Goal: Information Seeking & Learning: Learn about a topic

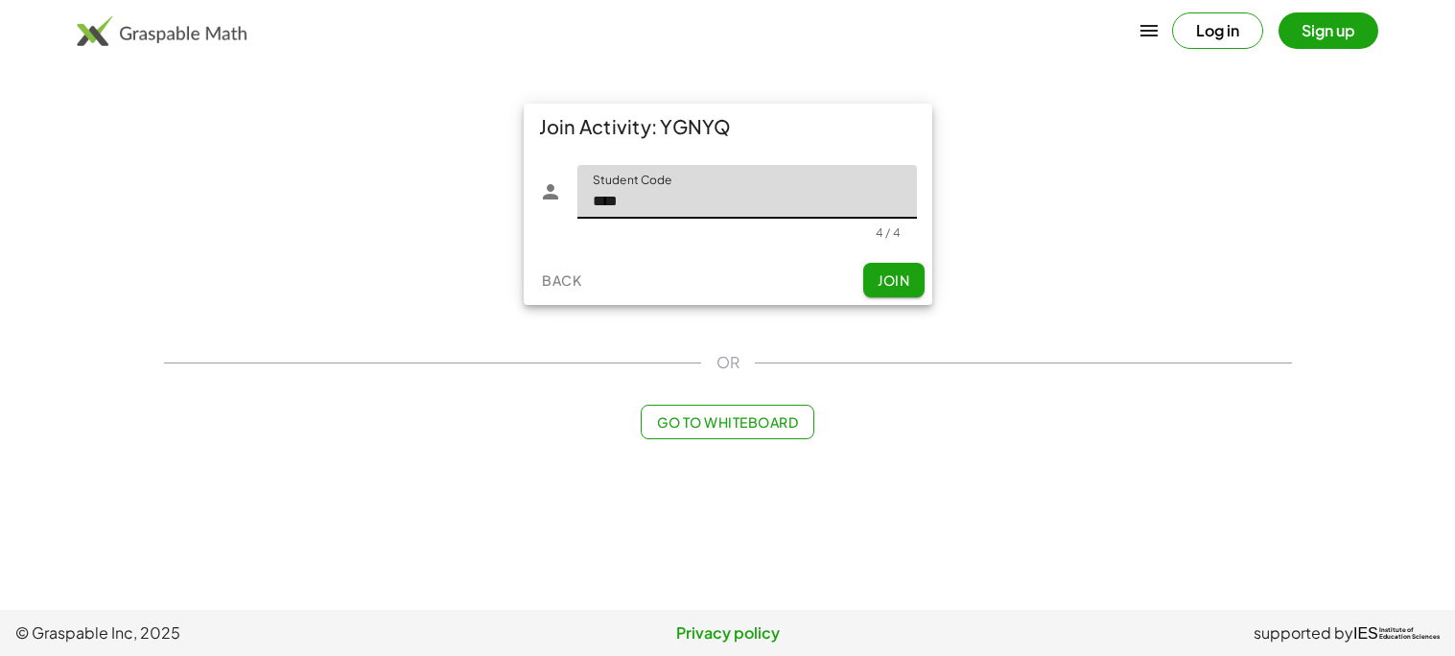
type input "****"
click at [912, 273] on button "Join" at bounding box center [893, 280] width 61 height 35
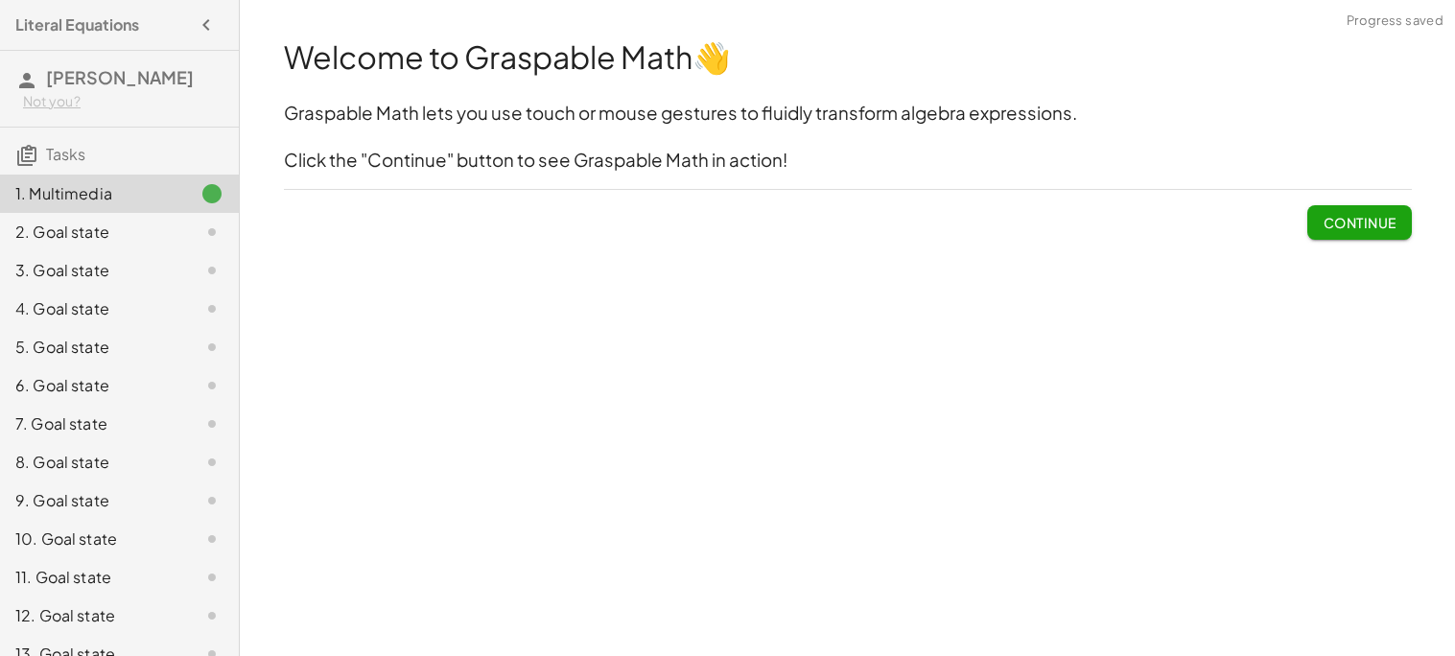
click at [1360, 232] on button "Continue" at bounding box center [1359, 222] width 104 height 35
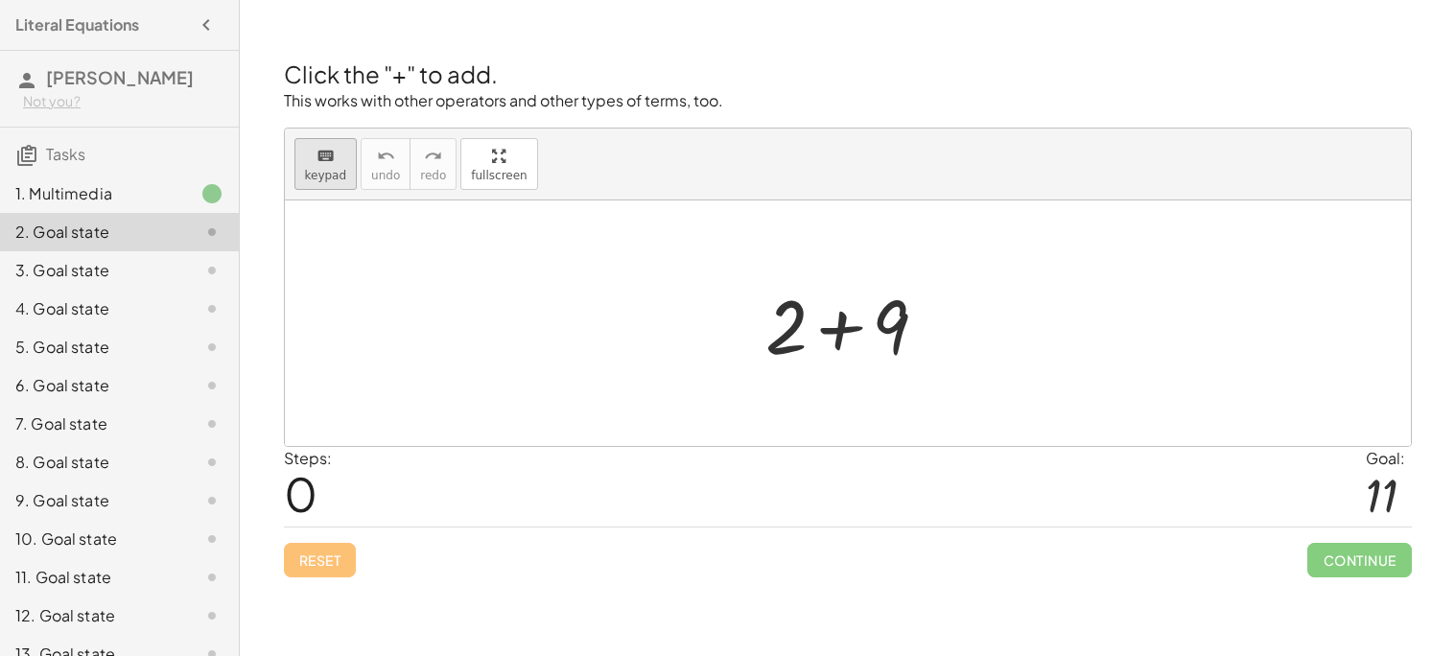
click at [331, 181] on span "keypad" at bounding box center [326, 175] width 42 height 13
click at [898, 317] on div at bounding box center [856, 327] width 107 height 85
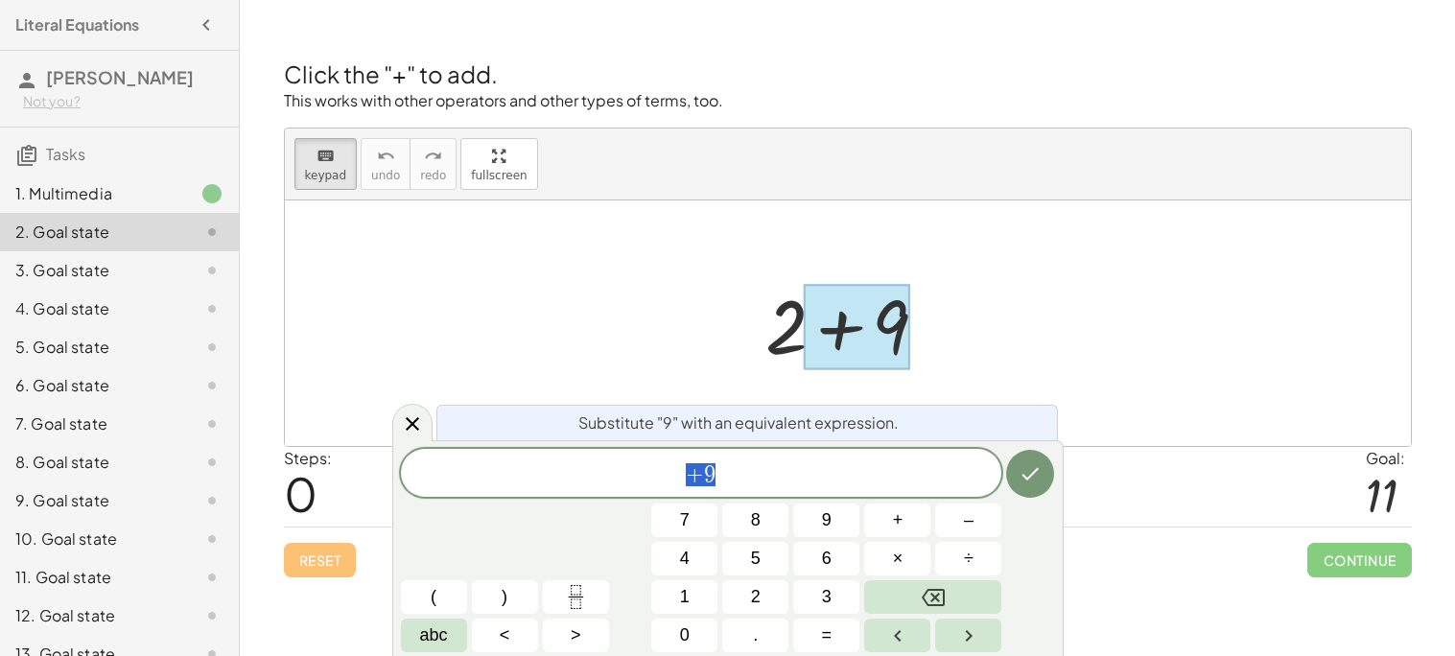
click at [993, 320] on div at bounding box center [848, 323] width 1126 height 246
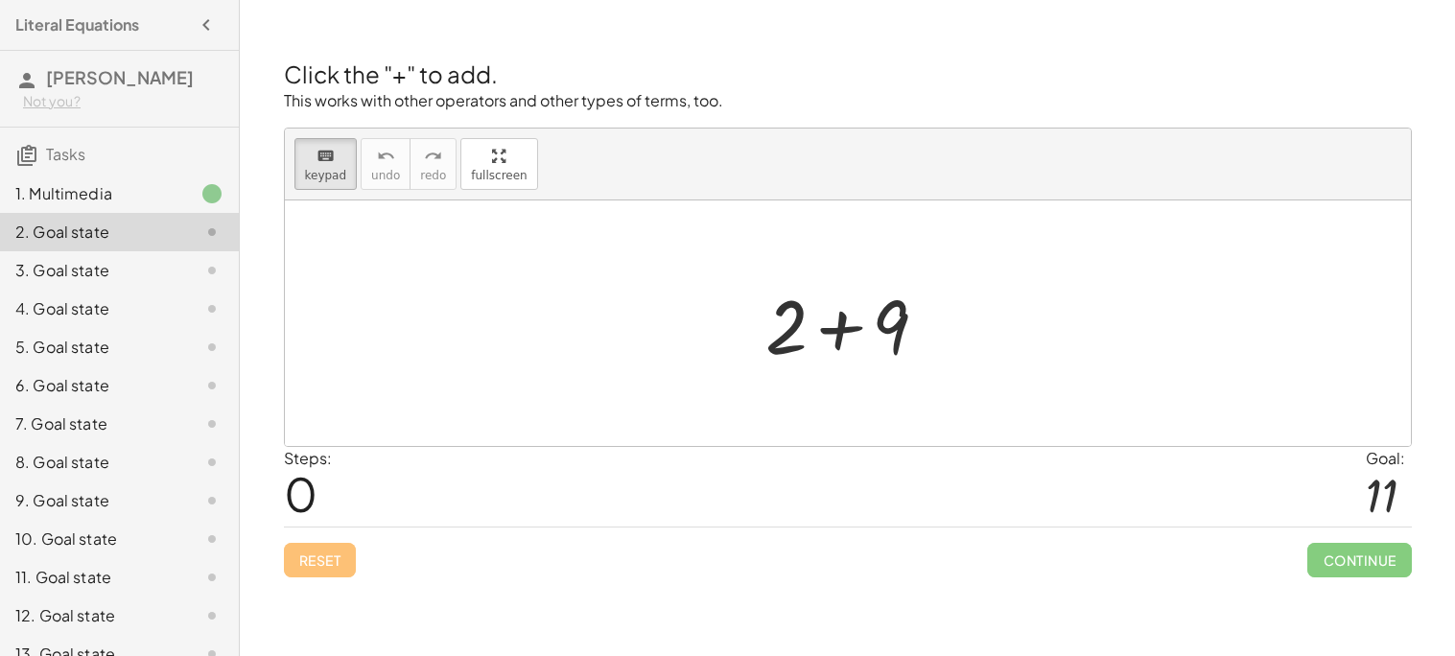
click at [925, 324] on div at bounding box center [855, 323] width 199 height 99
click at [334, 142] on button "keyboard keypad" at bounding box center [325, 164] width 63 height 52
click at [941, 340] on div at bounding box center [855, 323] width 199 height 99
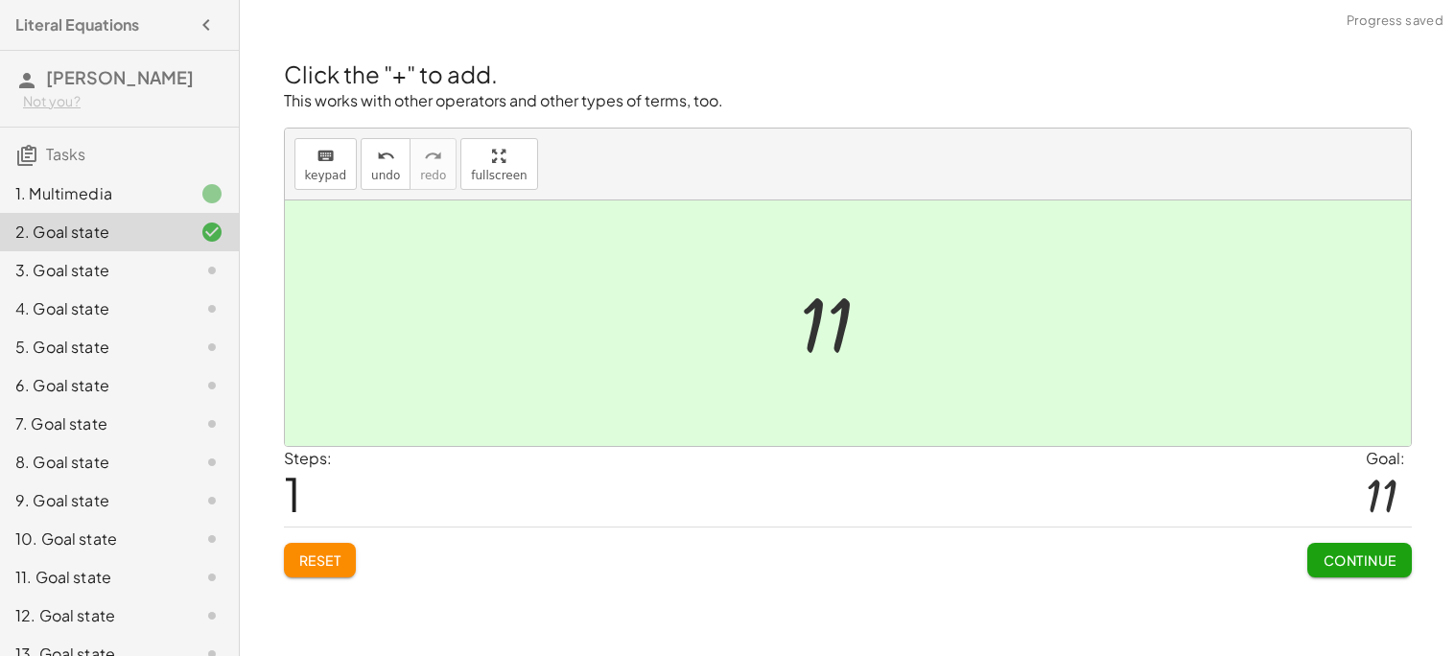
click at [1331, 561] on span "Continue" at bounding box center [1359, 560] width 73 height 17
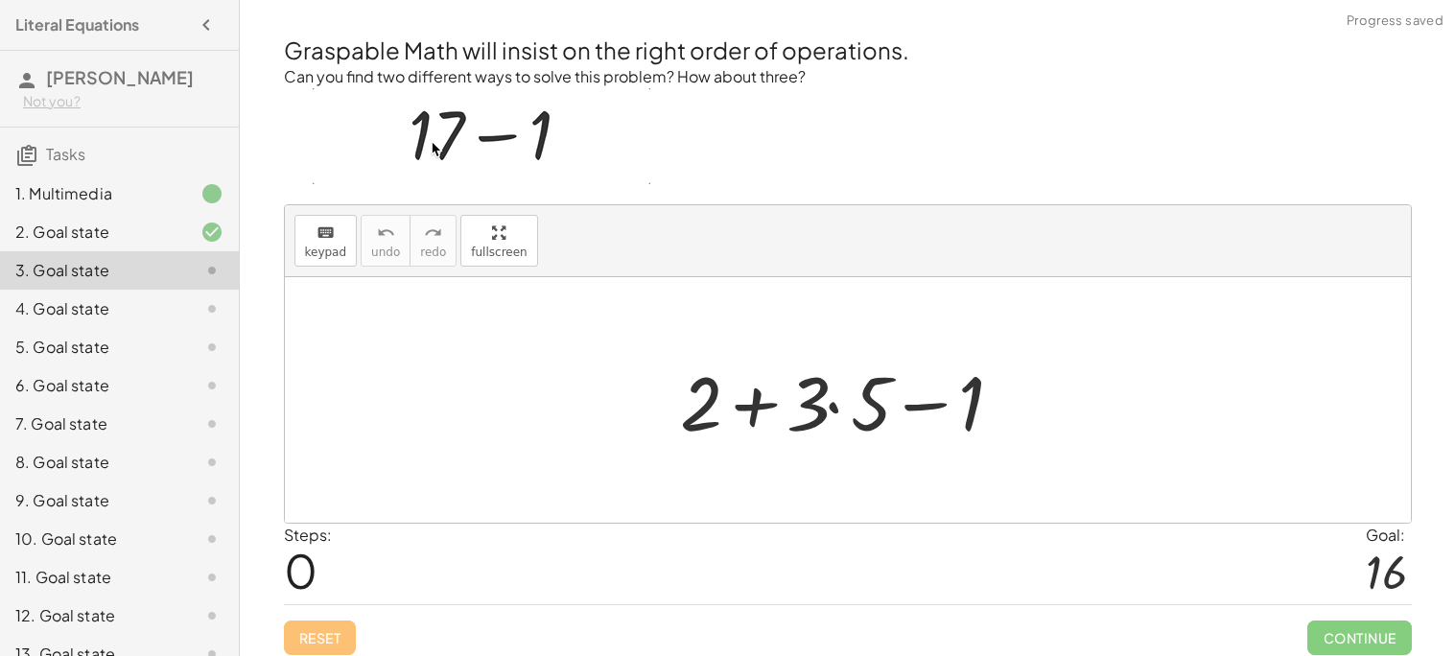
click at [916, 385] on div at bounding box center [854, 400] width 369 height 99
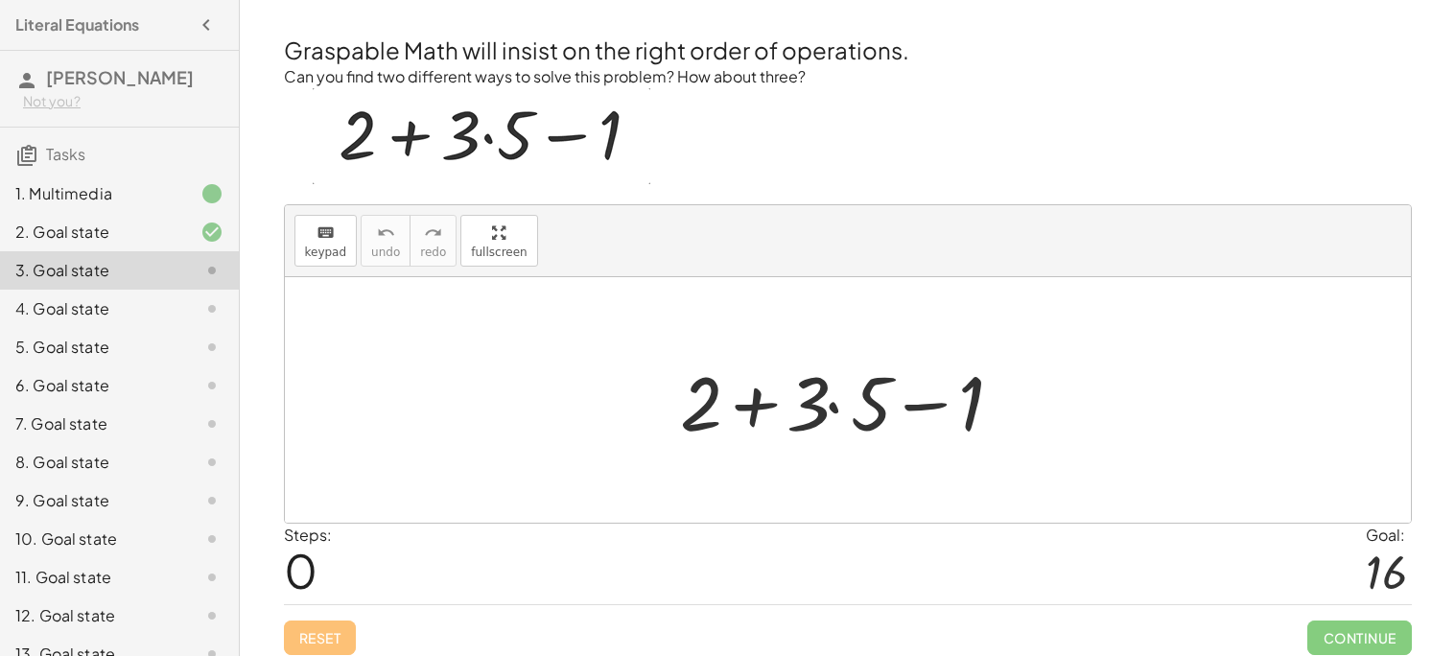
click at [765, 396] on div at bounding box center [854, 400] width 369 height 99
click at [839, 406] on div at bounding box center [854, 400] width 369 height 99
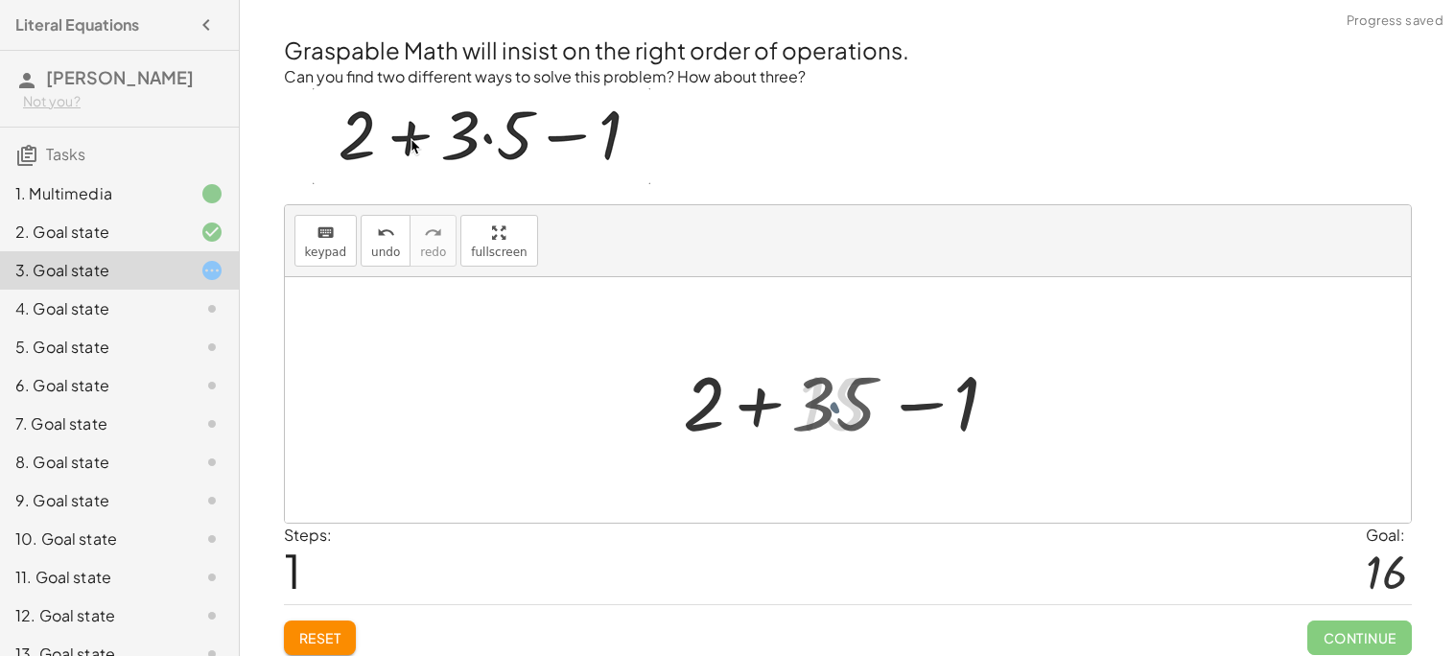
click at [861, 404] on div at bounding box center [855, 400] width 344 height 99
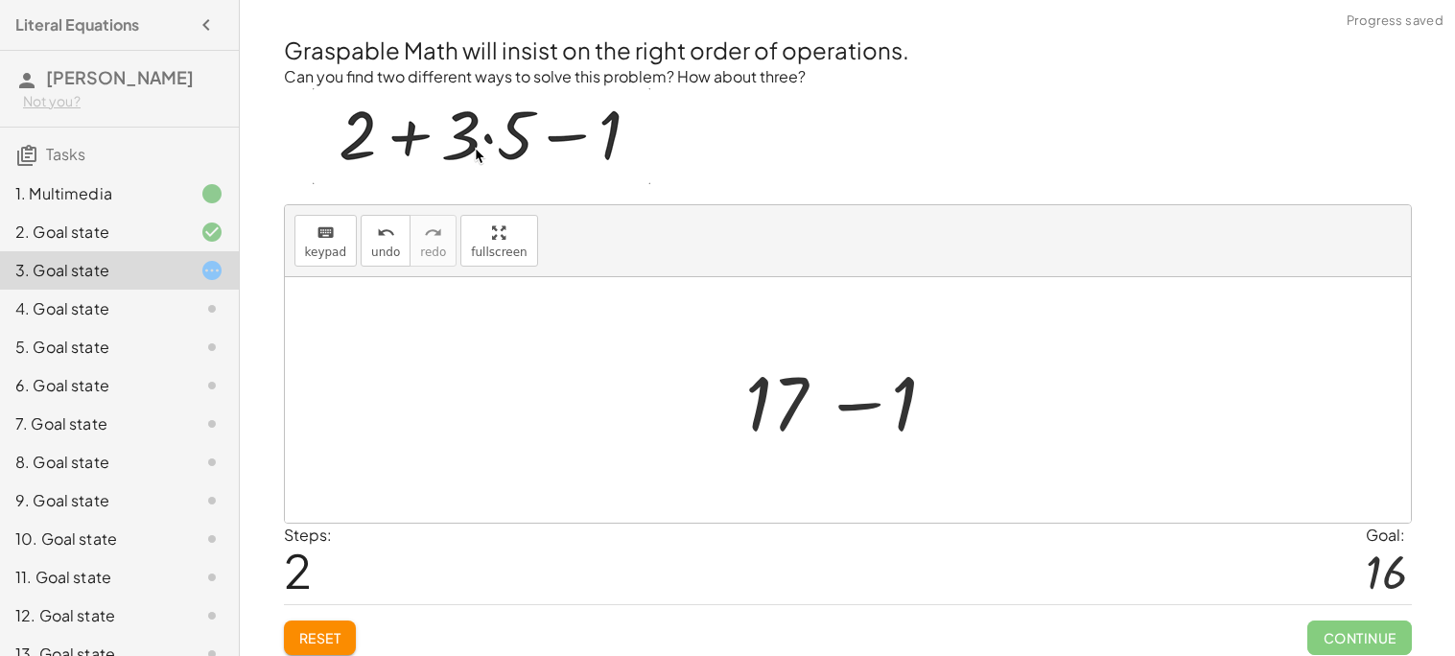
click at [876, 409] on div at bounding box center [855, 400] width 237 height 99
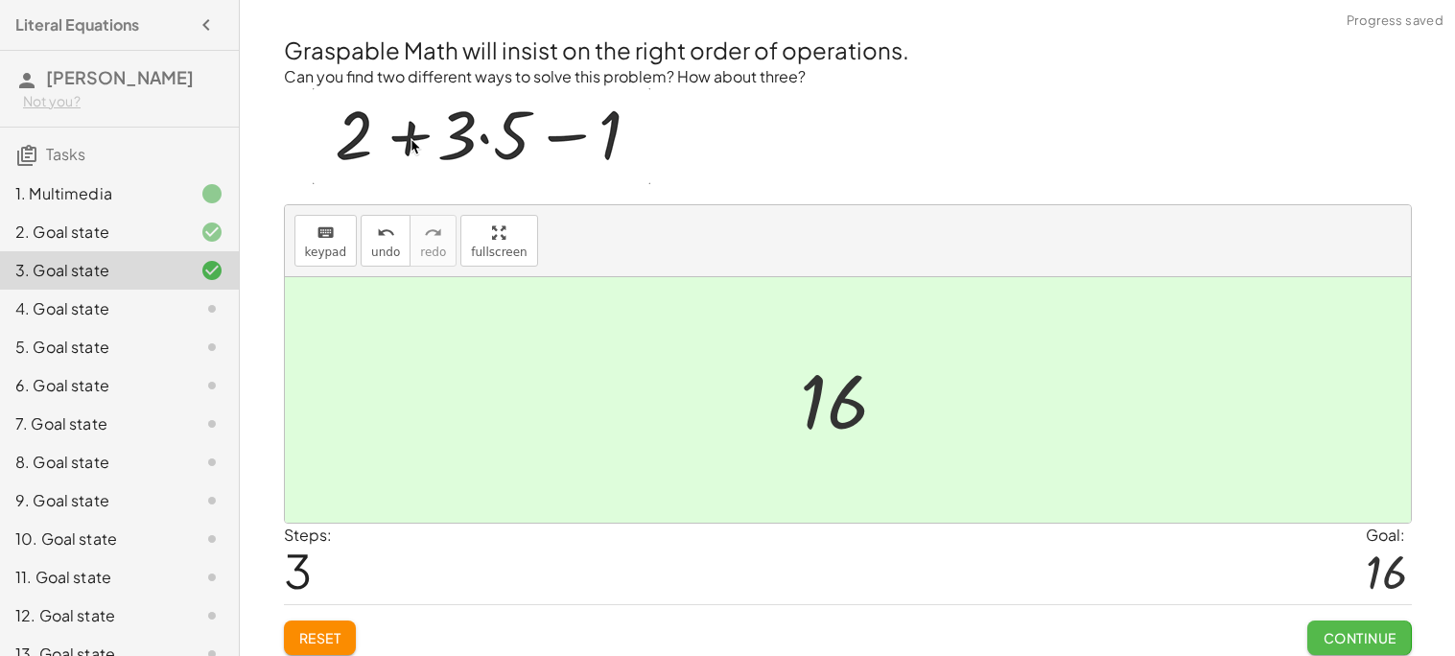
click at [1319, 625] on button "Continue" at bounding box center [1359, 638] width 104 height 35
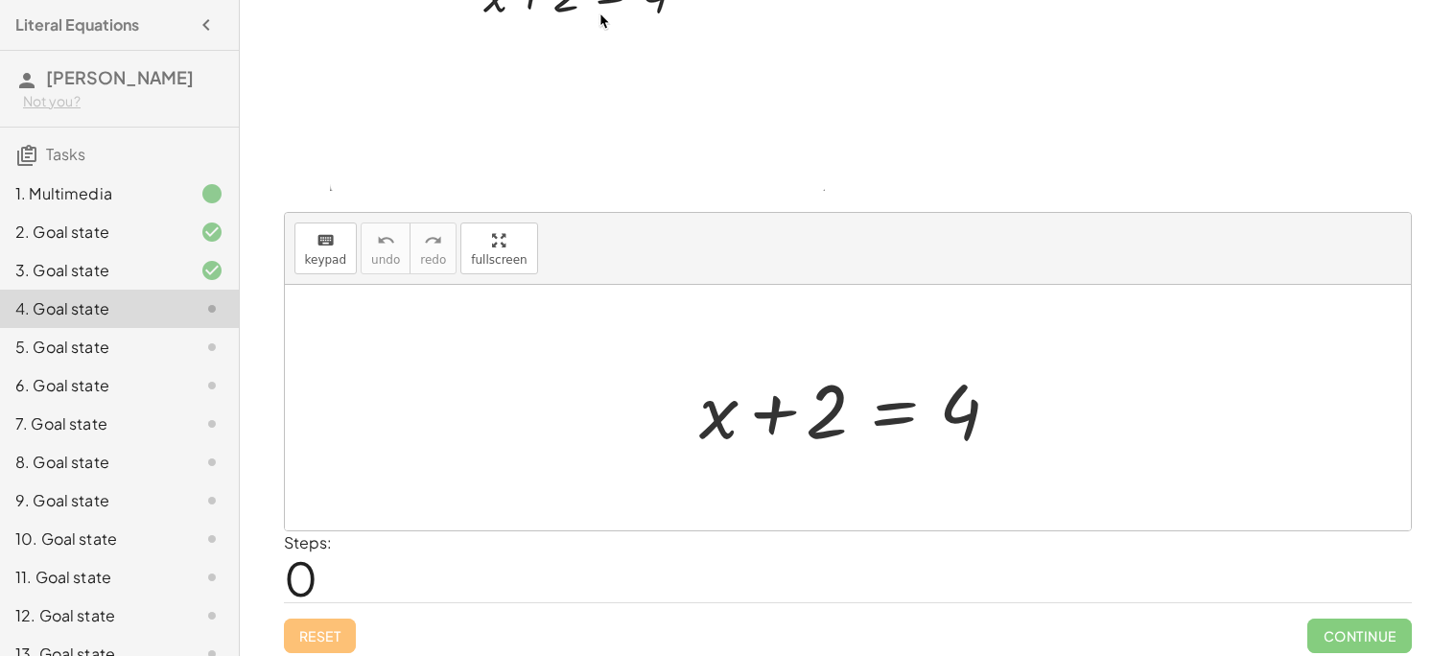
scroll to position [162, 0]
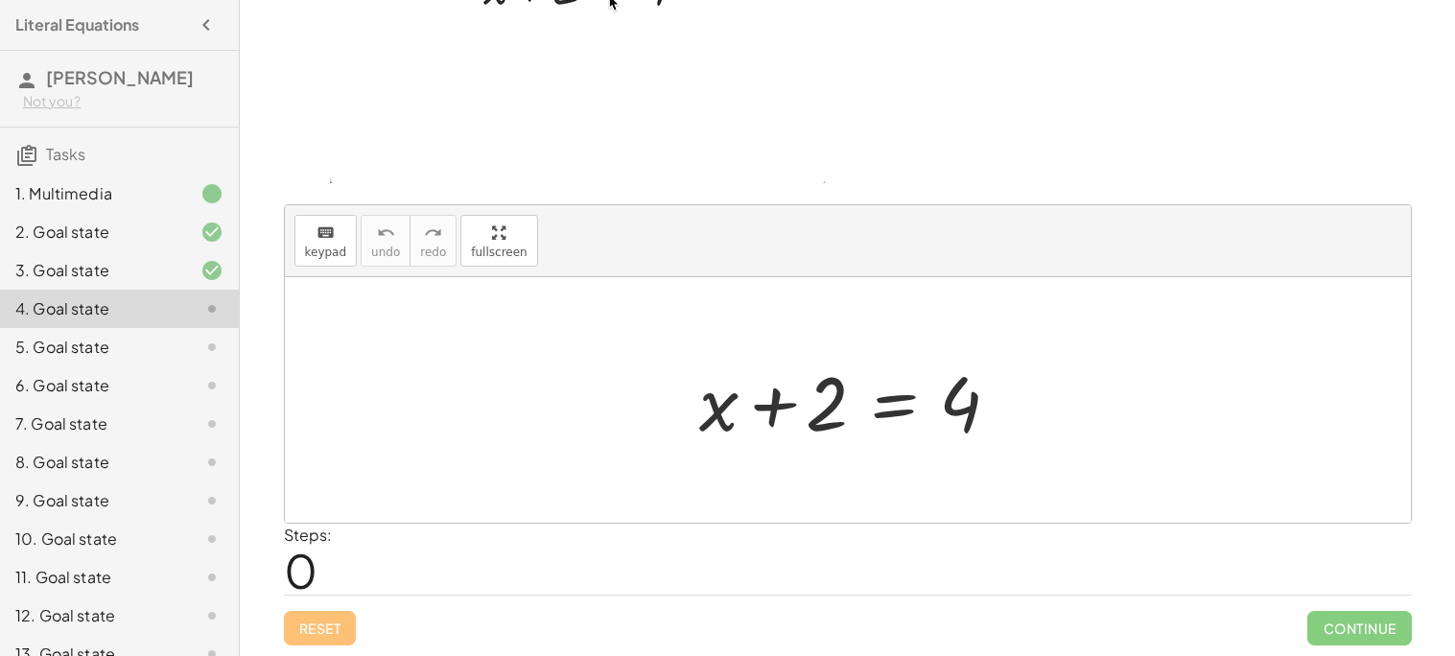
click at [730, 401] on div at bounding box center [855, 400] width 331 height 99
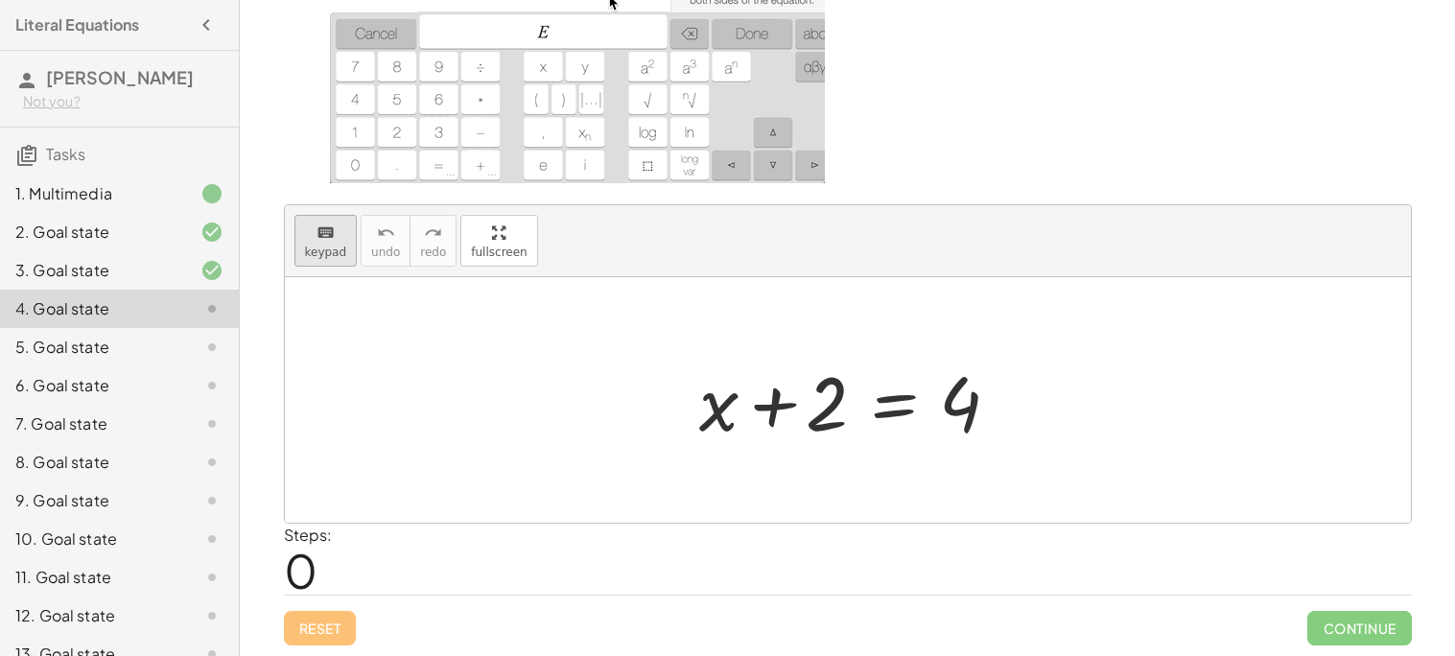
click at [337, 230] on div "keyboard" at bounding box center [326, 232] width 42 height 23
click at [709, 406] on div at bounding box center [718, 402] width 38 height 89
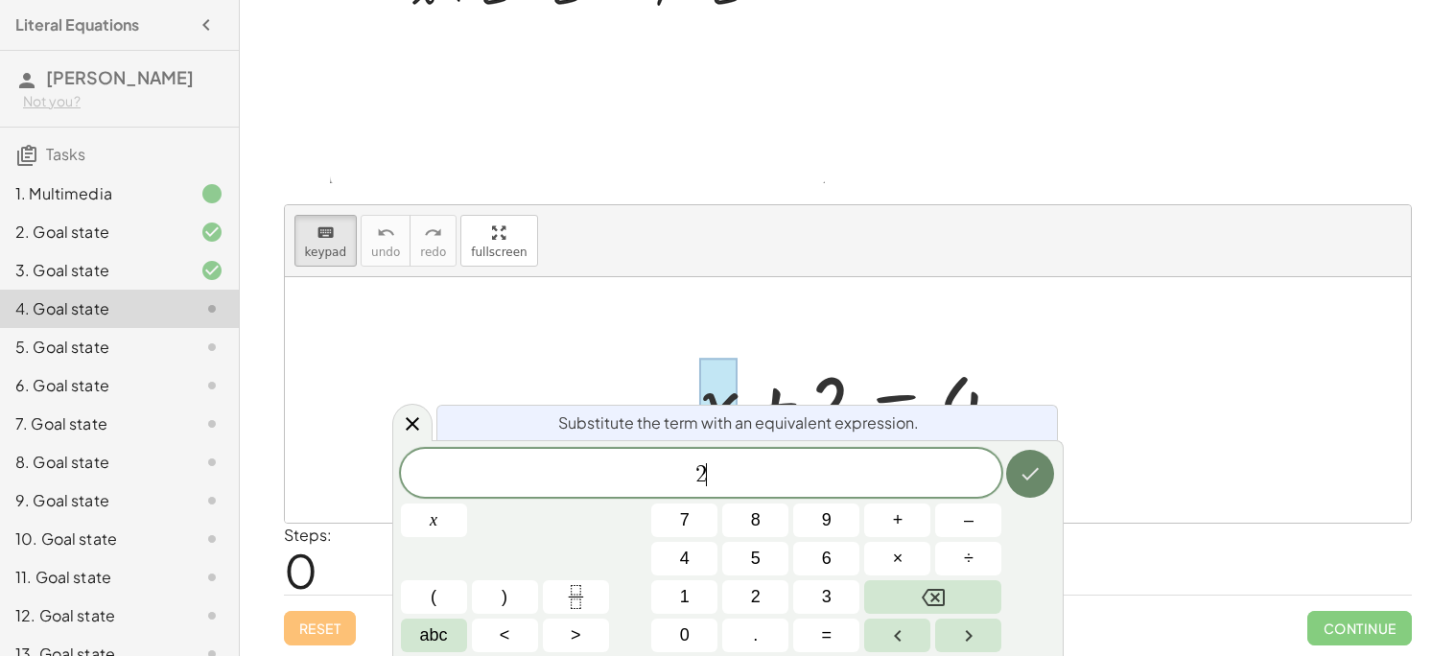
click at [1028, 455] on button "Done" at bounding box center [1030, 474] width 48 height 48
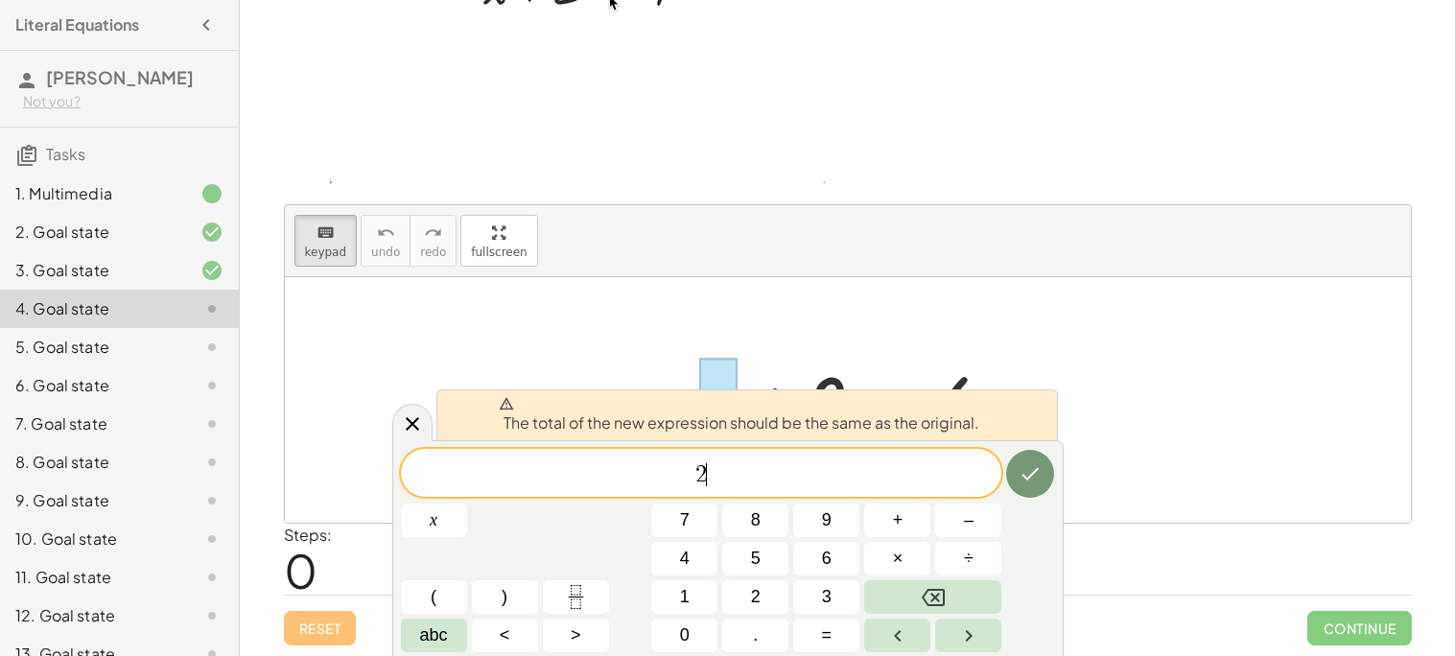
click at [1092, 412] on div at bounding box center [848, 400] width 1126 height 246
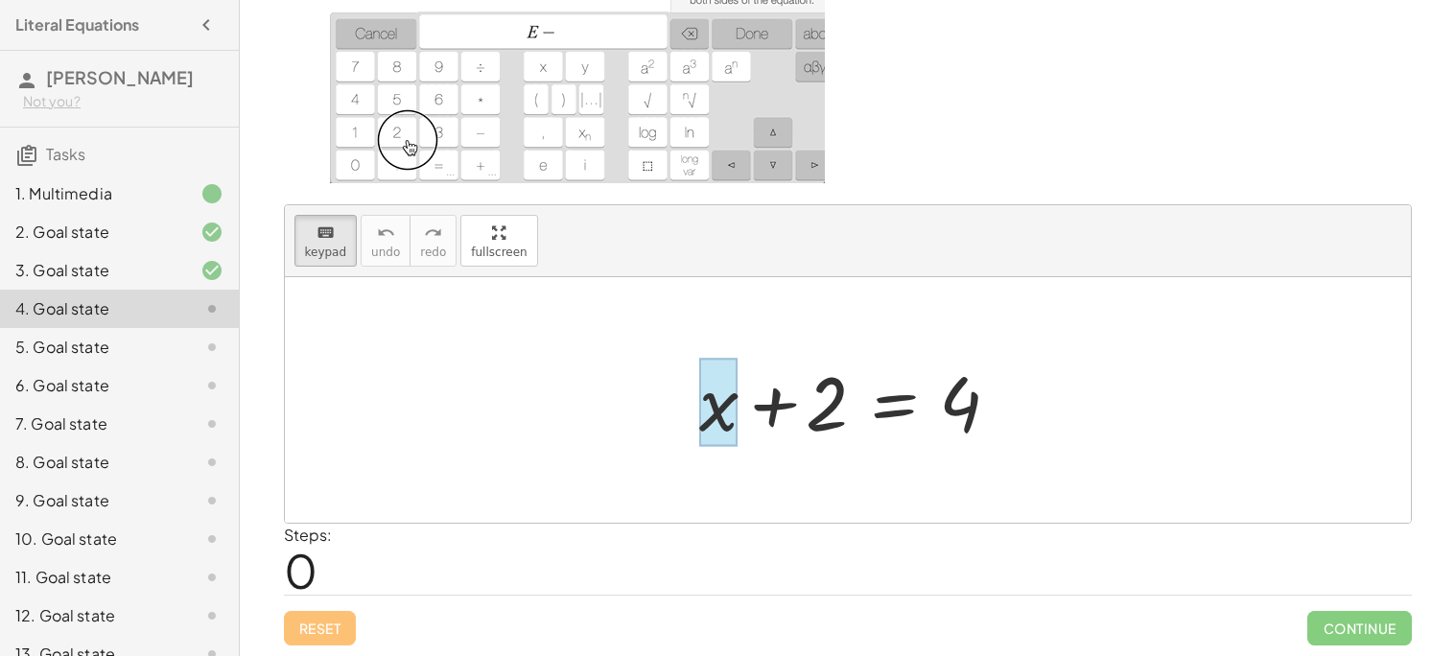
click at [708, 386] on div at bounding box center [718, 402] width 38 height 89
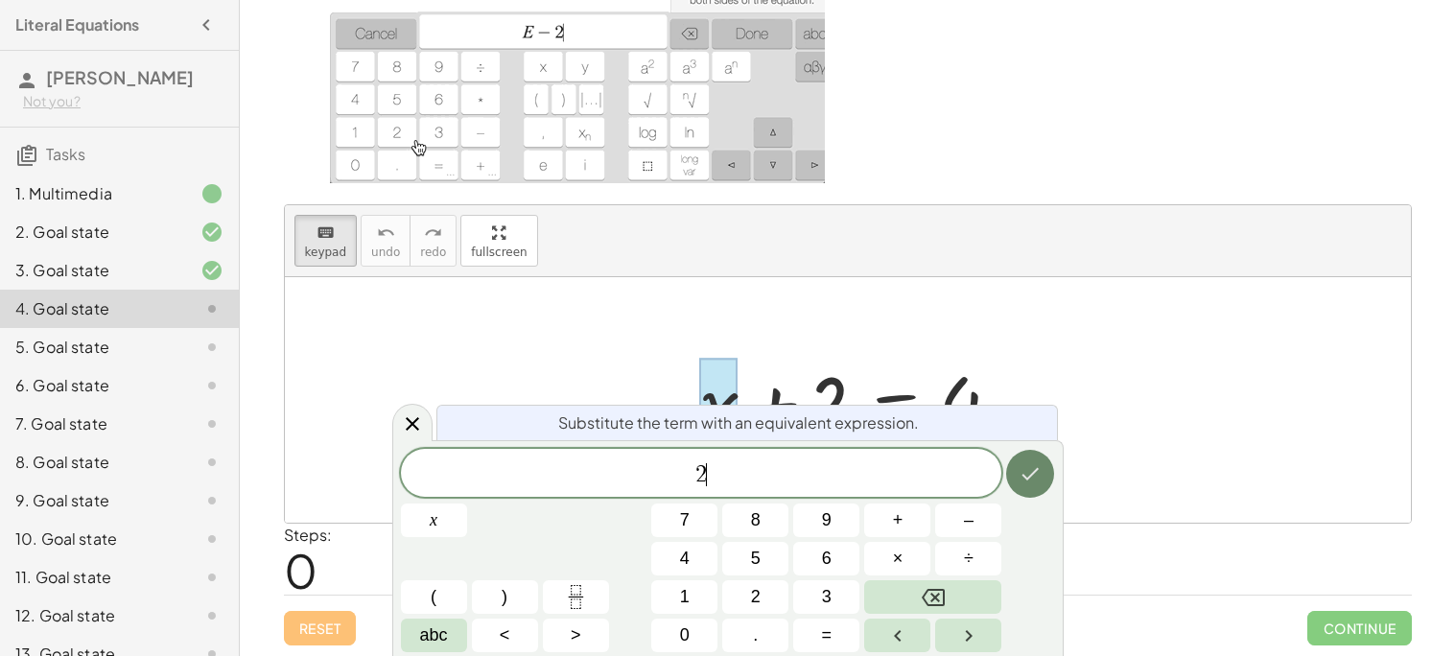
click at [1023, 477] on icon "Done" at bounding box center [1031, 474] width 17 height 12
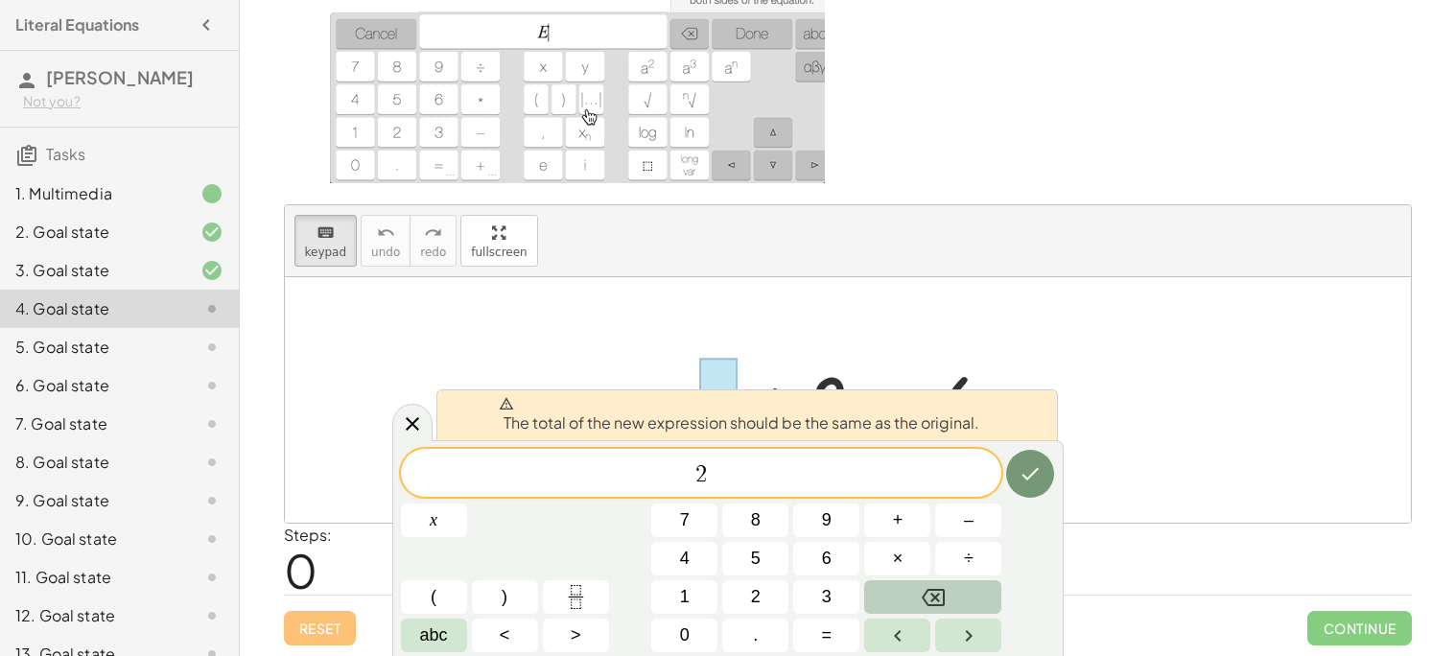
click at [895, 612] on button "Backspace" at bounding box center [932, 597] width 137 height 34
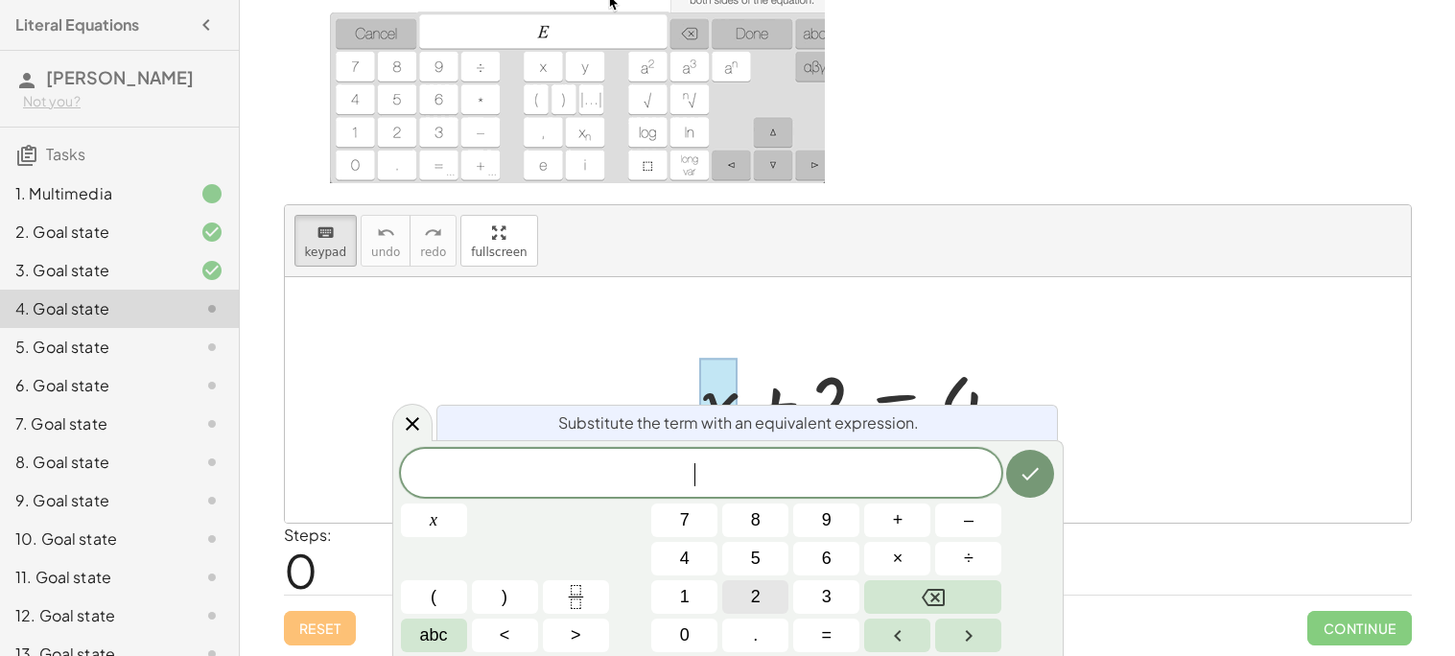
click at [731, 599] on button "2" at bounding box center [755, 597] width 66 height 34
click at [882, 519] on button "+" at bounding box center [897, 521] width 66 height 34
click at [768, 590] on button "2" at bounding box center [755, 597] width 66 height 34
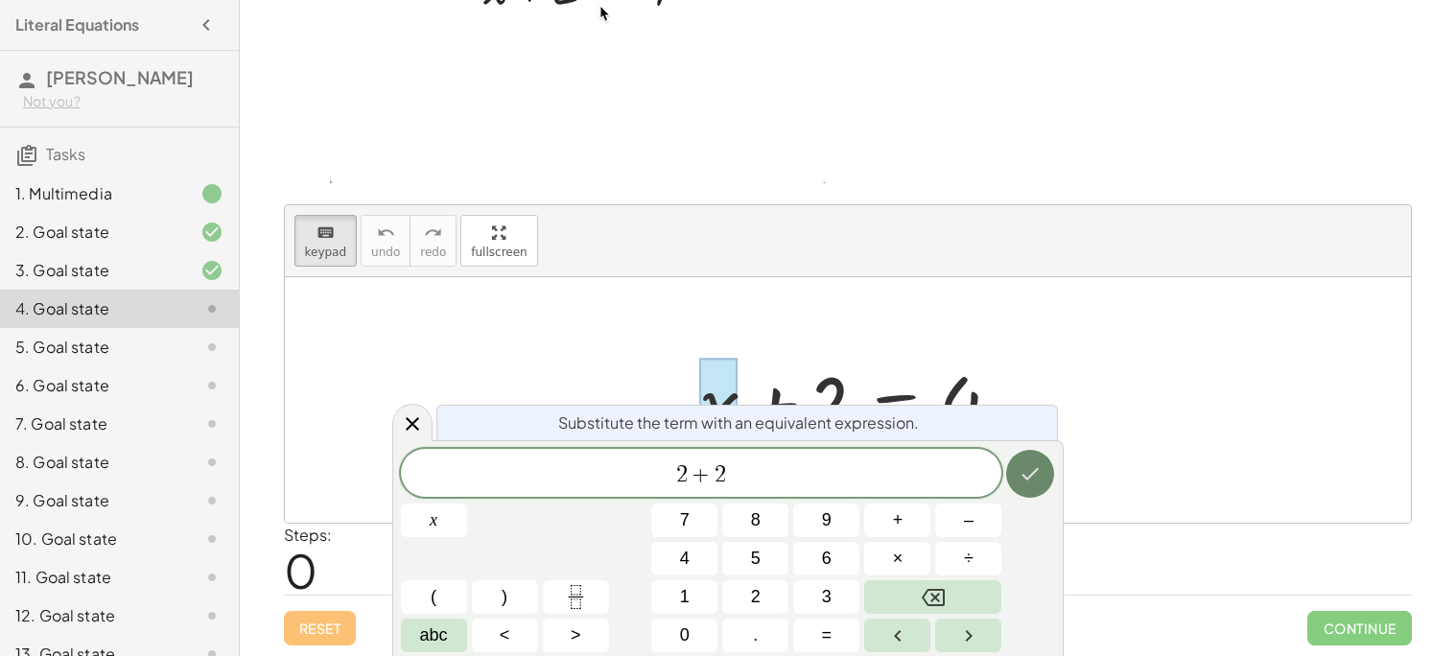
click at [1041, 476] on icon "Done" at bounding box center [1030, 473] width 23 height 23
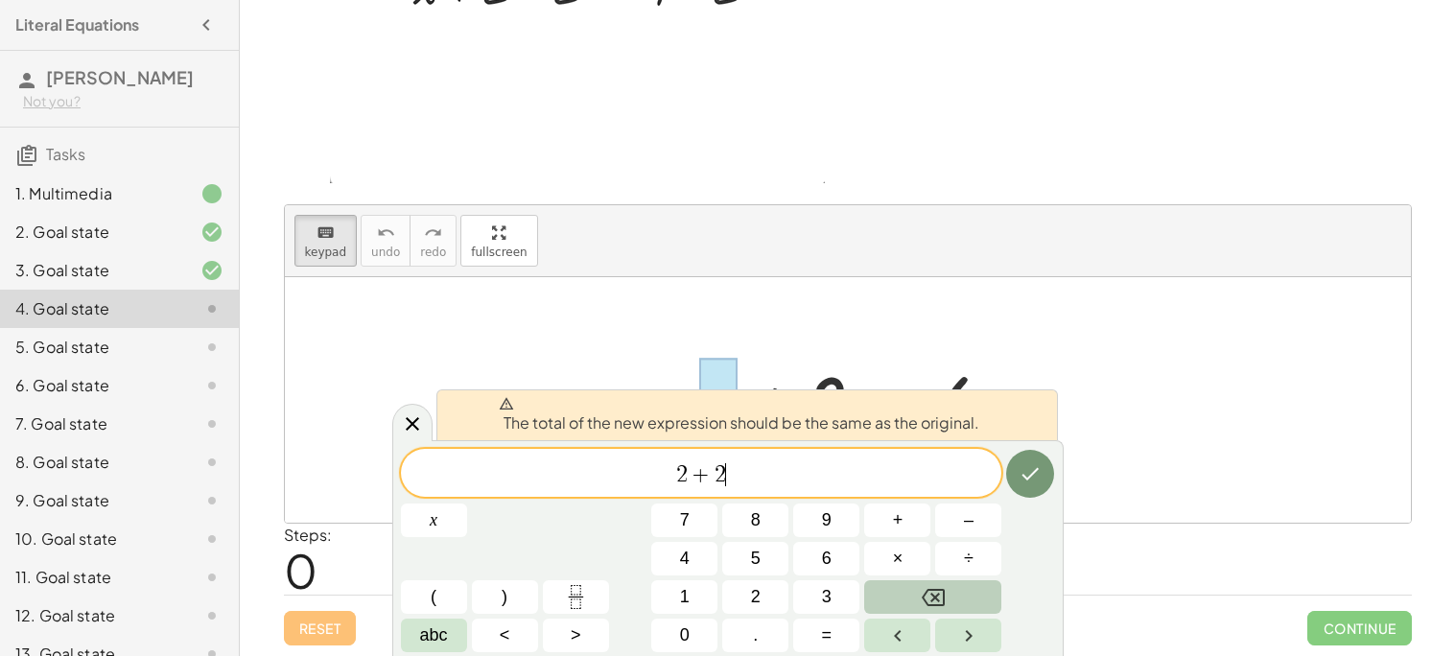
click at [906, 591] on button "Backspace" at bounding box center [932, 597] width 137 height 34
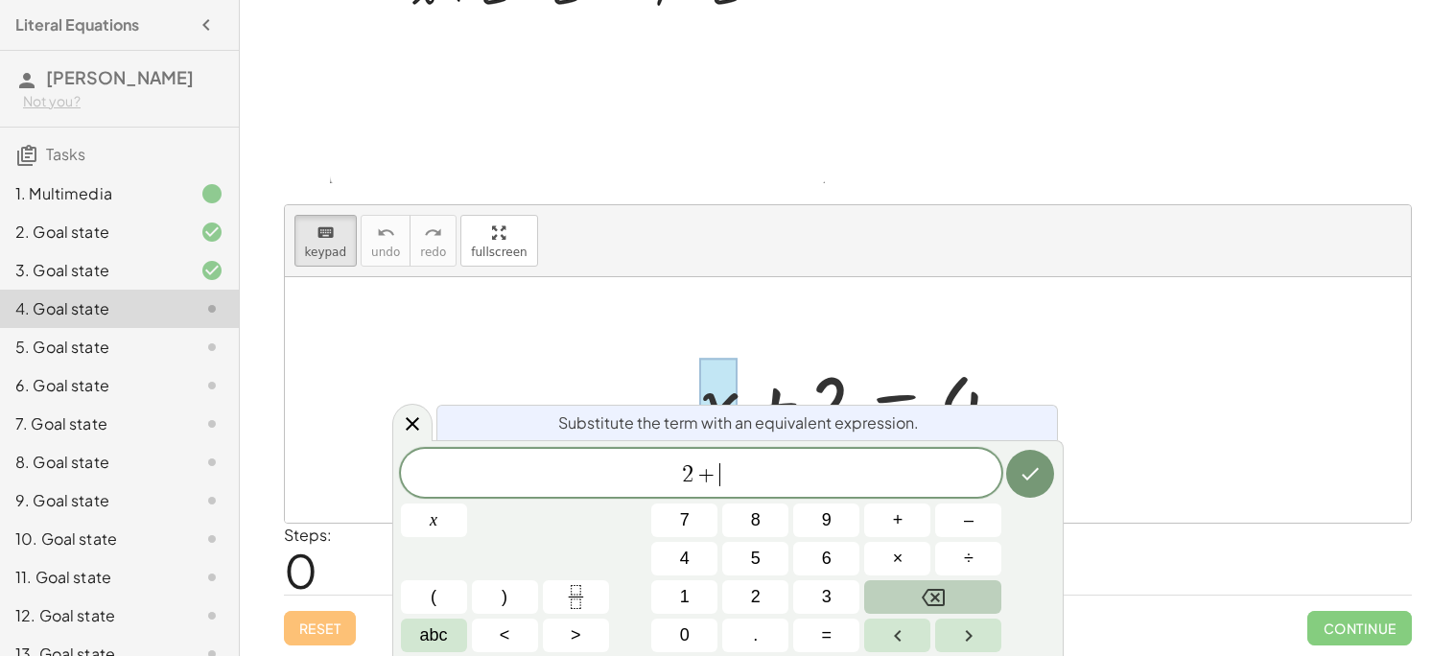
click at [906, 591] on button "Backspace" at bounding box center [932, 597] width 137 height 34
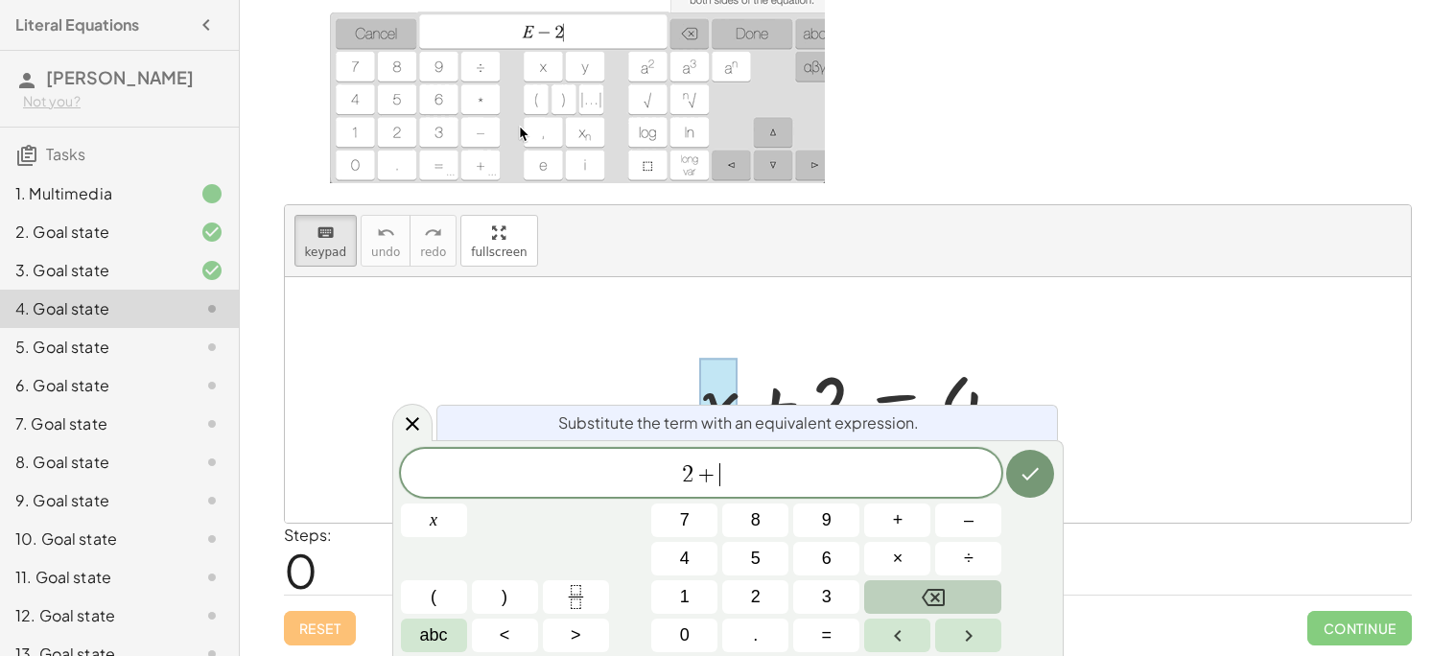
click at [906, 591] on button "Backspace" at bounding box center [932, 597] width 137 height 34
click at [422, 429] on icon at bounding box center [412, 423] width 23 height 23
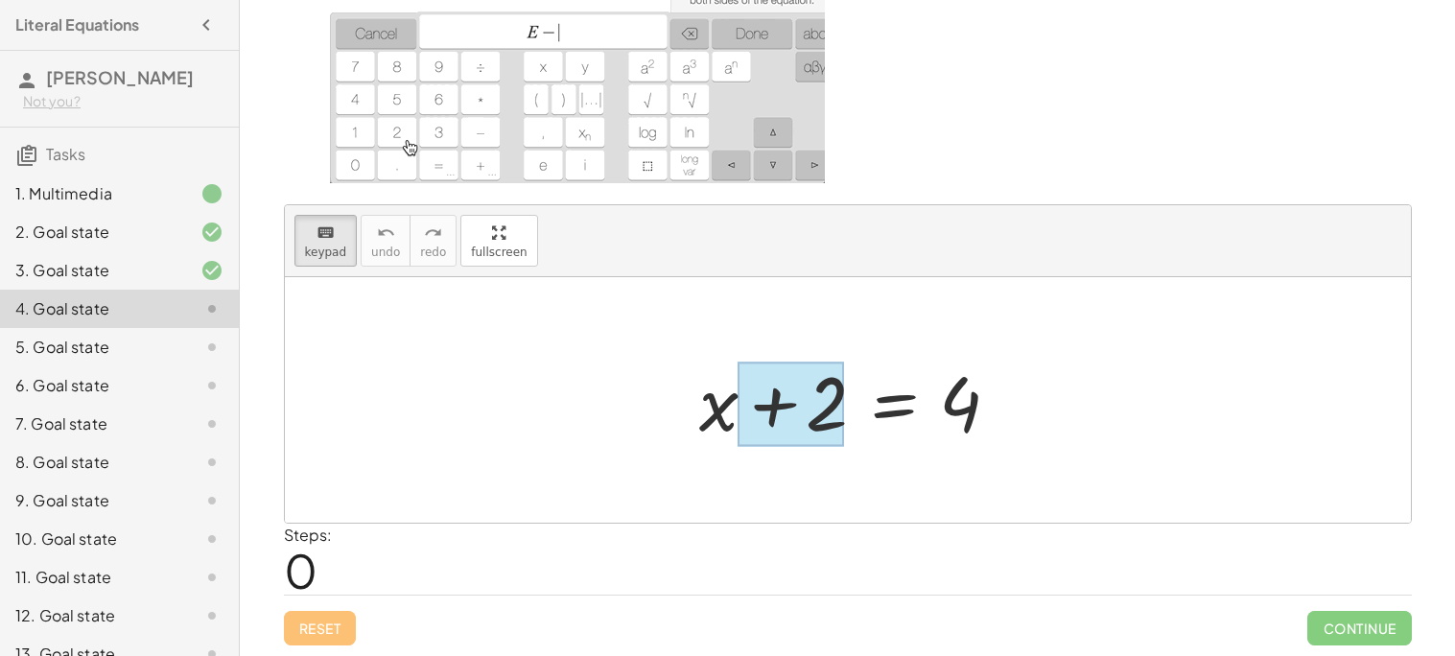
click at [825, 418] on div at bounding box center [790, 404] width 107 height 85
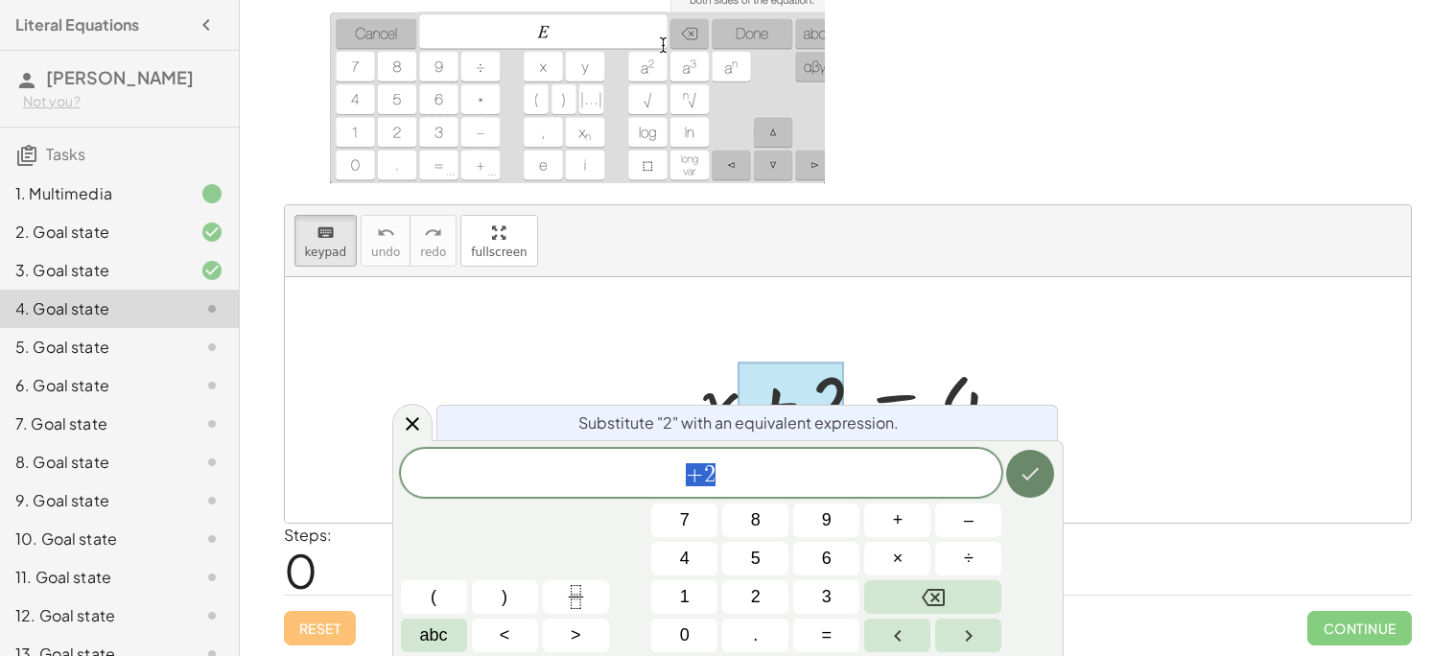
click at [1023, 460] on button "Done" at bounding box center [1030, 474] width 48 height 48
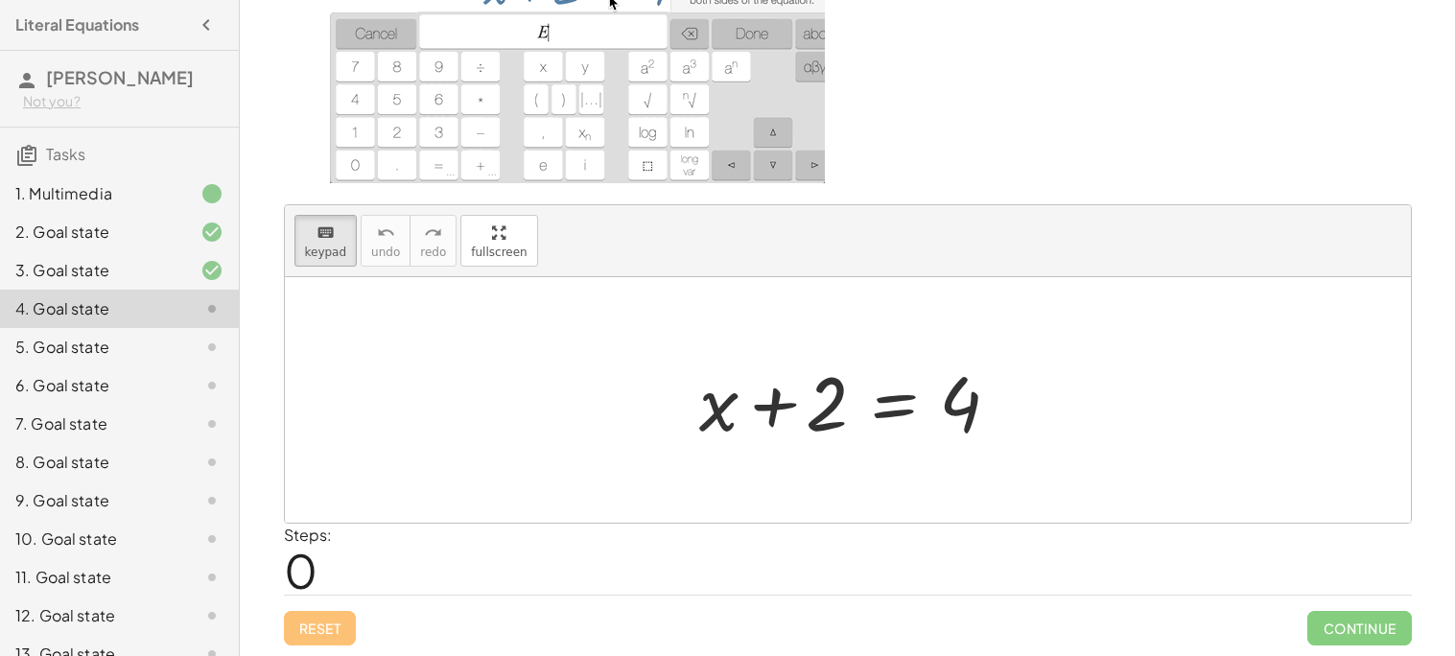
click at [334, 246] on span "keypad" at bounding box center [326, 252] width 42 height 13
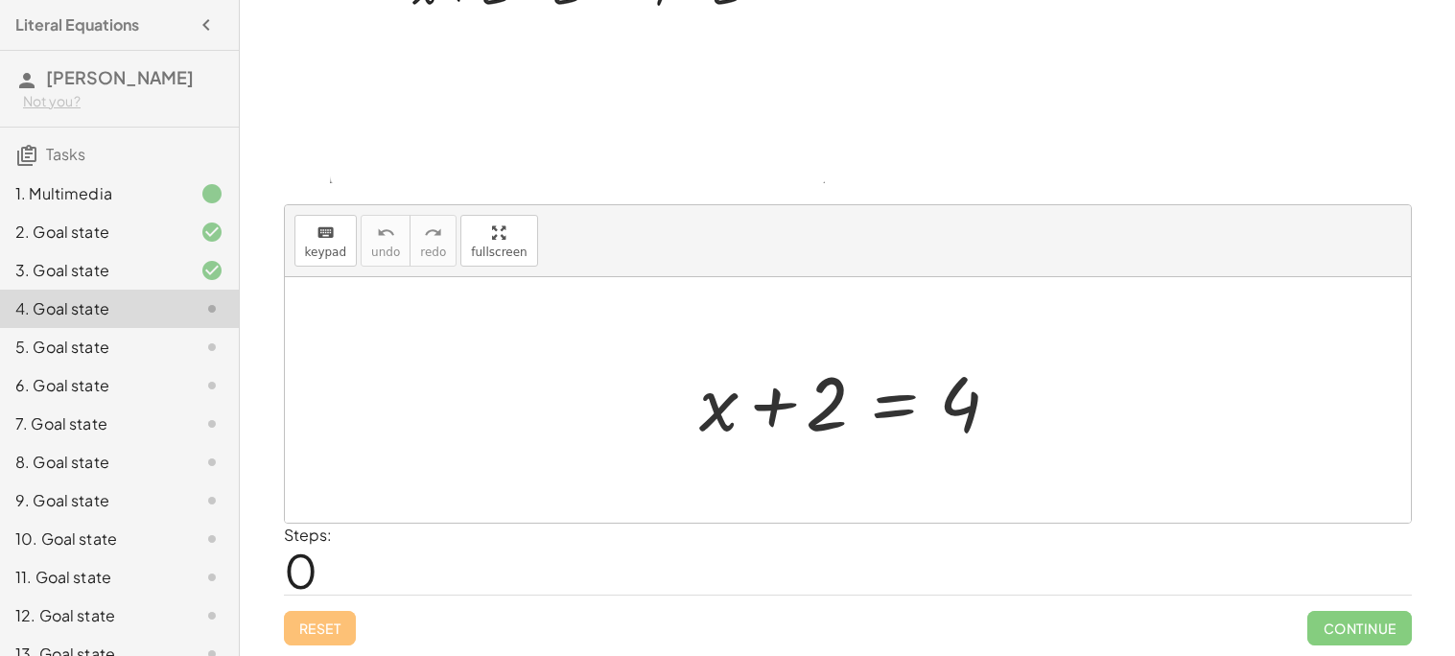
click at [819, 403] on div at bounding box center [855, 400] width 331 height 99
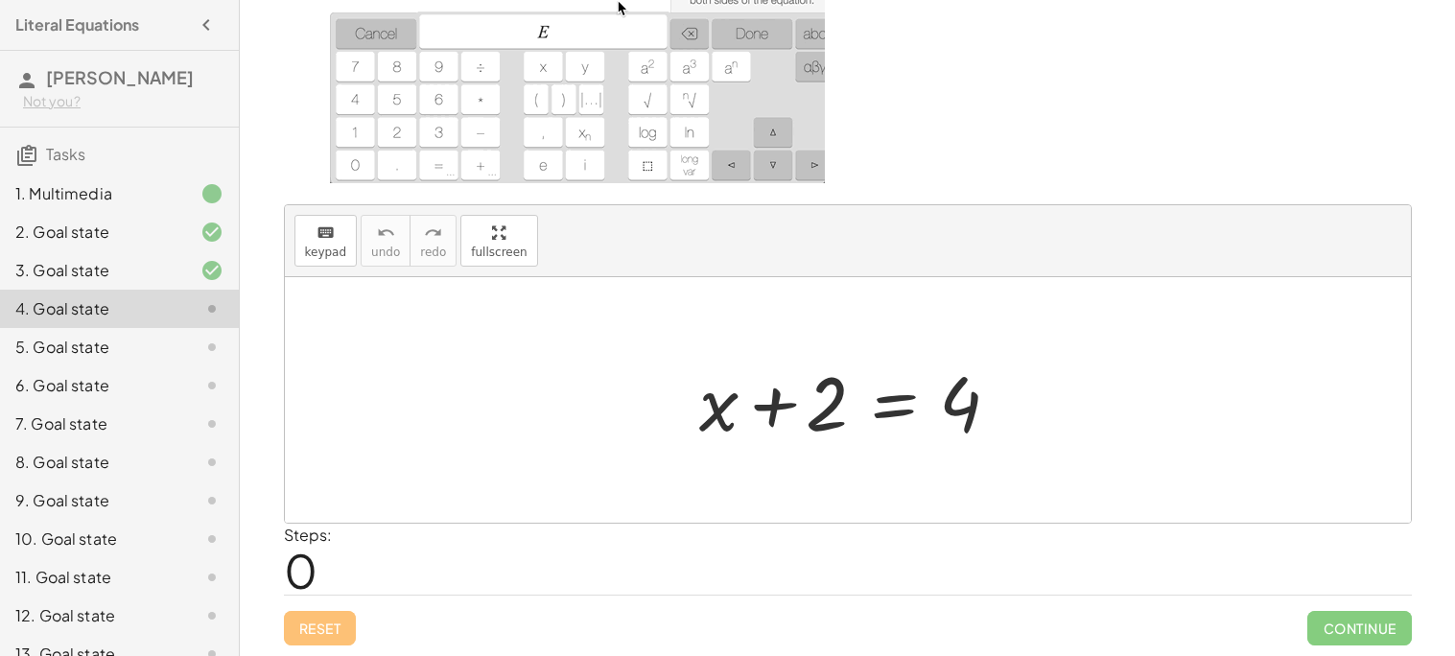
click at [721, 425] on div at bounding box center [855, 400] width 331 height 99
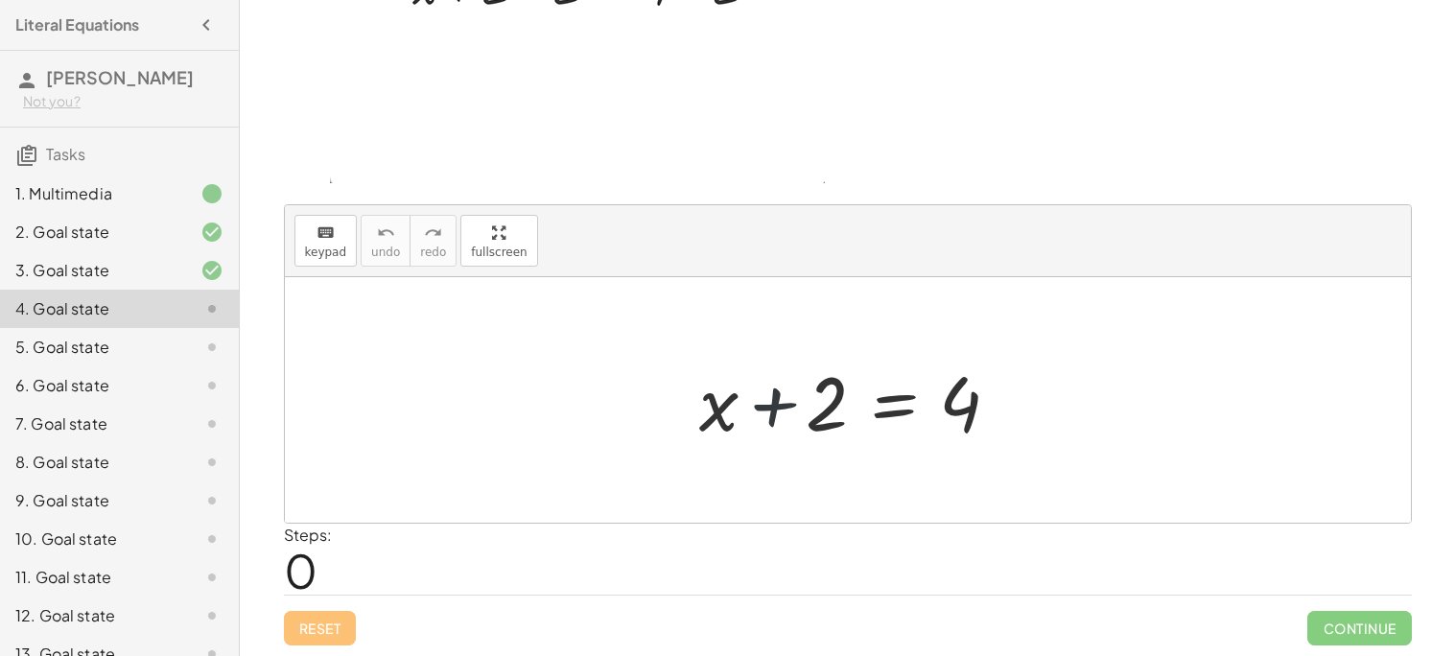
drag, startPoint x: 764, startPoint y: 415, endPoint x: 662, endPoint y: 404, distance: 102.3
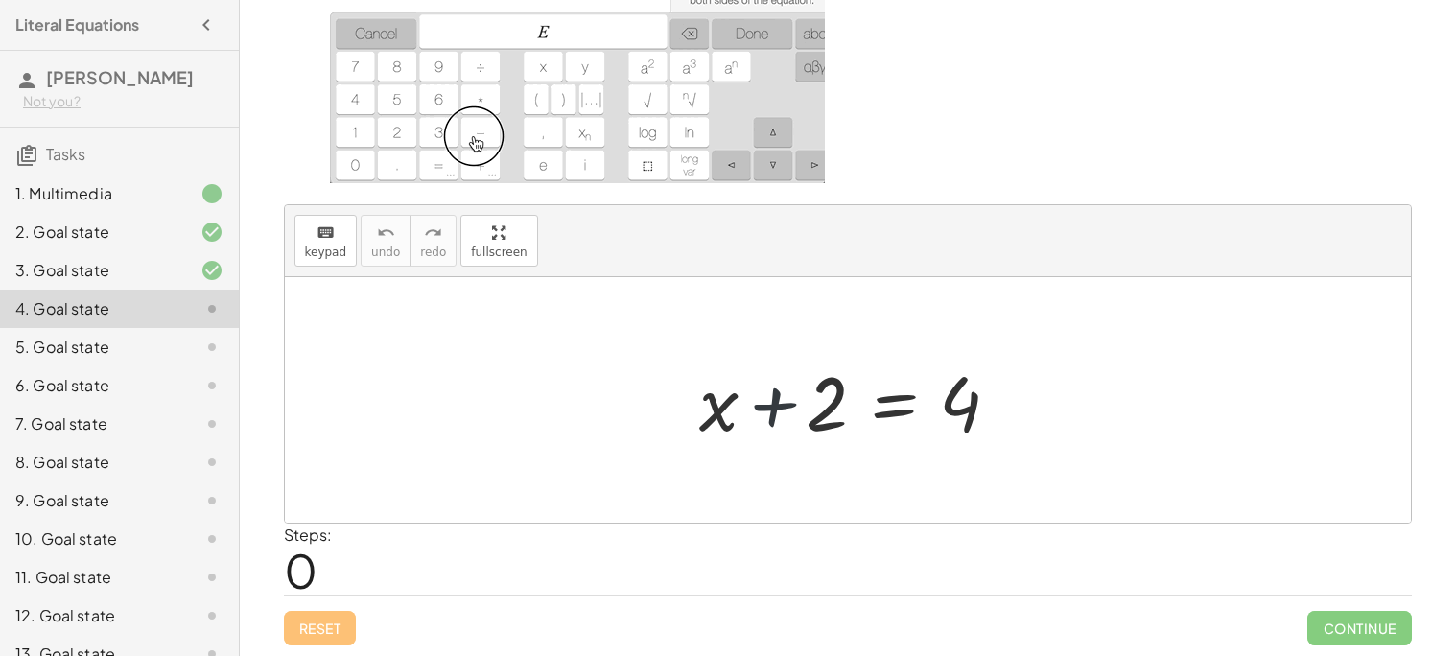
click at [662, 404] on div "+ x + 2 = 4" at bounding box center [848, 400] width 1126 height 246
drag, startPoint x: 717, startPoint y: 411, endPoint x: 811, endPoint y: 413, distance: 93.1
click at [811, 413] on div at bounding box center [855, 400] width 331 height 99
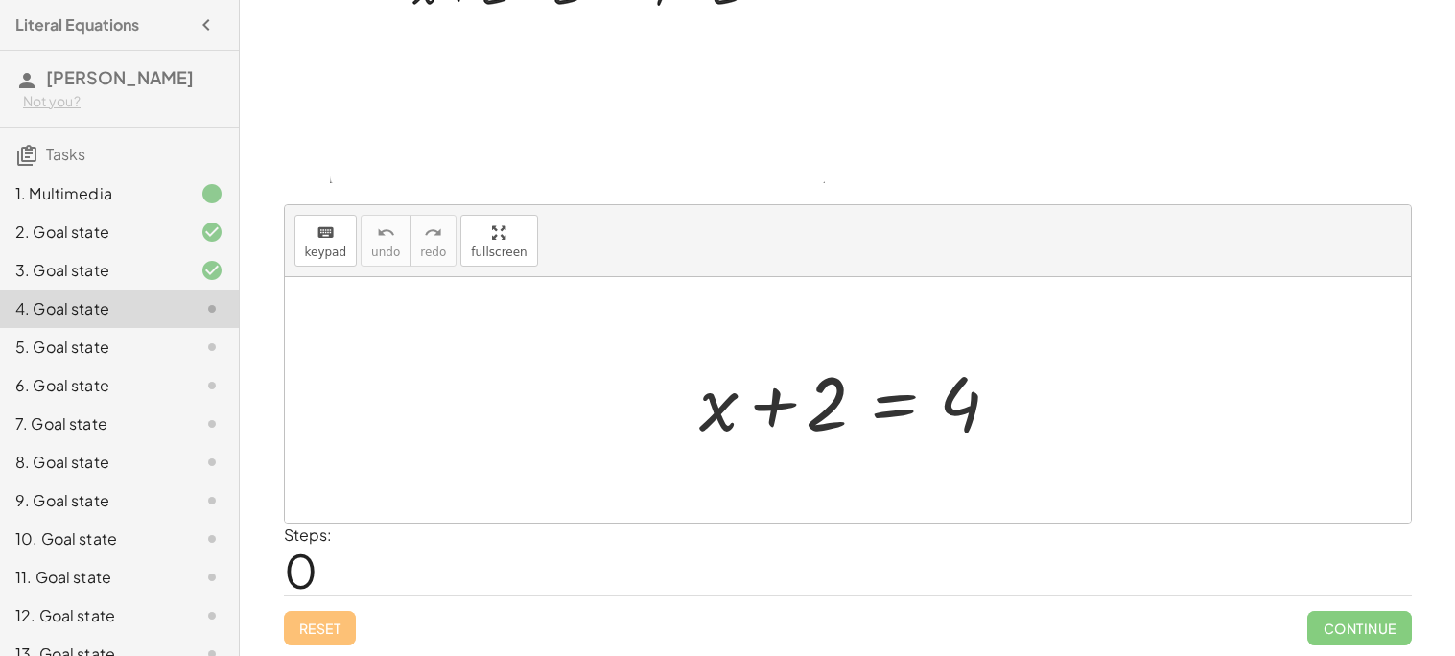
click at [958, 397] on div at bounding box center [855, 400] width 331 height 99
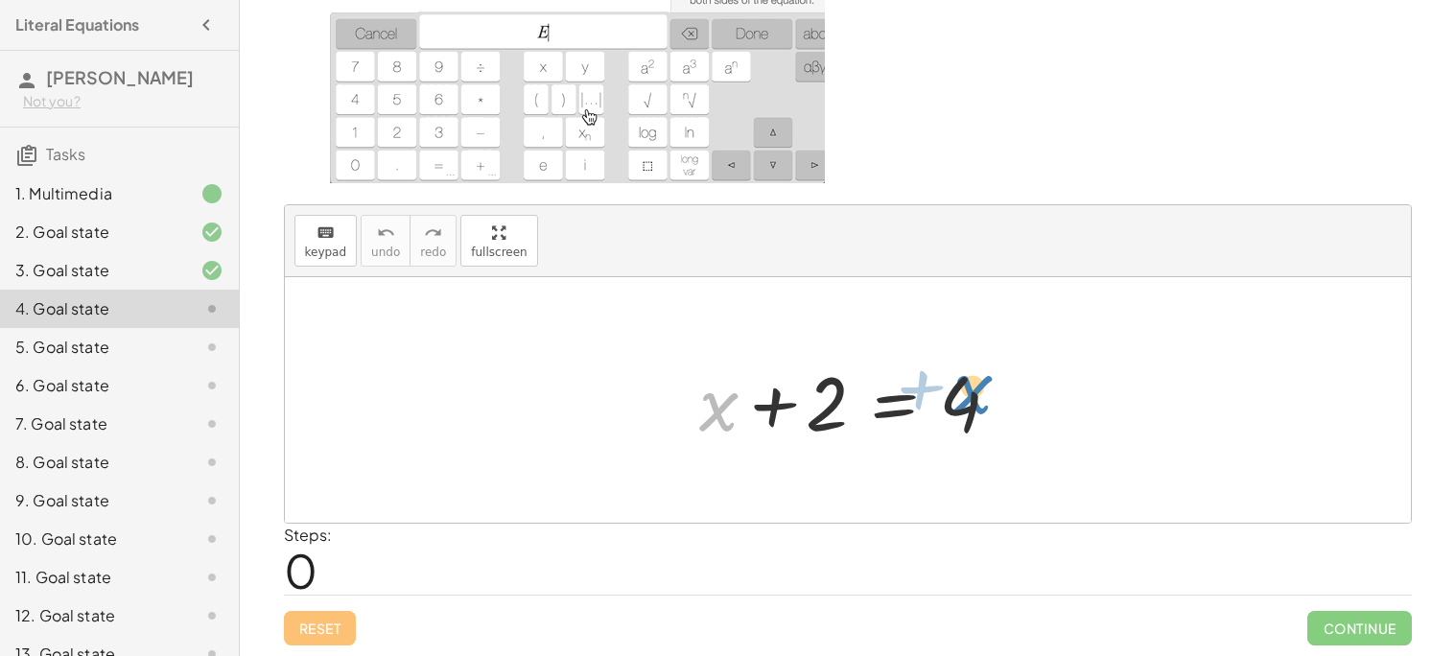
drag, startPoint x: 712, startPoint y: 399, endPoint x: 975, endPoint y: 382, distance: 263.4
click at [975, 382] on div at bounding box center [855, 400] width 331 height 99
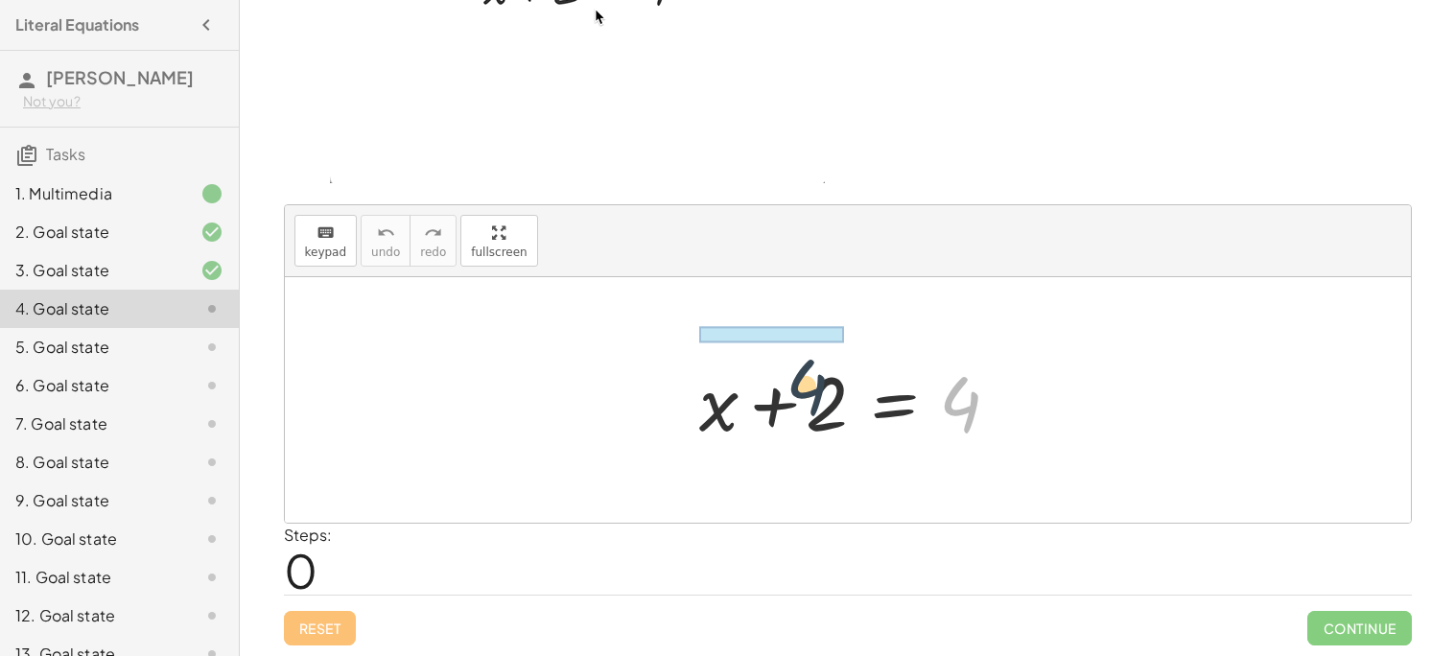
drag, startPoint x: 970, startPoint y: 387, endPoint x: 750, endPoint y: 358, distance: 221.5
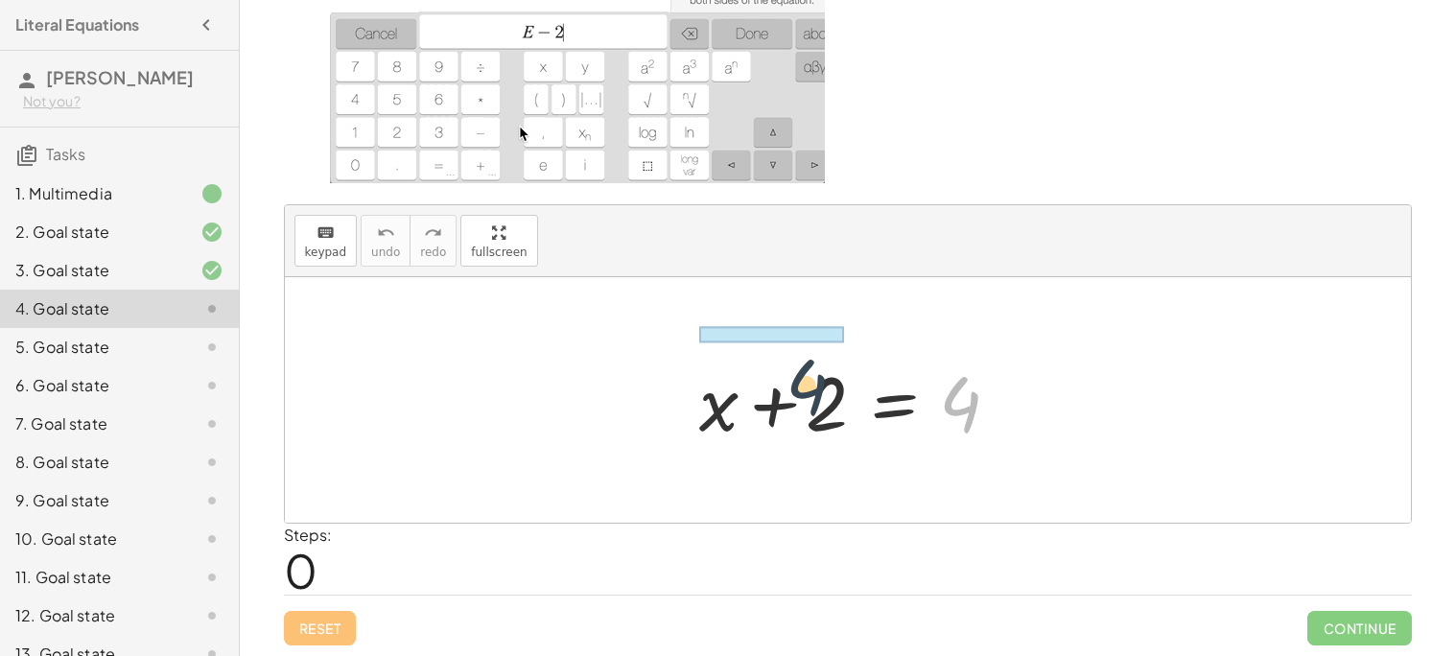
click at [750, 358] on div at bounding box center [855, 400] width 331 height 99
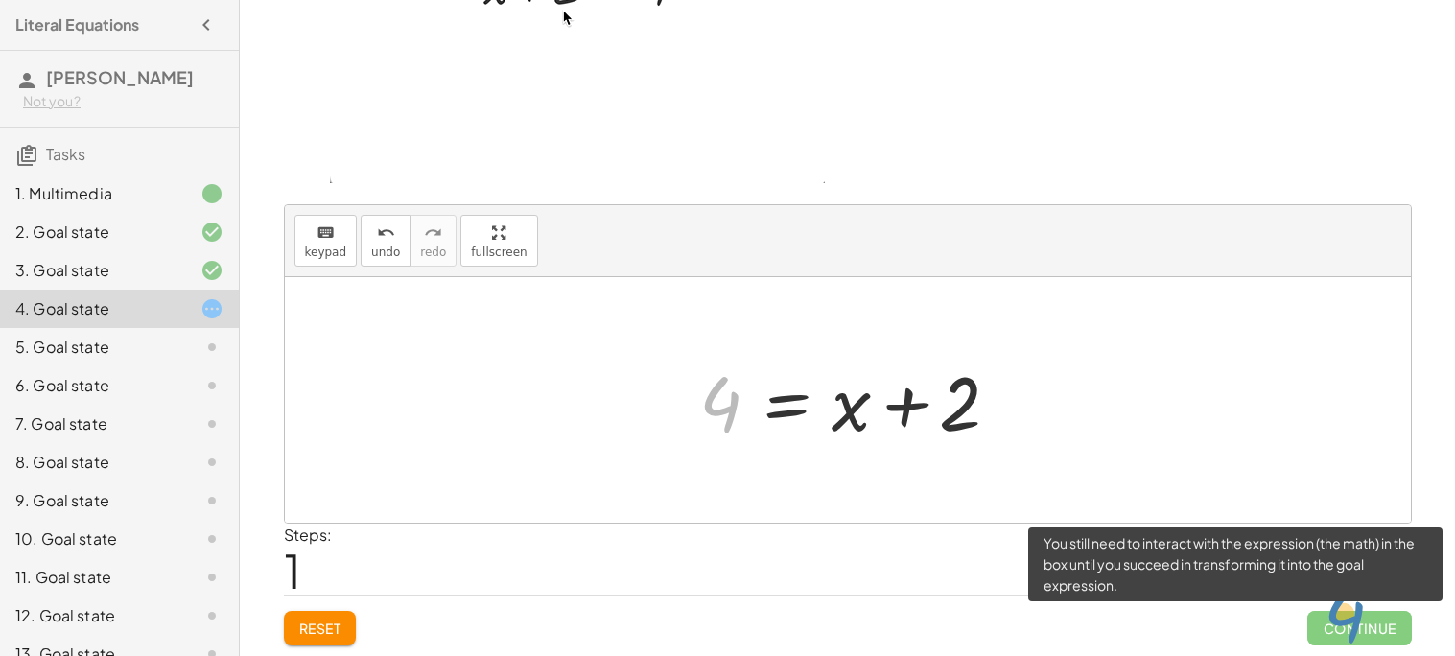
drag, startPoint x: 718, startPoint y: 403, endPoint x: 1453, endPoint y: 613, distance: 764.2
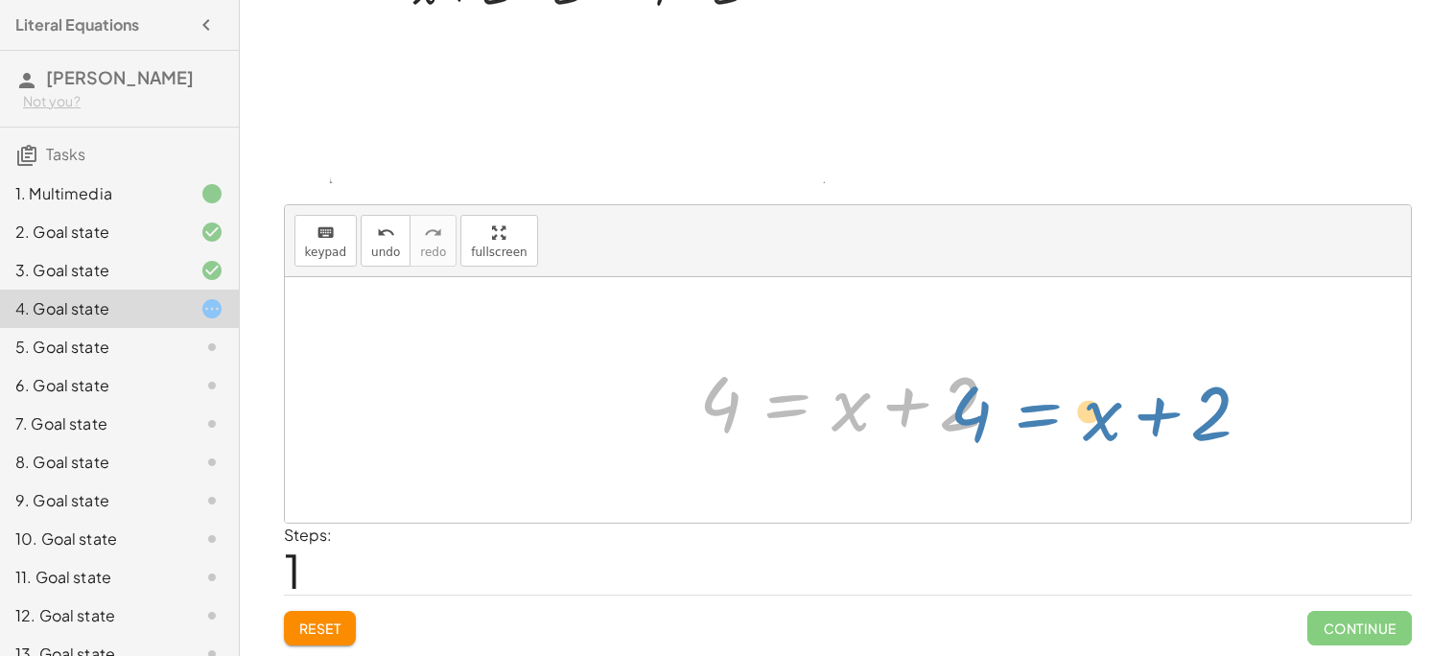
drag, startPoint x: 782, startPoint y: 398, endPoint x: 1033, endPoint y: 407, distance: 251.5
click at [1033, 407] on div "+ x + 2 = 4 4 = + x + 2 + x + 2 = 4" at bounding box center [848, 400] width 1126 height 246
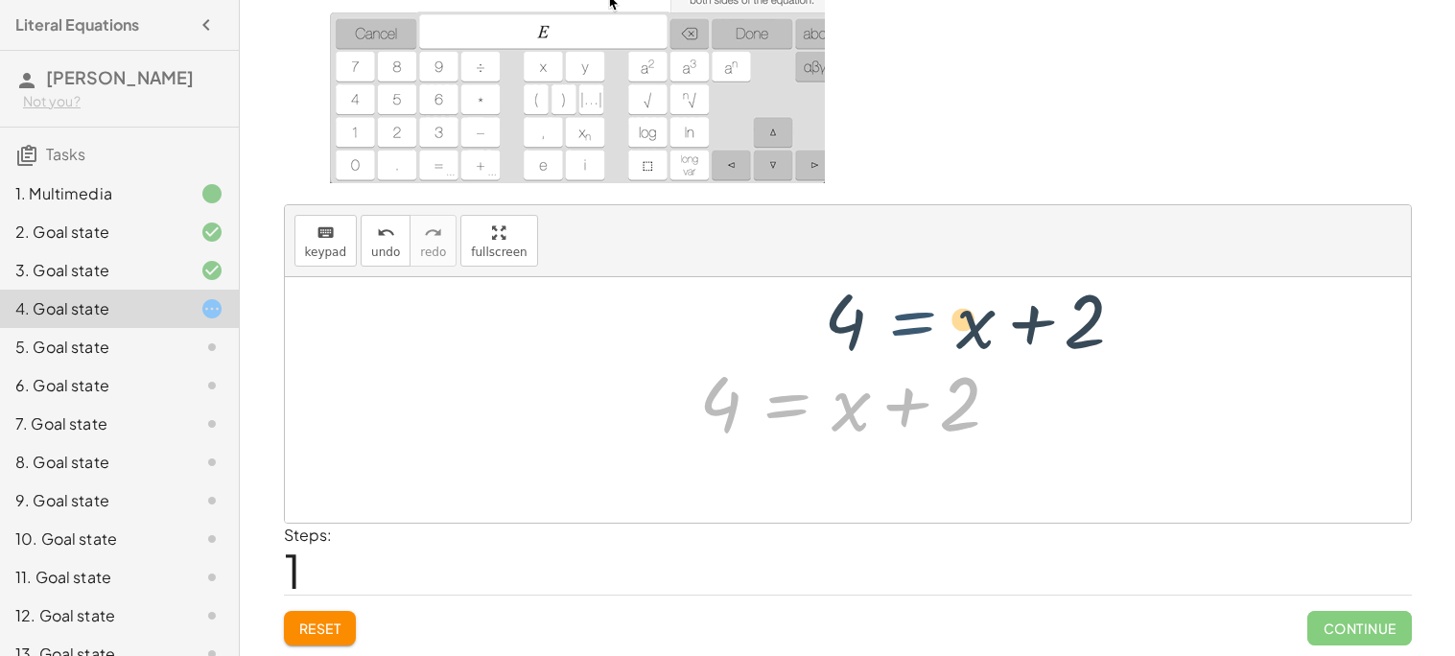
drag, startPoint x: 803, startPoint y: 394, endPoint x: 931, endPoint y: 309, distance: 154.3
click at [931, 309] on div "+ x + 2 = 4 4 = + x + 2 + x + 2 = 4" at bounding box center [848, 400] width 1126 height 246
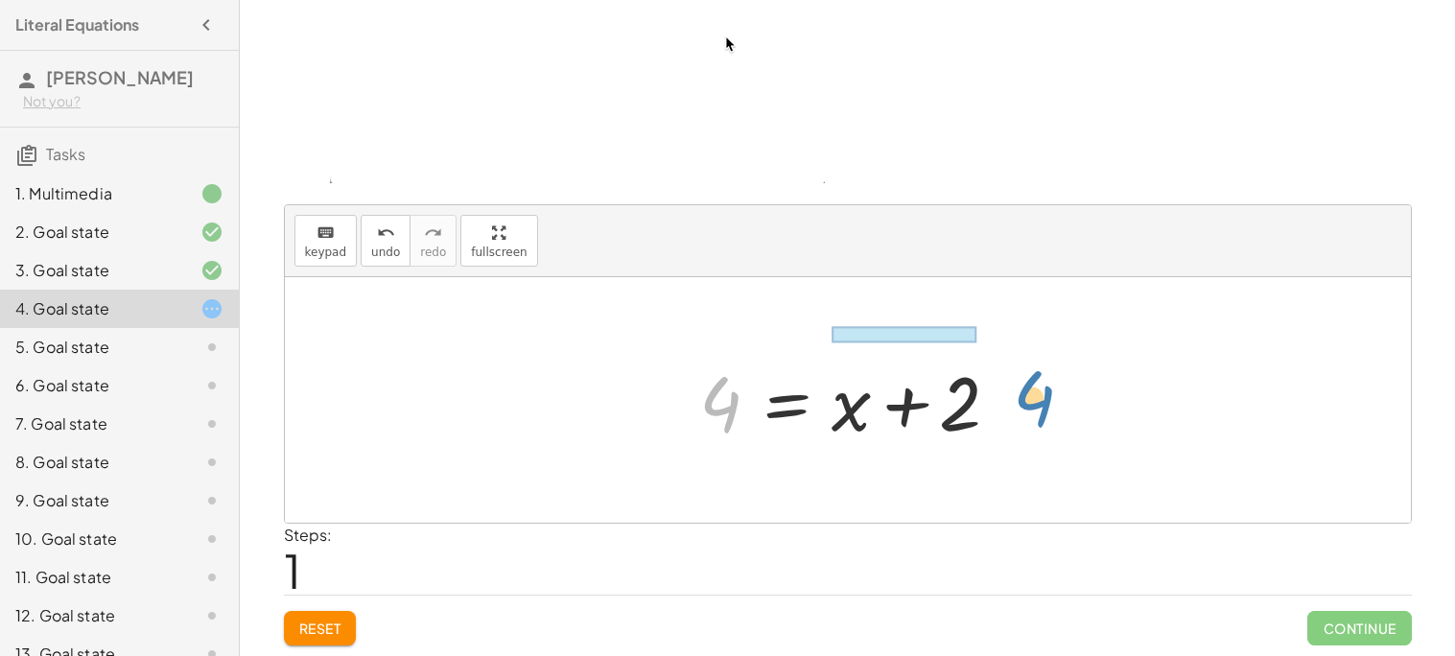
drag, startPoint x: 732, startPoint y: 394, endPoint x: 1046, endPoint y: 392, distance: 313.7
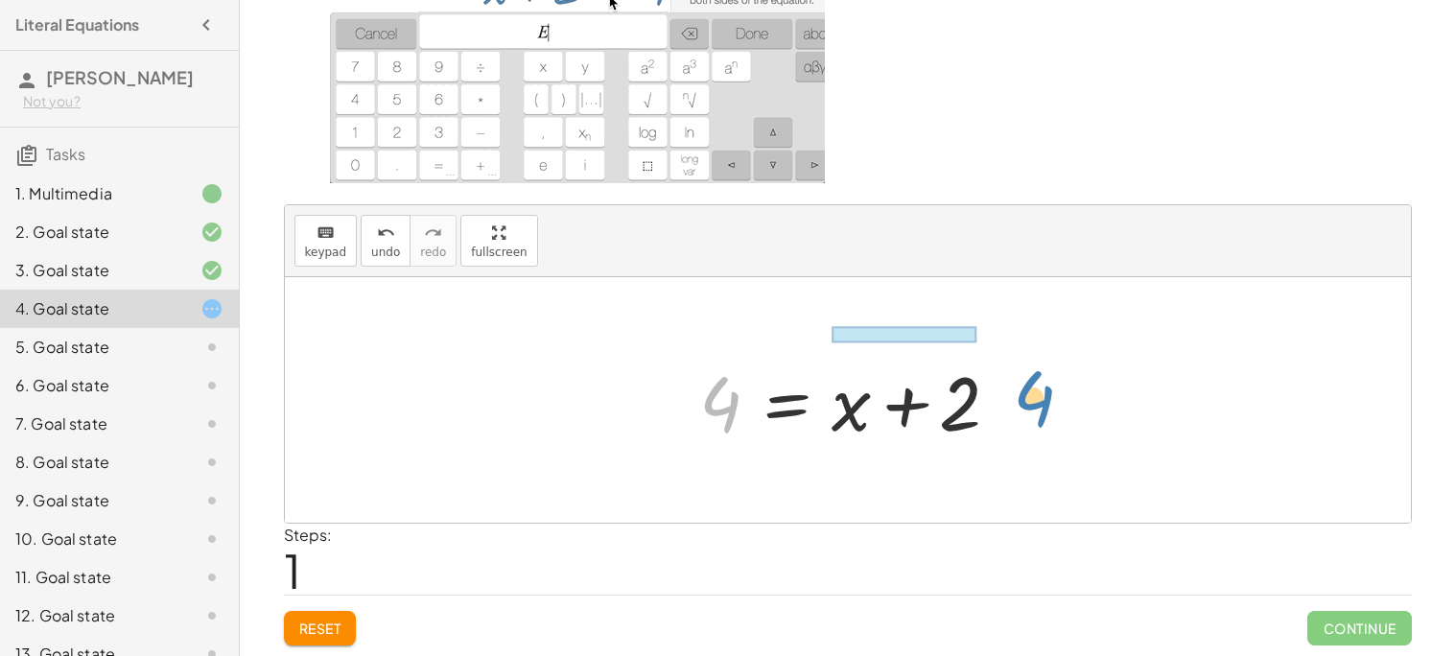
click at [1046, 392] on div "+ x + 2 = 4 4 + x + 2 = 4" at bounding box center [848, 400] width 1126 height 246
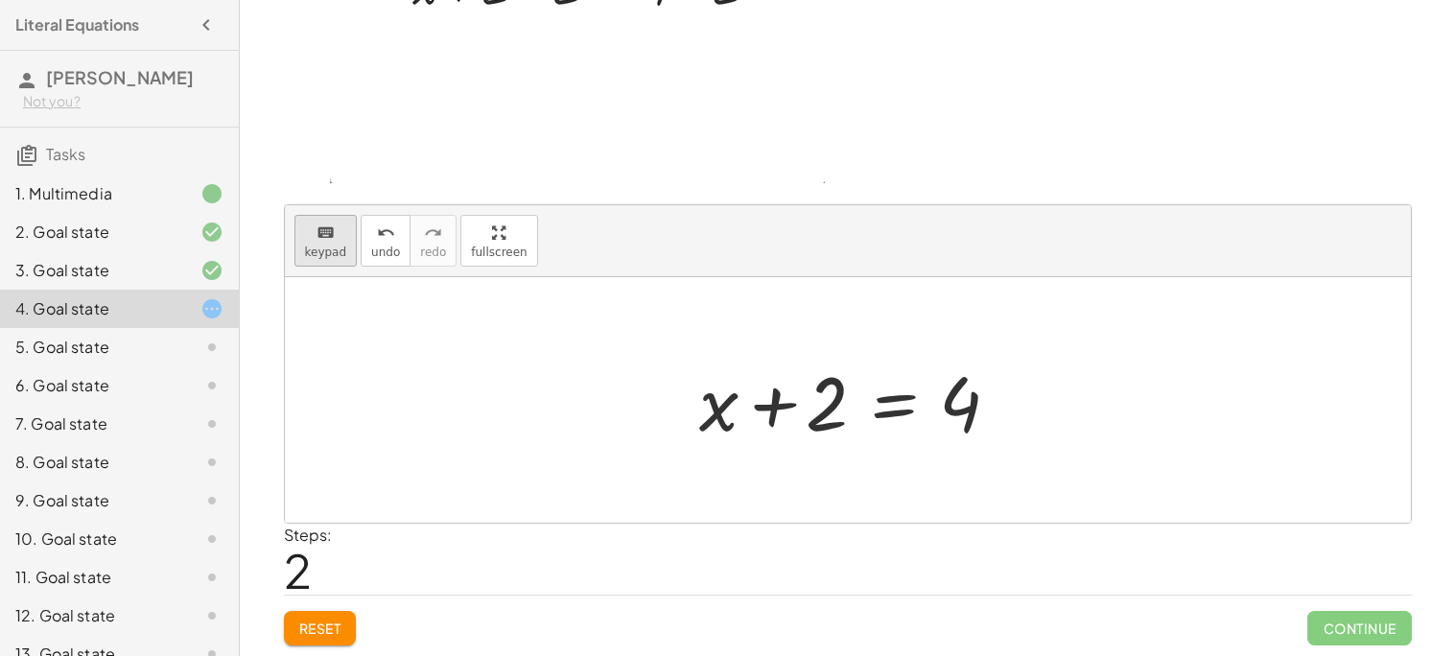
click at [327, 246] on span "keypad" at bounding box center [326, 252] width 42 height 13
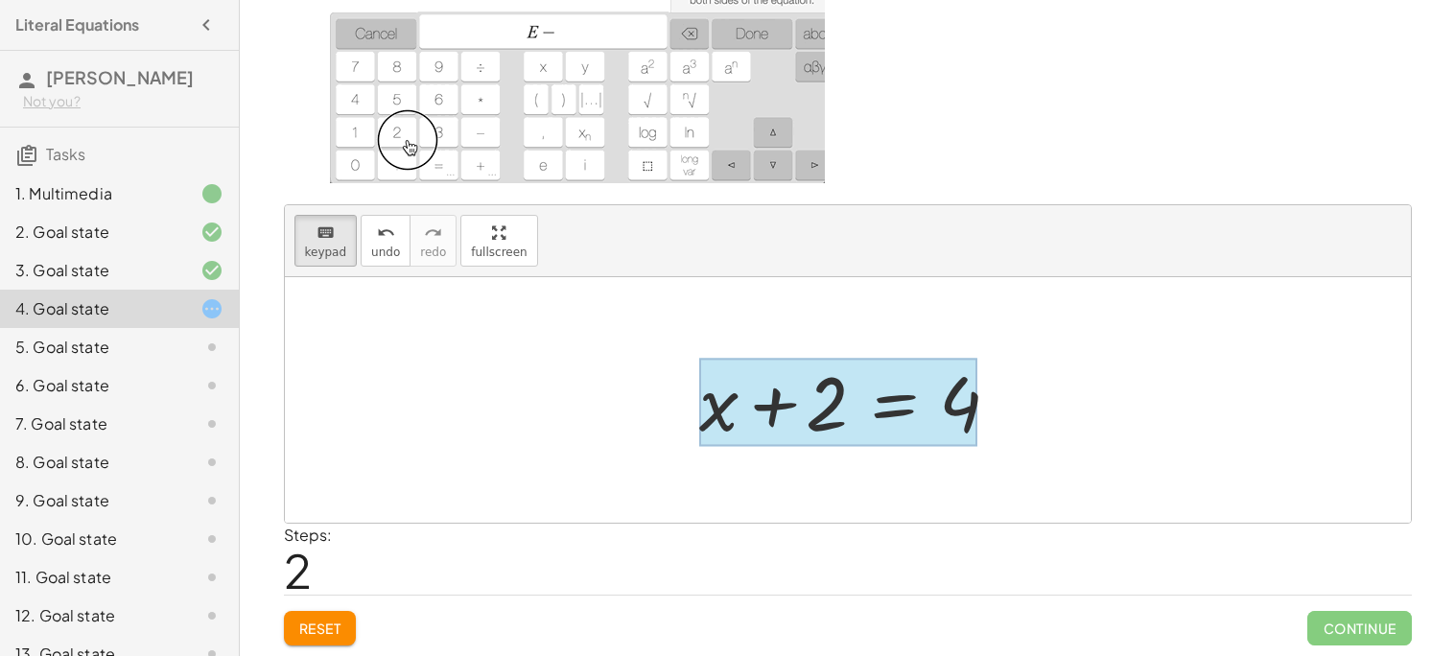
click at [887, 404] on div at bounding box center [838, 402] width 278 height 89
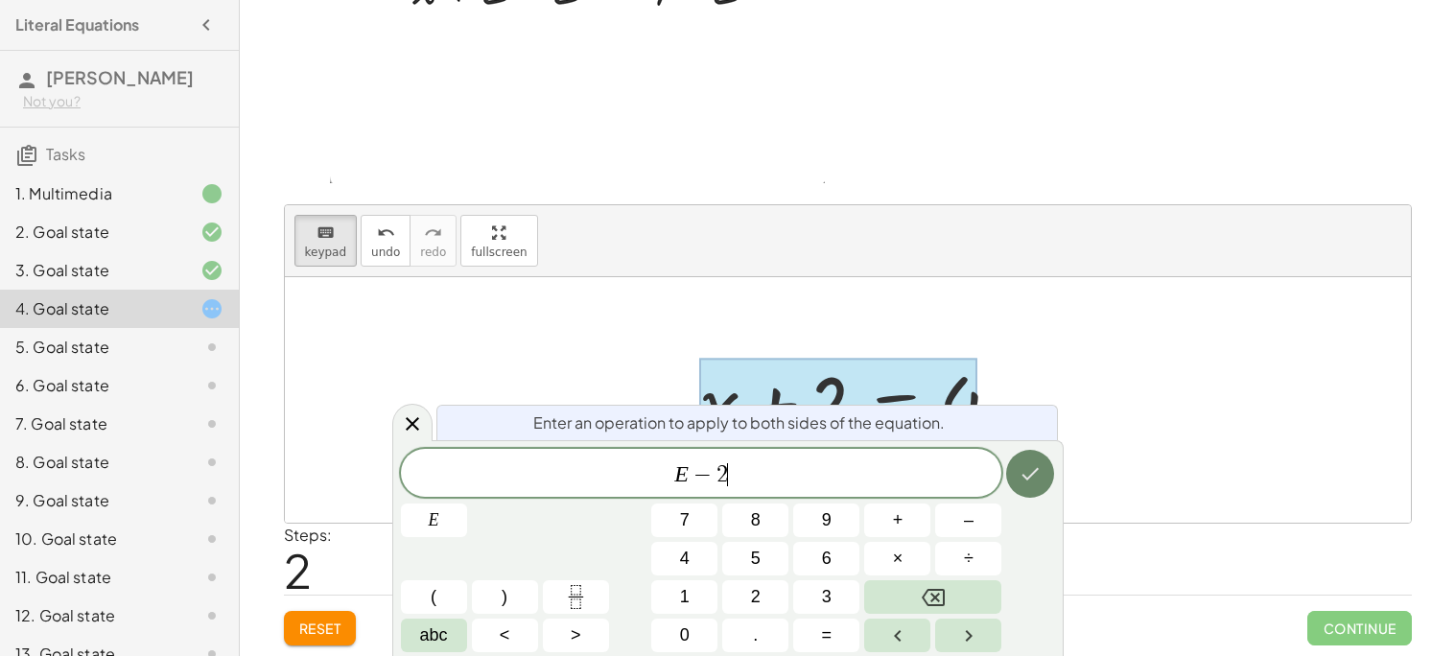
click at [1039, 484] on icon "Done" at bounding box center [1030, 473] width 23 height 23
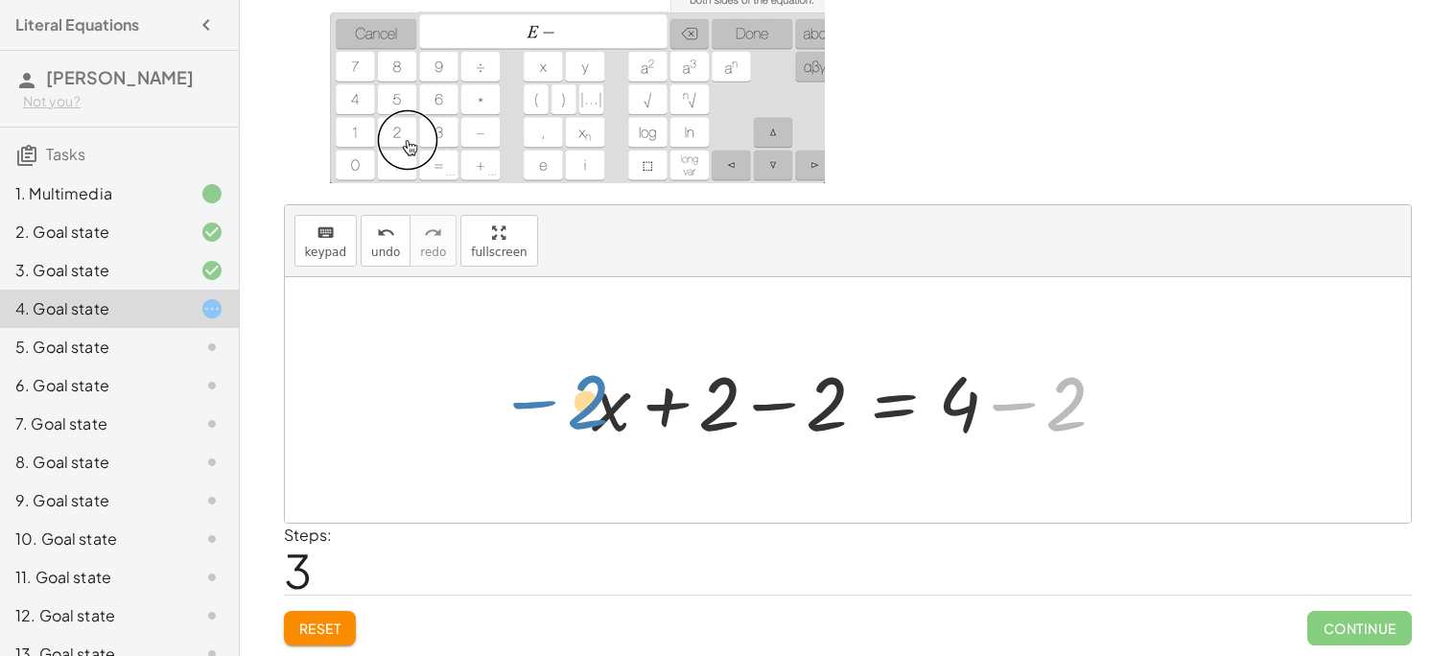
drag, startPoint x: 1057, startPoint y: 406, endPoint x: 581, endPoint y: 406, distance: 475.8
click at [582, 406] on div at bounding box center [855, 400] width 546 height 99
click at [637, 404] on div at bounding box center [855, 400] width 546 height 99
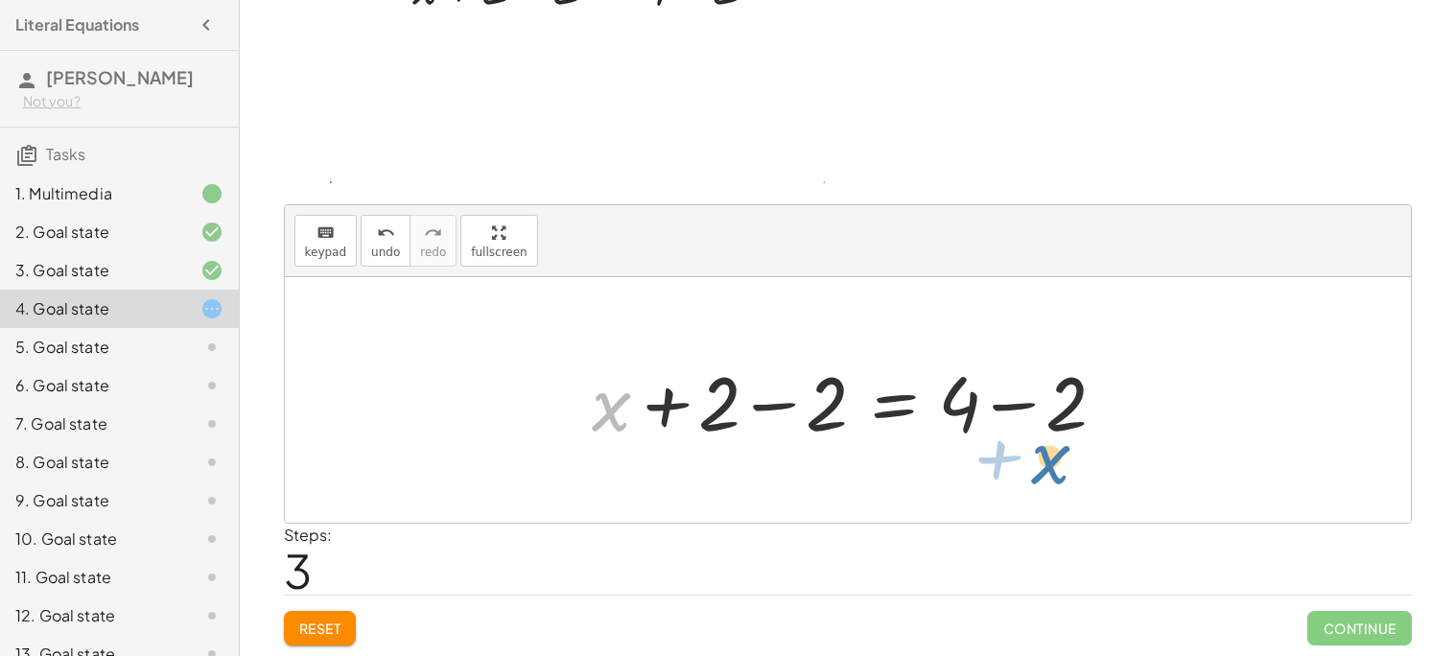
drag, startPoint x: 614, startPoint y: 404, endPoint x: 1110, endPoint y: 435, distance: 496.9
click at [1110, 435] on div at bounding box center [855, 400] width 546 height 99
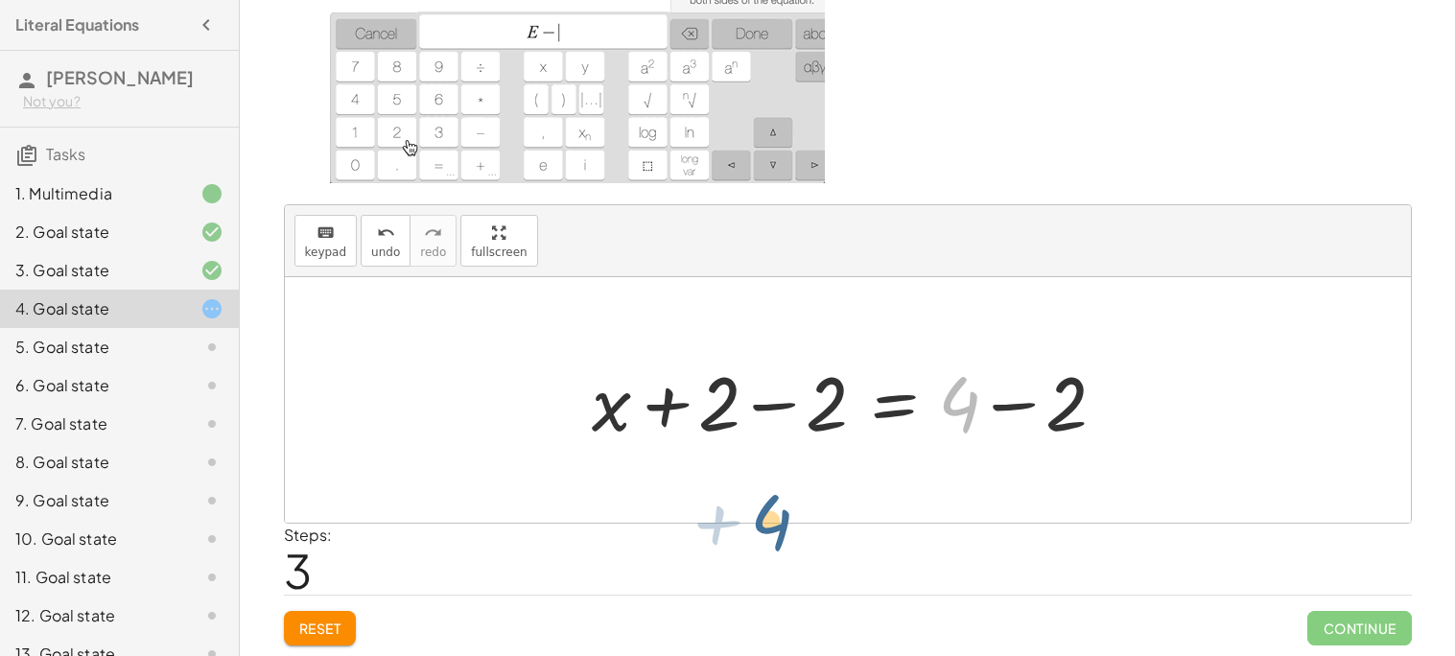
drag, startPoint x: 972, startPoint y: 421, endPoint x: 547, endPoint y: 373, distance: 427.6
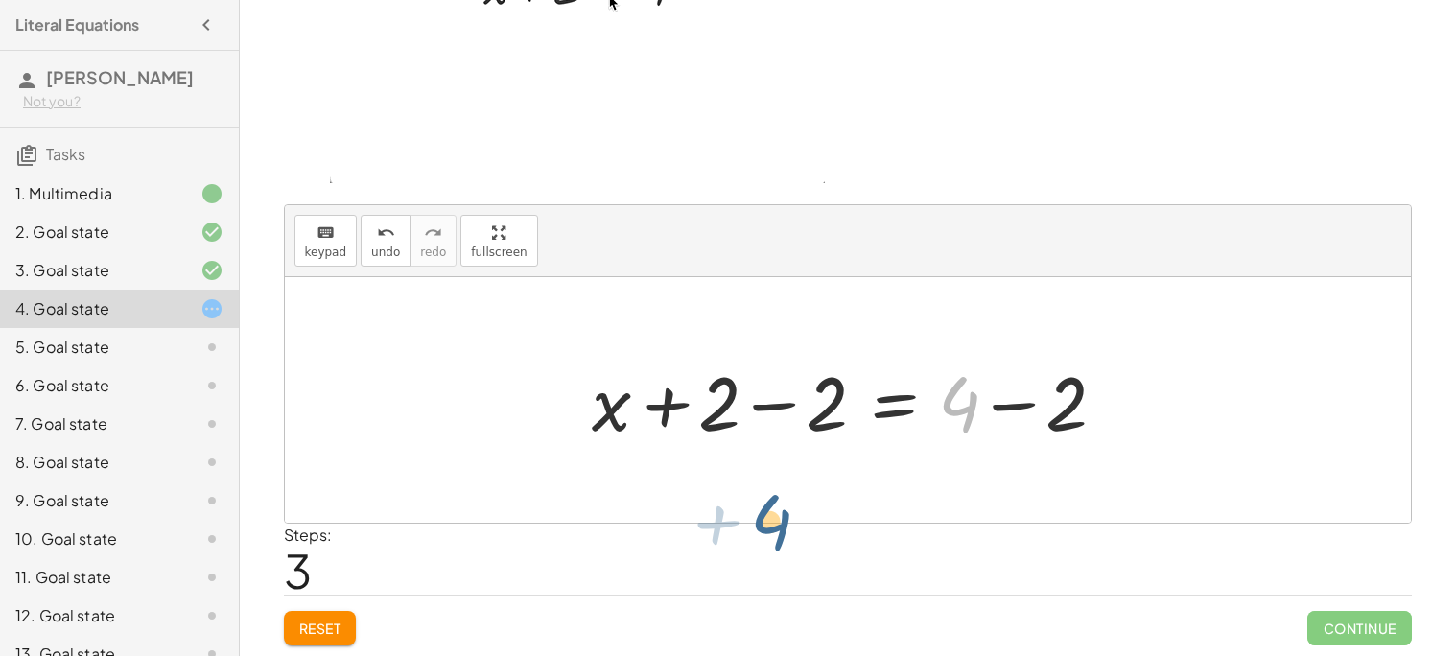
click at [547, 373] on div "+ x + 2 = 4 4 = + x + 2 + x + 2 = 4 + 4 + x + 2 = 4 − 2 + − 2" at bounding box center [848, 400] width 1126 height 246
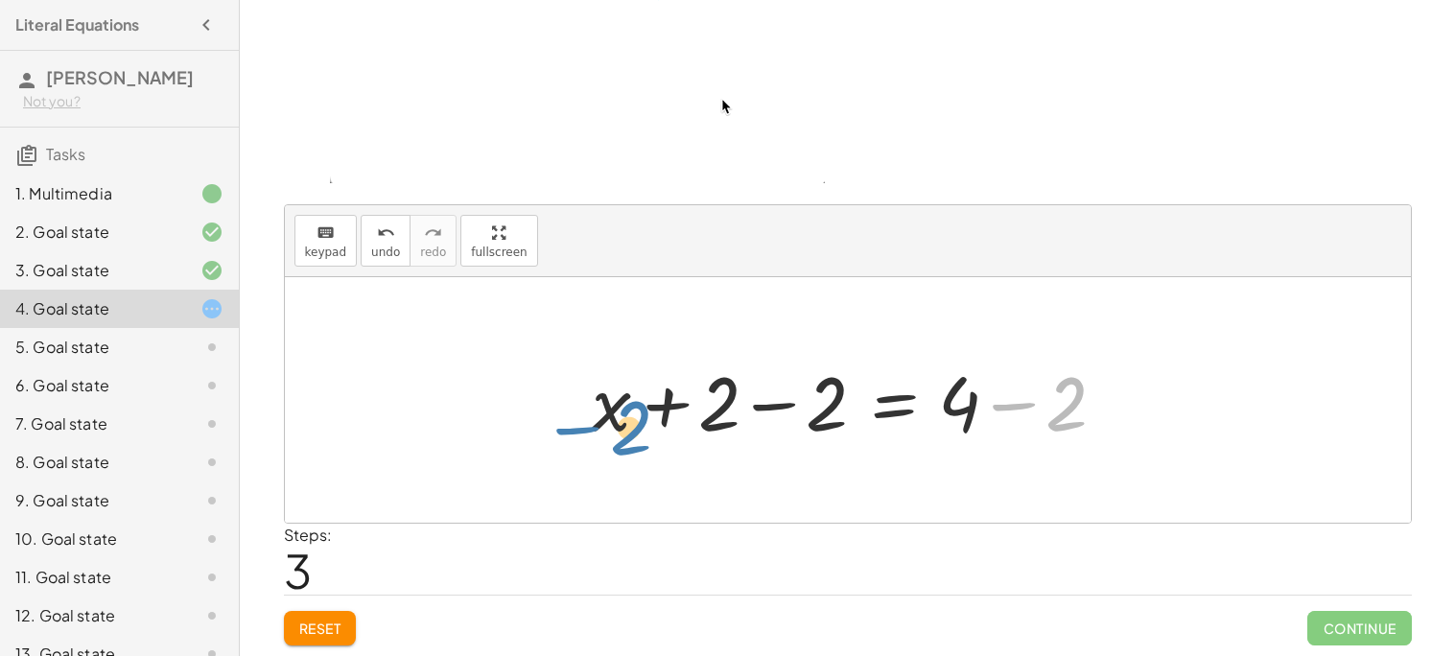
drag, startPoint x: 1047, startPoint y: 417, endPoint x: 610, endPoint y: 435, distance: 436.8
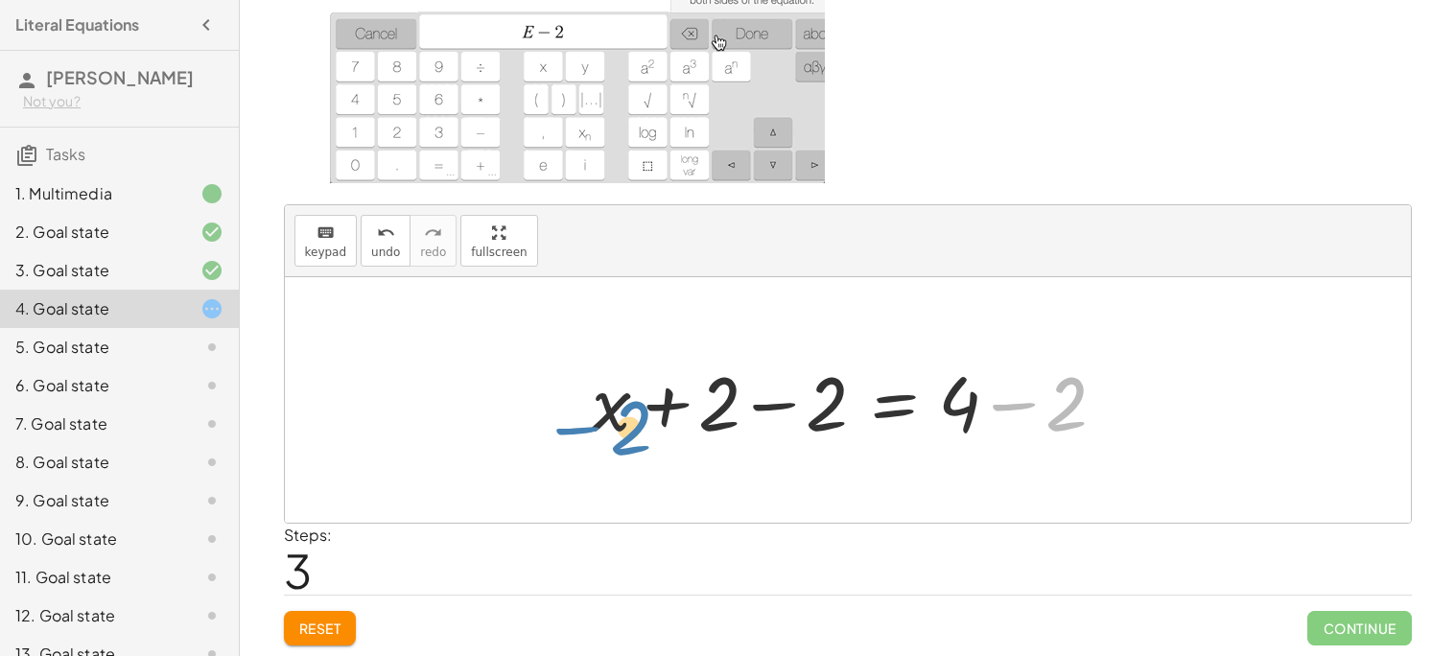
click at [610, 435] on div at bounding box center [855, 400] width 546 height 99
drag, startPoint x: 606, startPoint y: 418, endPoint x: 1078, endPoint y: 408, distance: 472.1
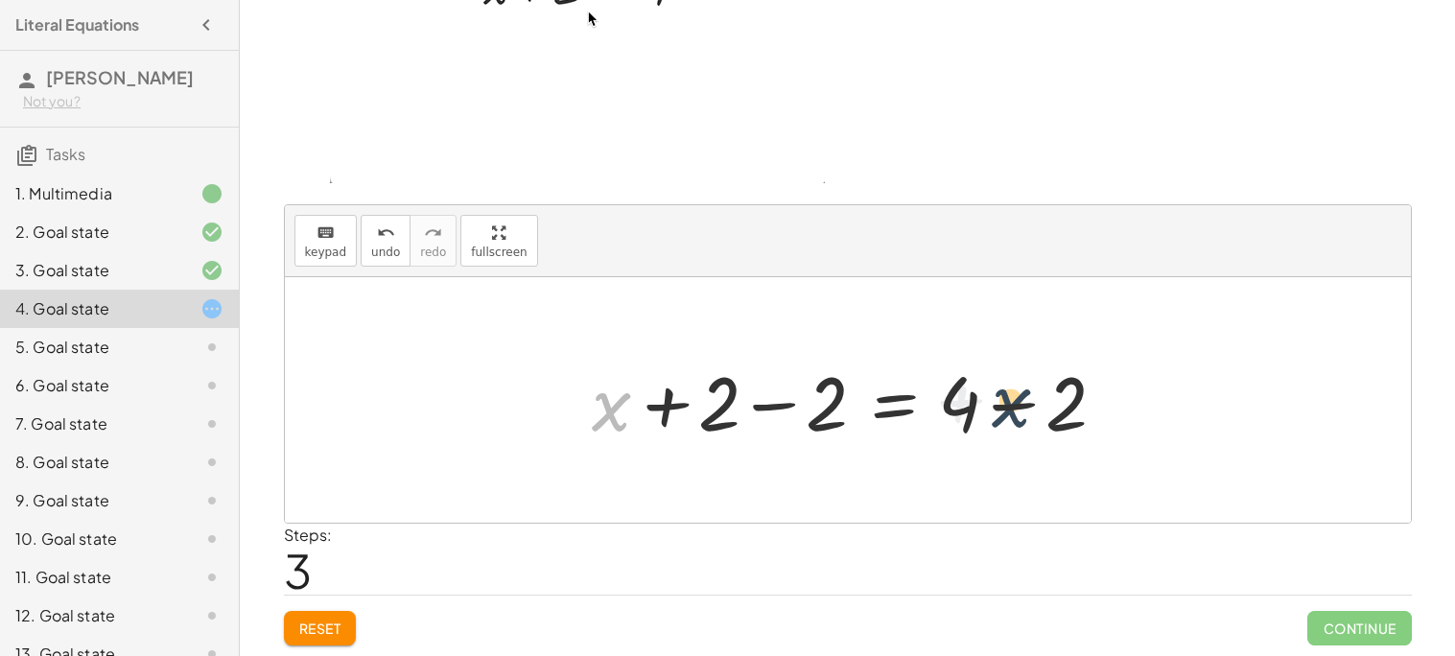
click at [1078, 408] on div at bounding box center [855, 400] width 546 height 99
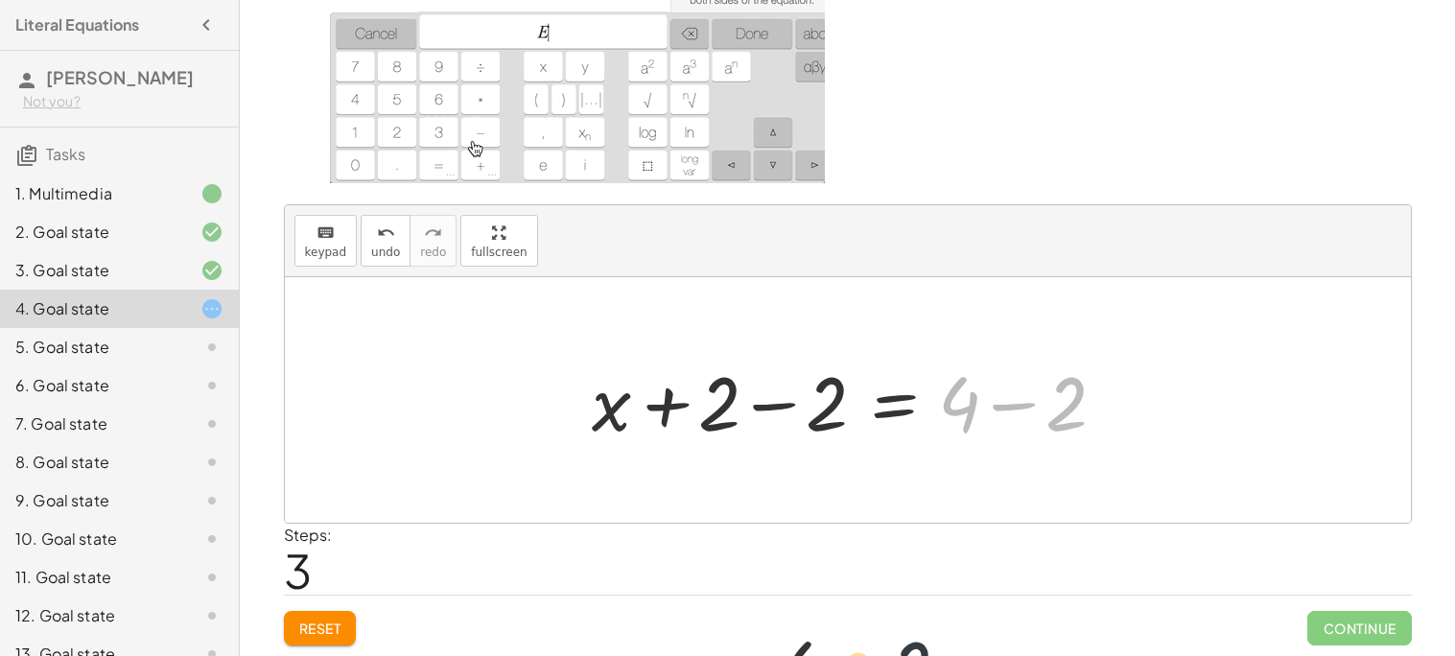
drag, startPoint x: 1066, startPoint y: 392, endPoint x: 635, endPoint y: 494, distance: 442.5
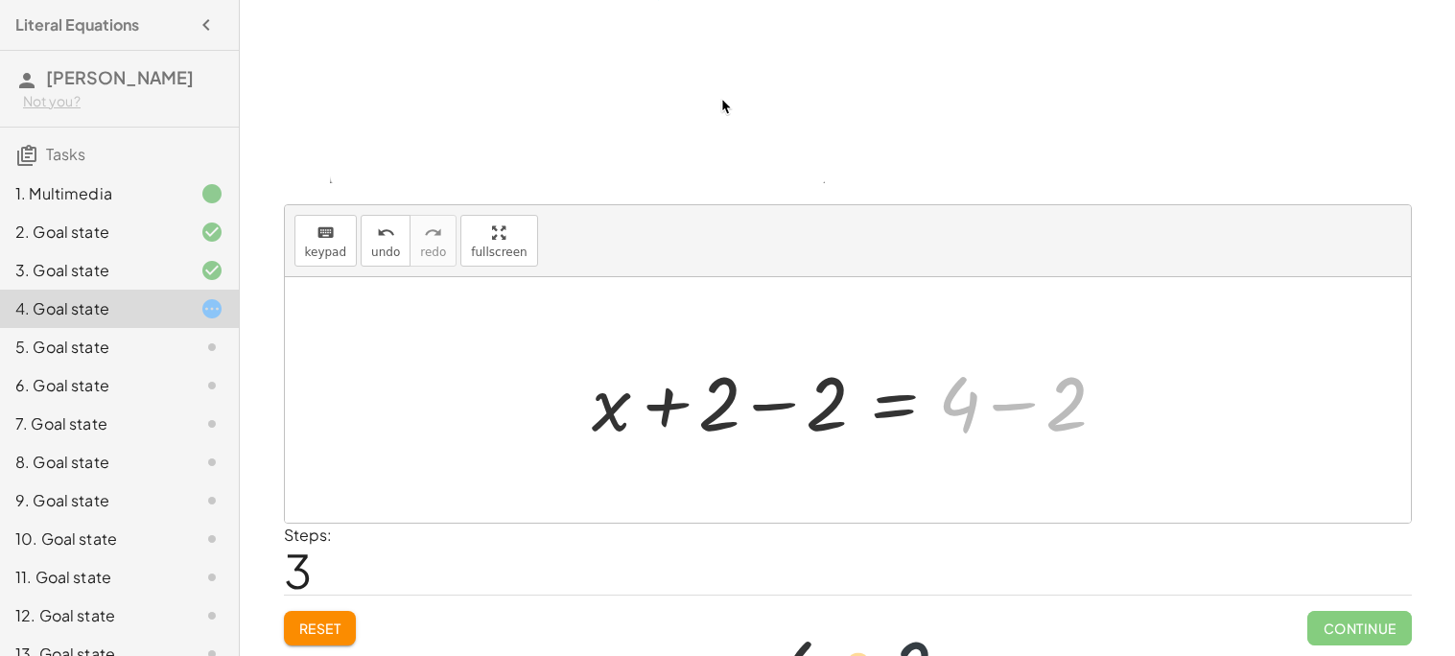
click at [635, 494] on div "+ x + 2 = 4 4 = + x + 2 + x + 2 = 4 − 2 + 4 + x + 2 = 4 − 2 + − 2" at bounding box center [848, 400] width 1126 height 246
drag, startPoint x: 972, startPoint y: 412, endPoint x: 558, endPoint y: 414, distance: 413.4
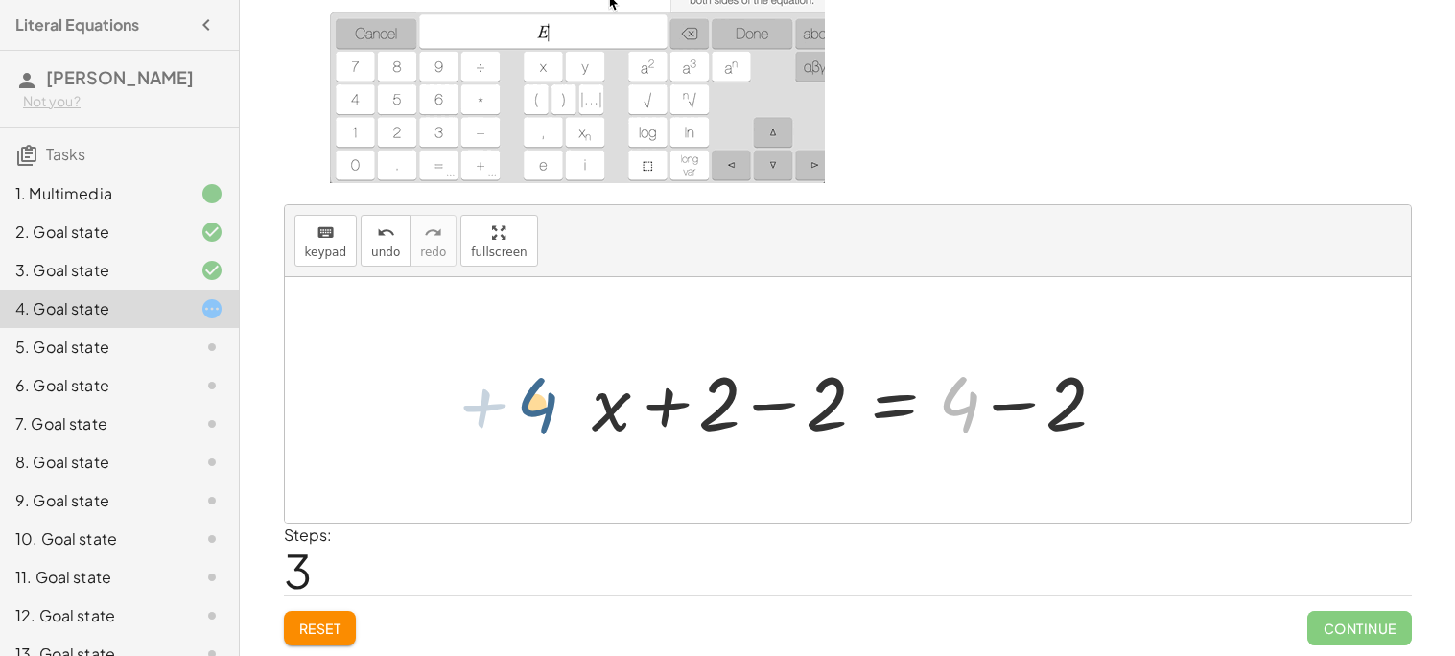
click at [558, 414] on div "+ x + 2 = 4 4 = + x + 2 + x + 2 = 4 + 4 + x + 2 = 4 − 2 + − 2" at bounding box center [848, 400] width 1126 height 246
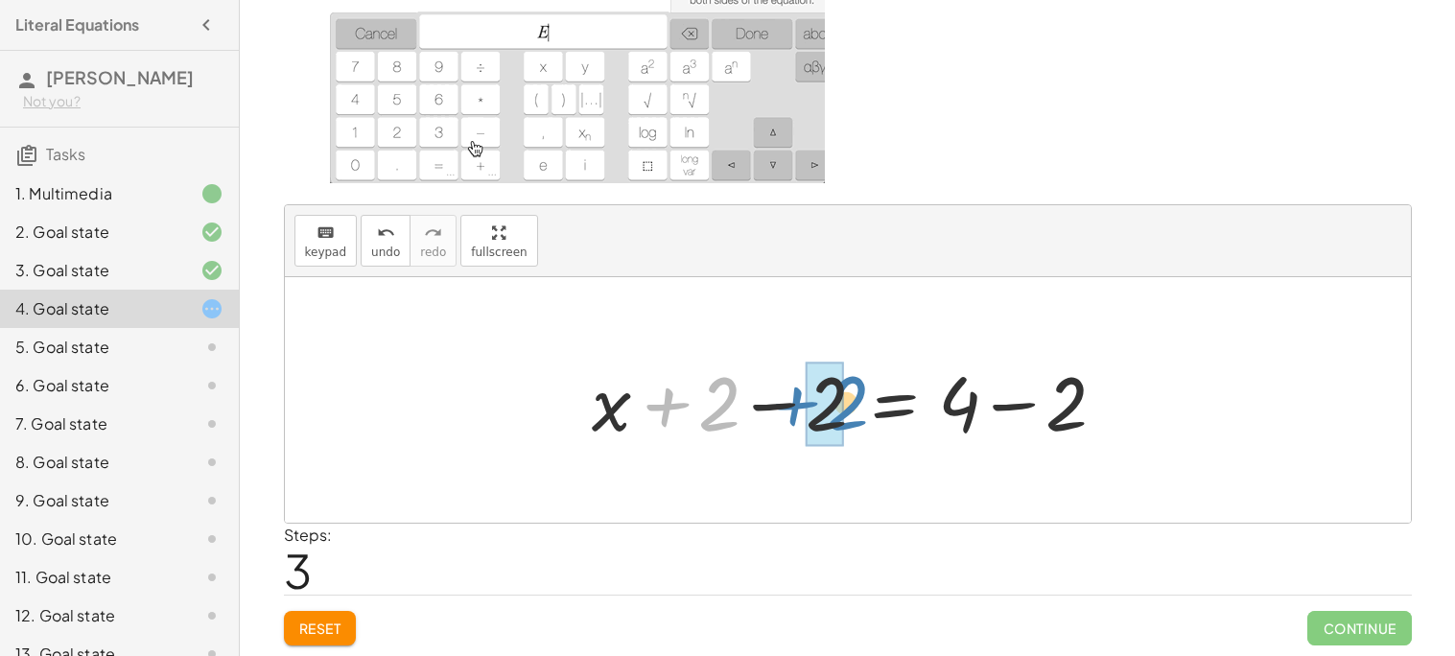
drag, startPoint x: 682, startPoint y: 406, endPoint x: 807, endPoint y: 404, distance: 124.7
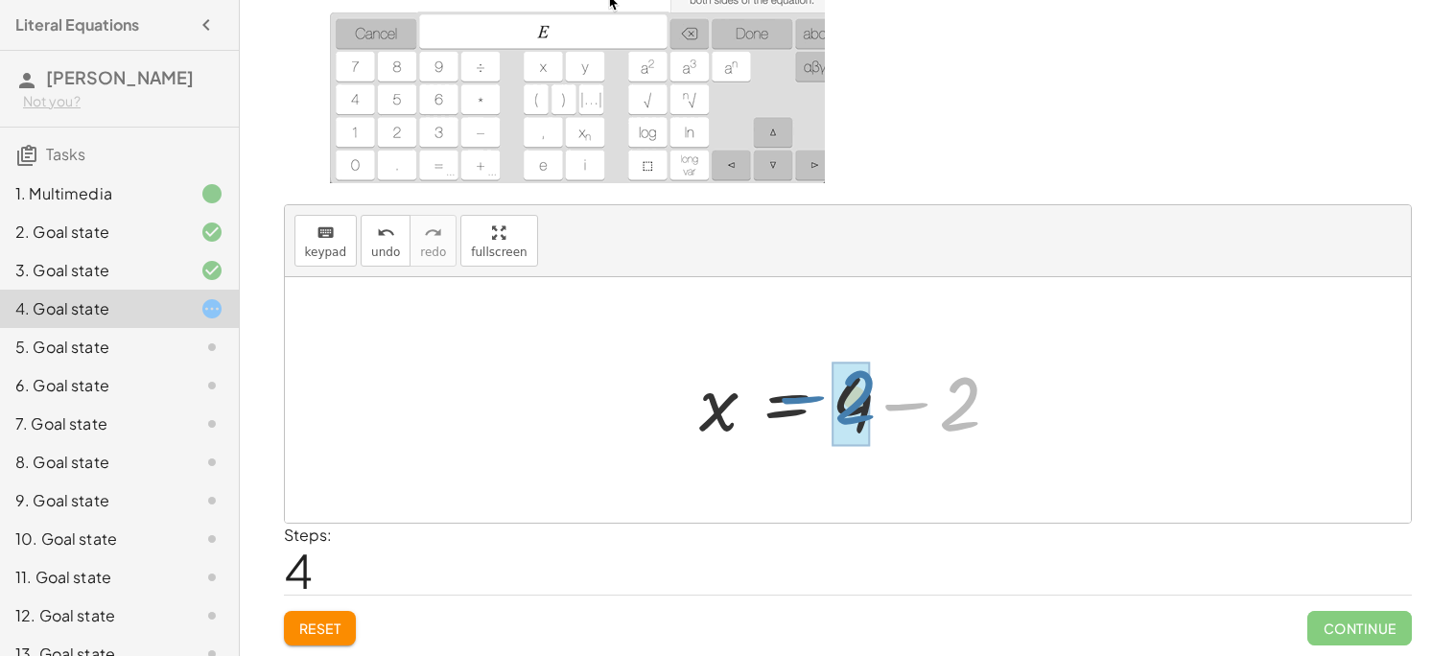
drag, startPoint x: 969, startPoint y: 409, endPoint x: 864, endPoint y: 402, distance: 104.8
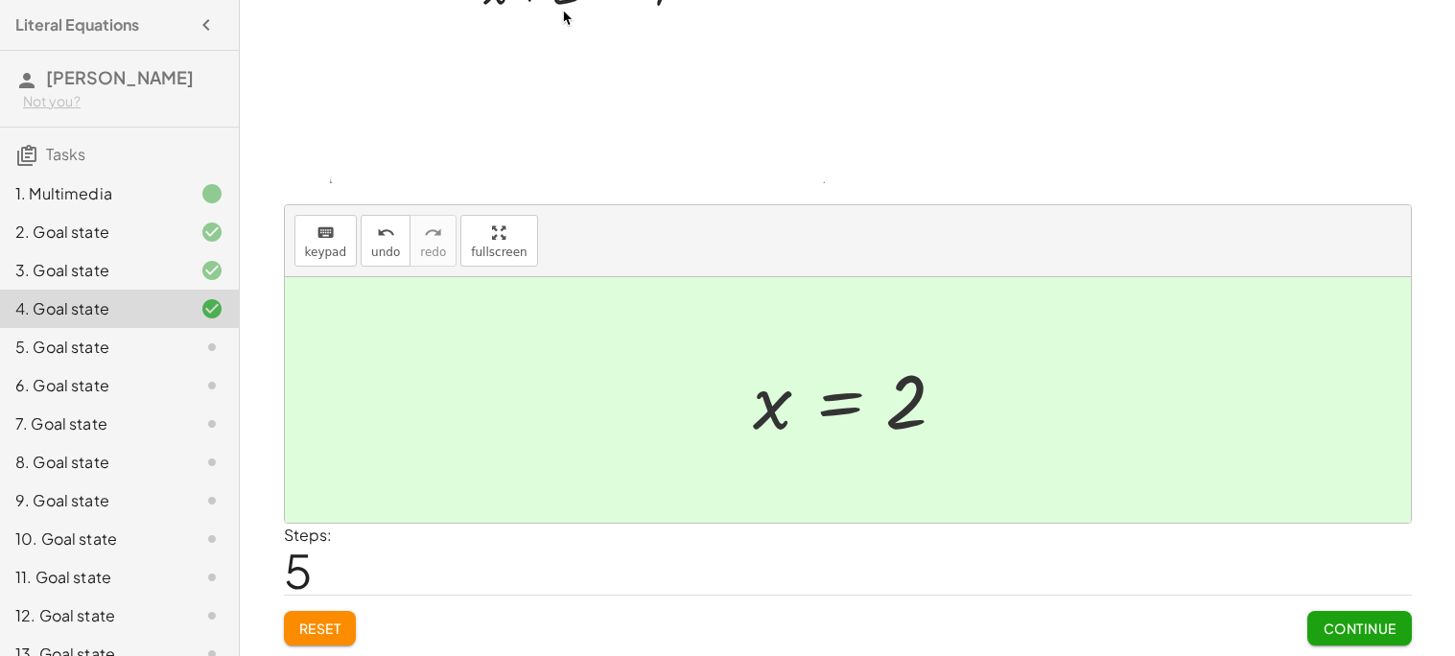
click at [1319, 614] on button "Continue" at bounding box center [1359, 628] width 104 height 35
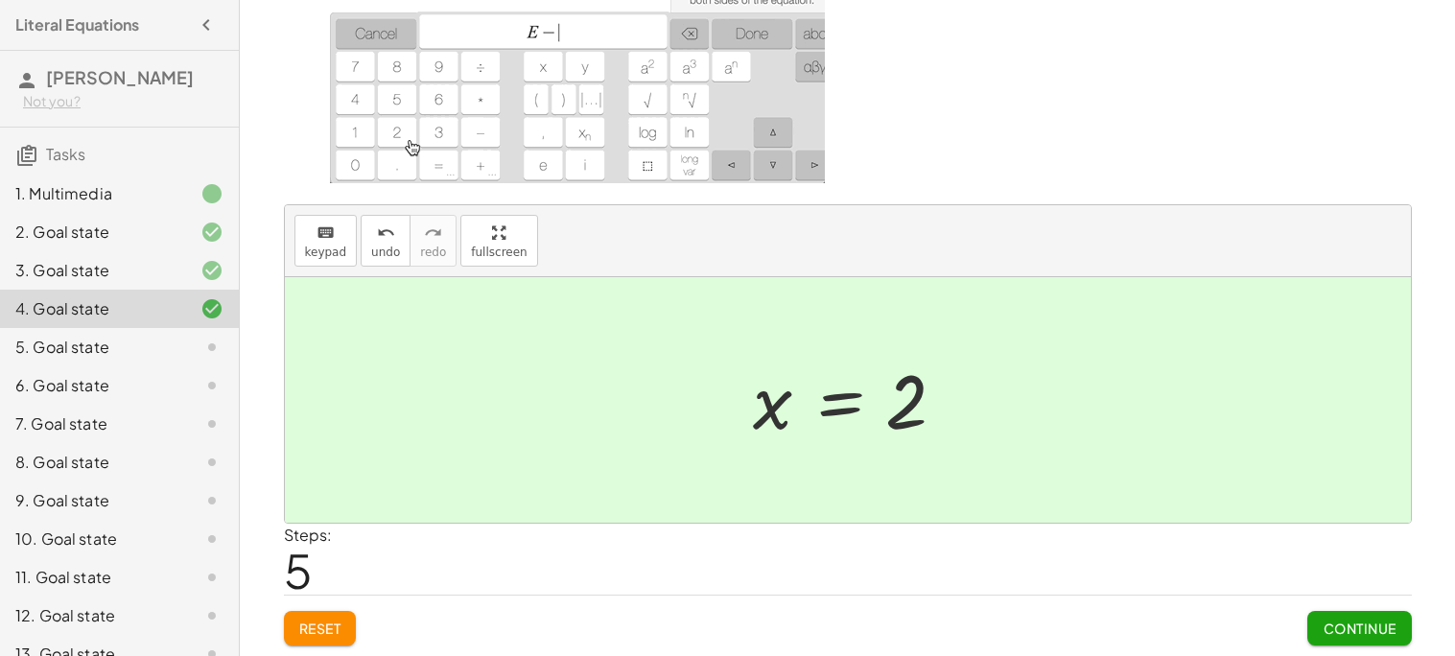
scroll to position [0, 0]
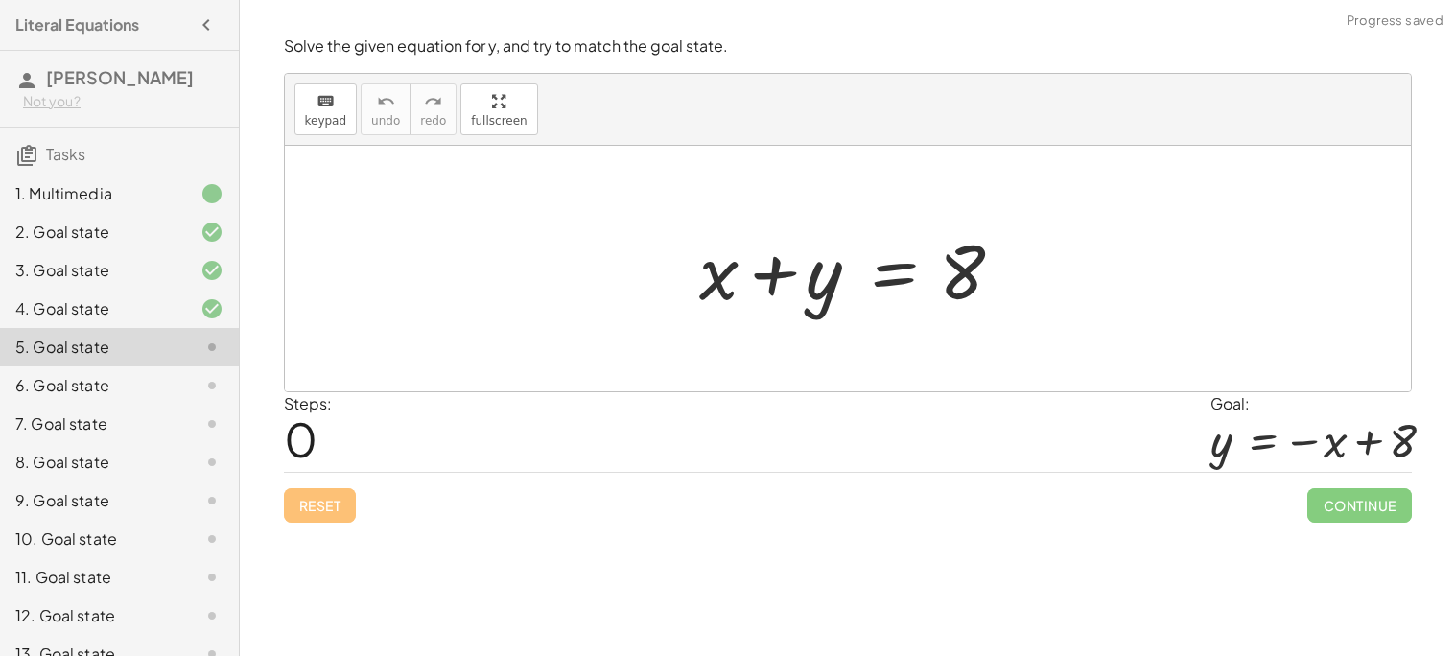
click at [721, 281] on div at bounding box center [855, 269] width 331 height 99
drag, startPoint x: 722, startPoint y: 279, endPoint x: 813, endPoint y: 286, distance: 91.4
click at [813, 286] on div at bounding box center [855, 269] width 331 height 99
click at [896, 282] on div at bounding box center [855, 269] width 331 height 99
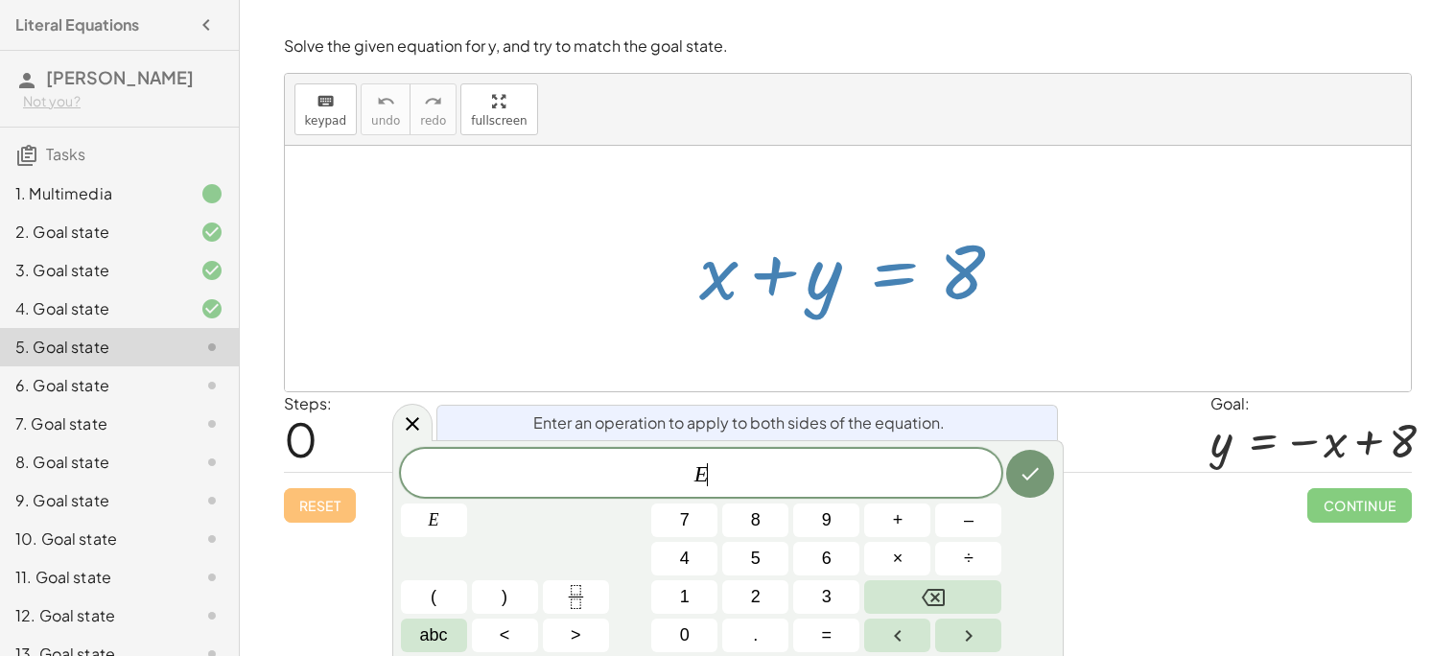
click at [538, 580] on div "8" at bounding box center [505, 597] width 66 height 34
click at [720, 482] on span "E ​" at bounding box center [701, 474] width 601 height 27
click at [1031, 478] on icon "Done" at bounding box center [1030, 473] width 23 height 23
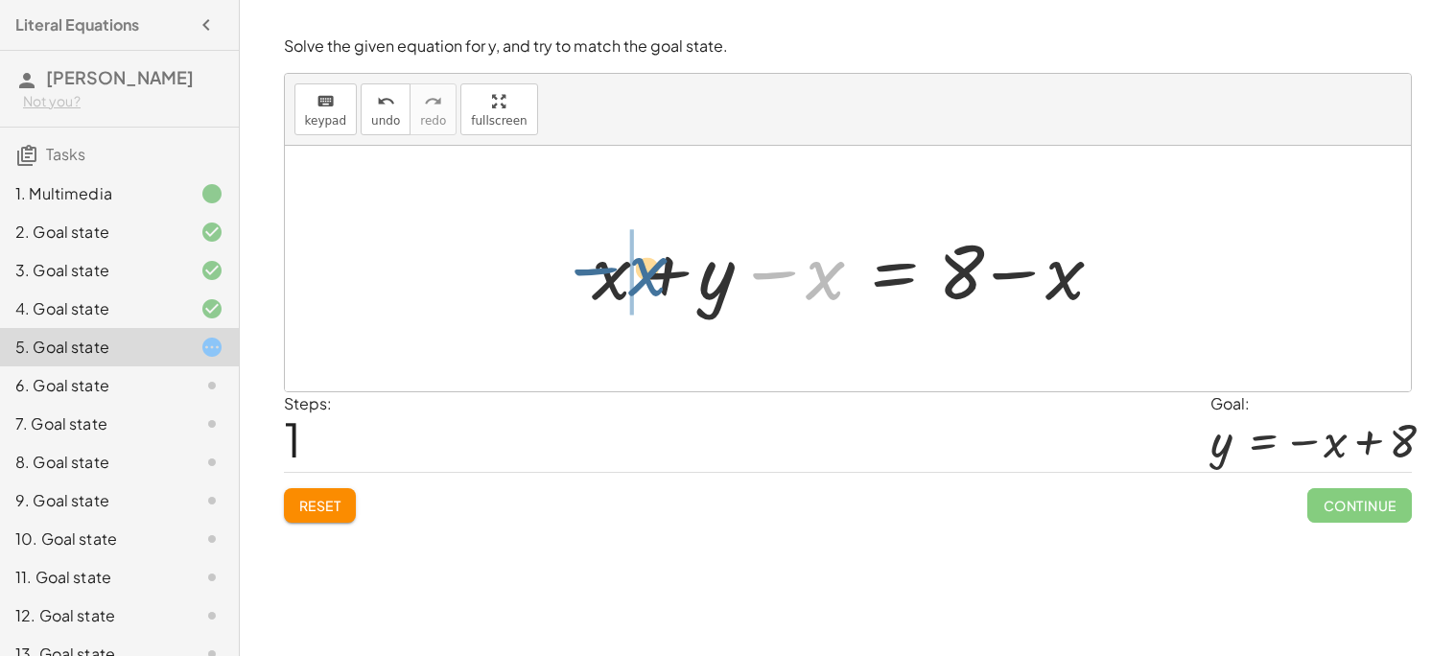
drag, startPoint x: 827, startPoint y: 268, endPoint x: 647, endPoint y: 264, distance: 179.4
click at [647, 264] on div at bounding box center [855, 269] width 546 height 99
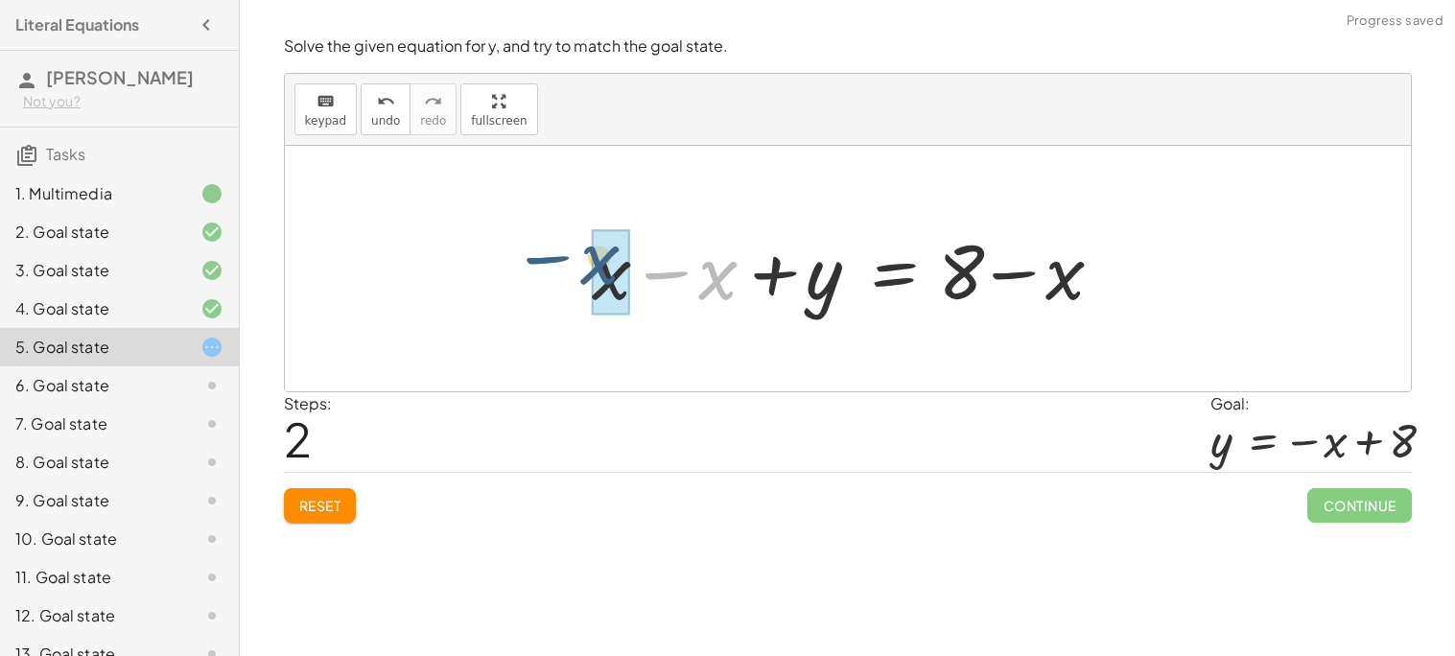
drag, startPoint x: 730, startPoint y: 295, endPoint x: 611, endPoint y: 281, distance: 119.8
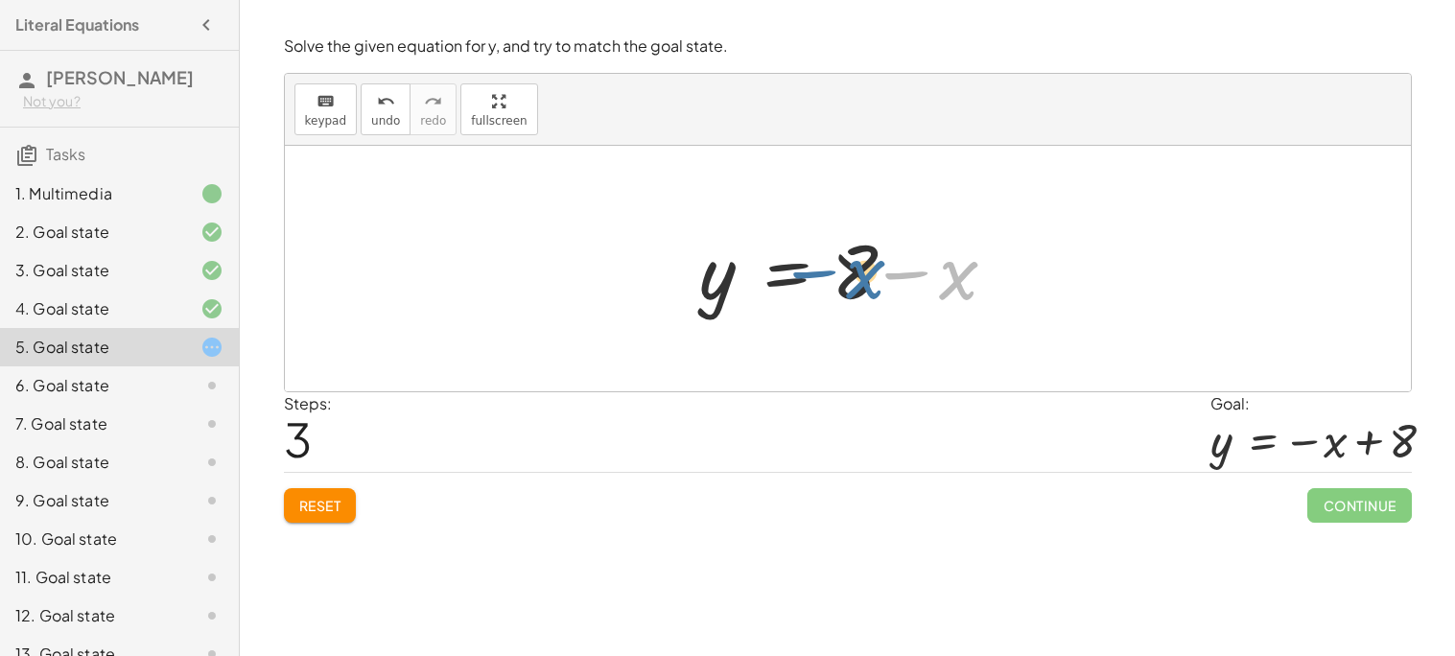
drag, startPoint x: 959, startPoint y: 264, endPoint x: 856, endPoint y: 258, distance: 103.8
click at [856, 258] on div at bounding box center [855, 269] width 331 height 99
drag, startPoint x: 956, startPoint y: 286, endPoint x: 920, endPoint y: 299, distance: 38.8
click at [920, 299] on div at bounding box center [855, 269] width 331 height 99
drag, startPoint x: 858, startPoint y: 278, endPoint x: 1006, endPoint y: 291, distance: 149.2
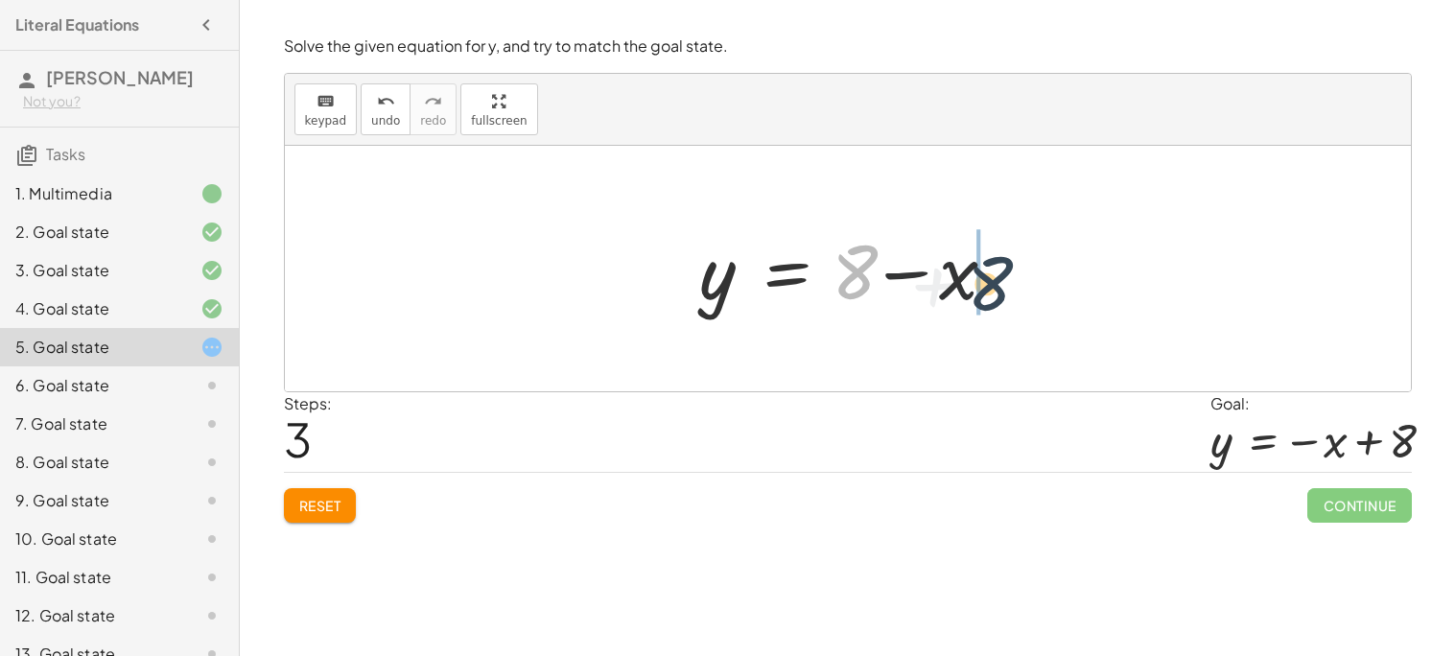
click at [1006, 291] on div at bounding box center [855, 269] width 331 height 99
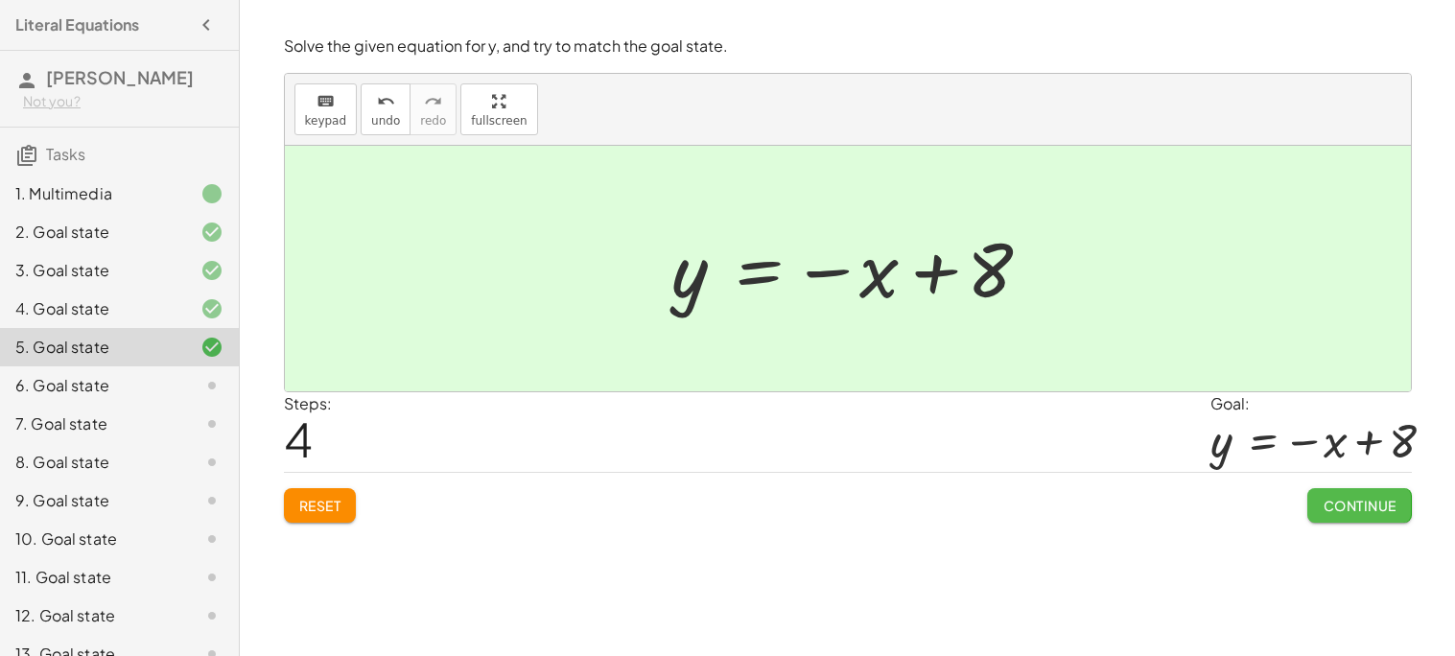
click at [1329, 502] on span "Continue" at bounding box center [1359, 505] width 73 height 17
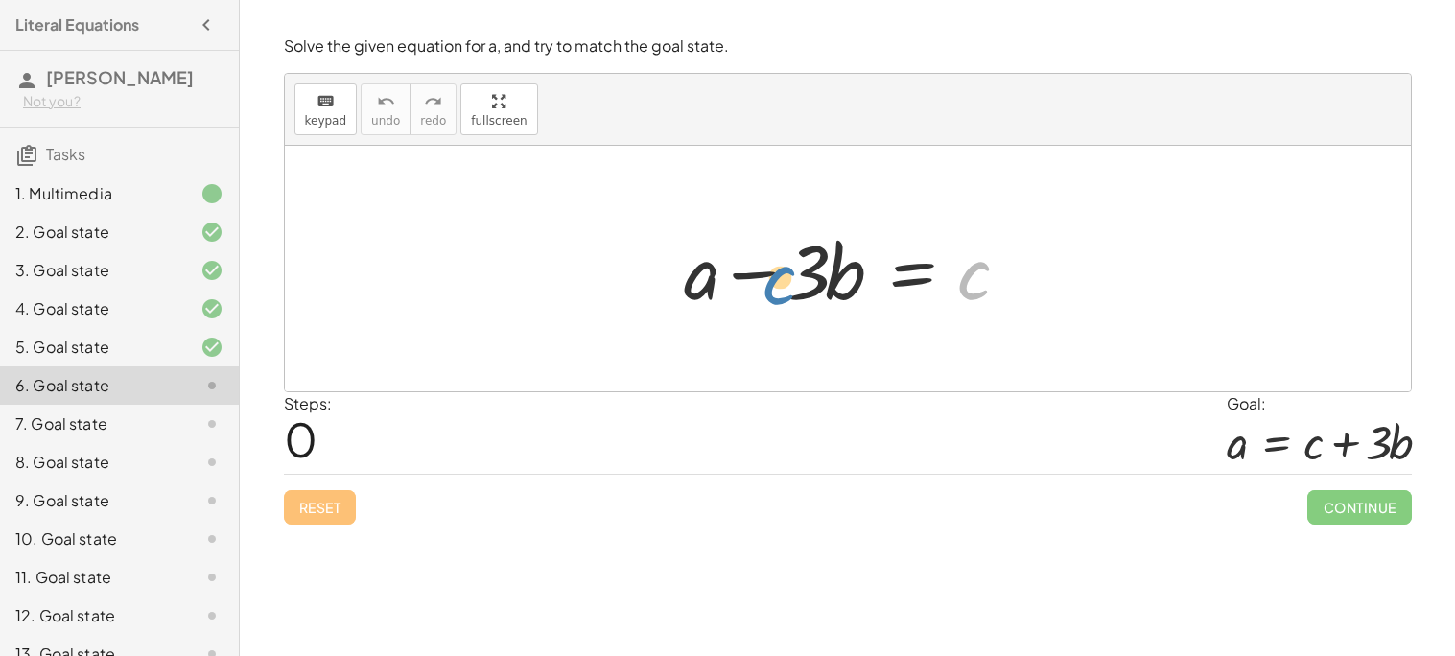
drag, startPoint x: 970, startPoint y: 283, endPoint x: 779, endPoint y: 288, distance: 190.9
click at [779, 288] on div at bounding box center [854, 269] width 361 height 99
drag, startPoint x: 996, startPoint y: 283, endPoint x: 913, endPoint y: 273, distance: 83.0
click at [913, 273] on div at bounding box center [854, 269] width 361 height 99
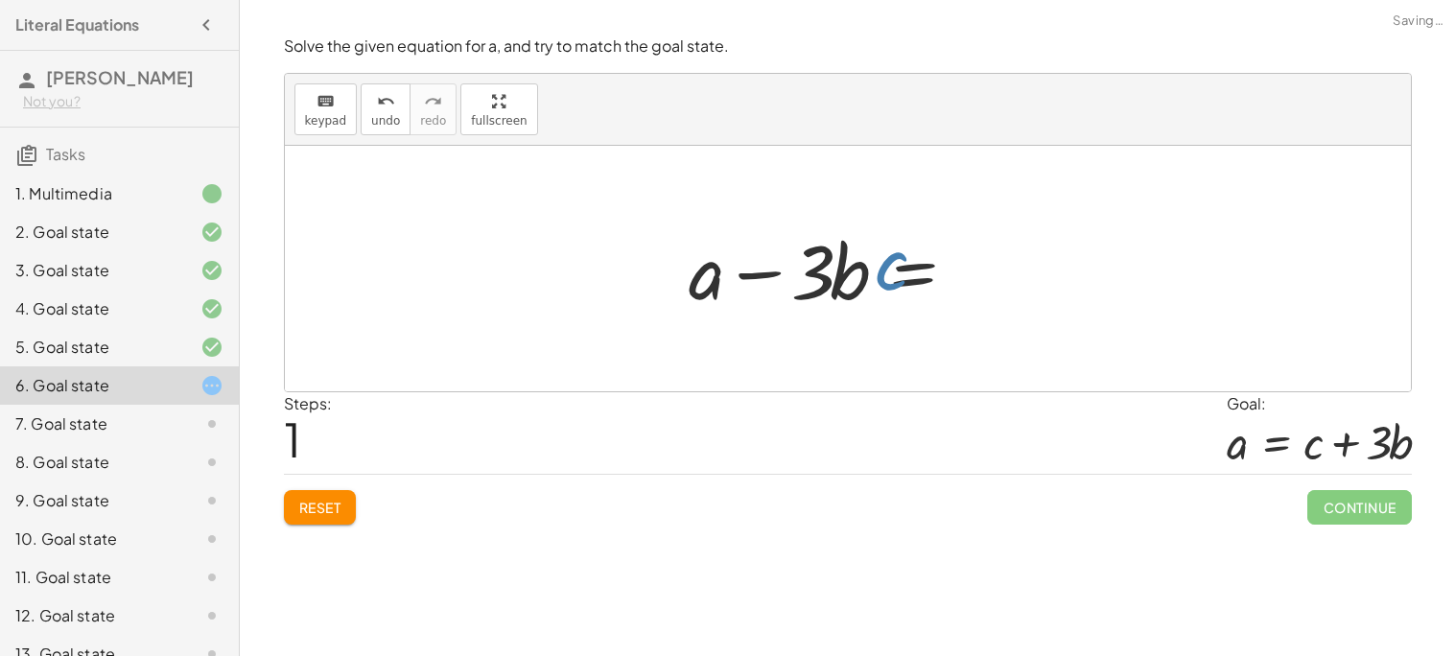
click at [913, 273] on div at bounding box center [1000, 269] width 361 height 99
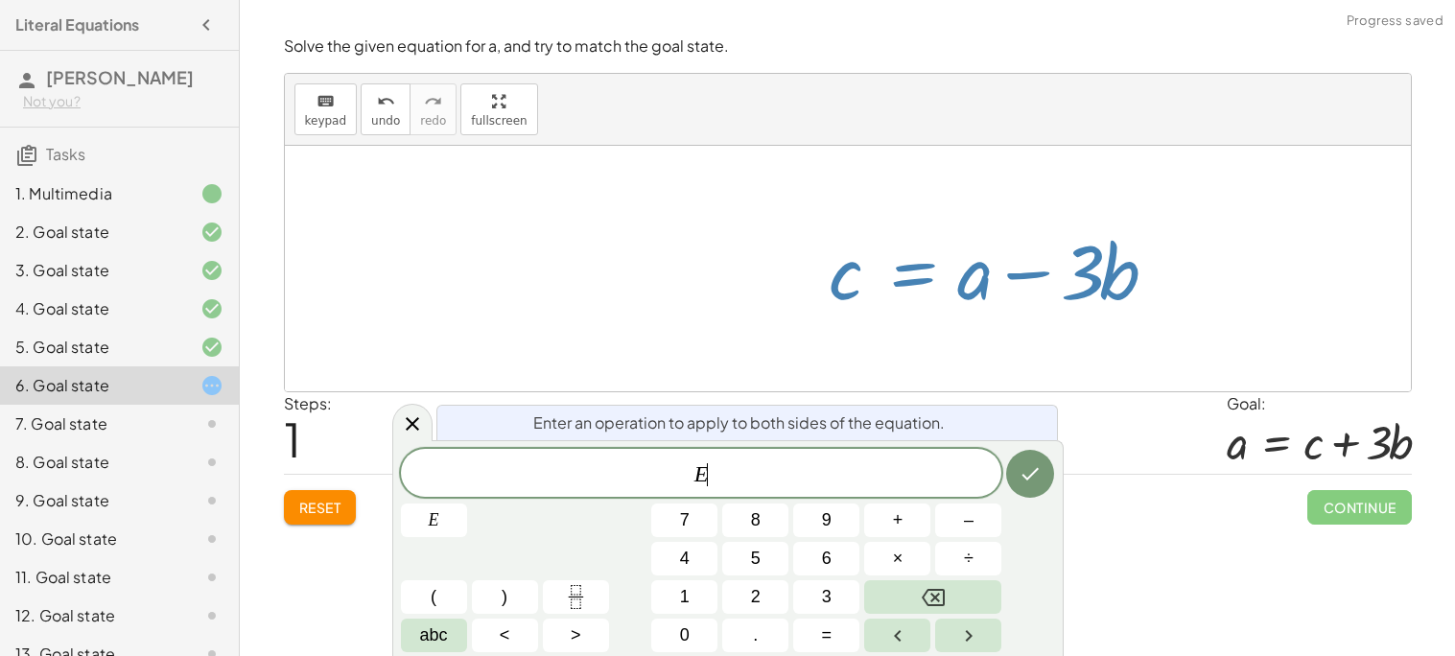
drag, startPoint x: 977, startPoint y: 278, endPoint x: 820, endPoint y: 271, distance: 157.5
click at [820, 271] on div at bounding box center [1000, 269] width 361 height 99
click at [1021, 487] on button "Done" at bounding box center [1030, 474] width 48 height 48
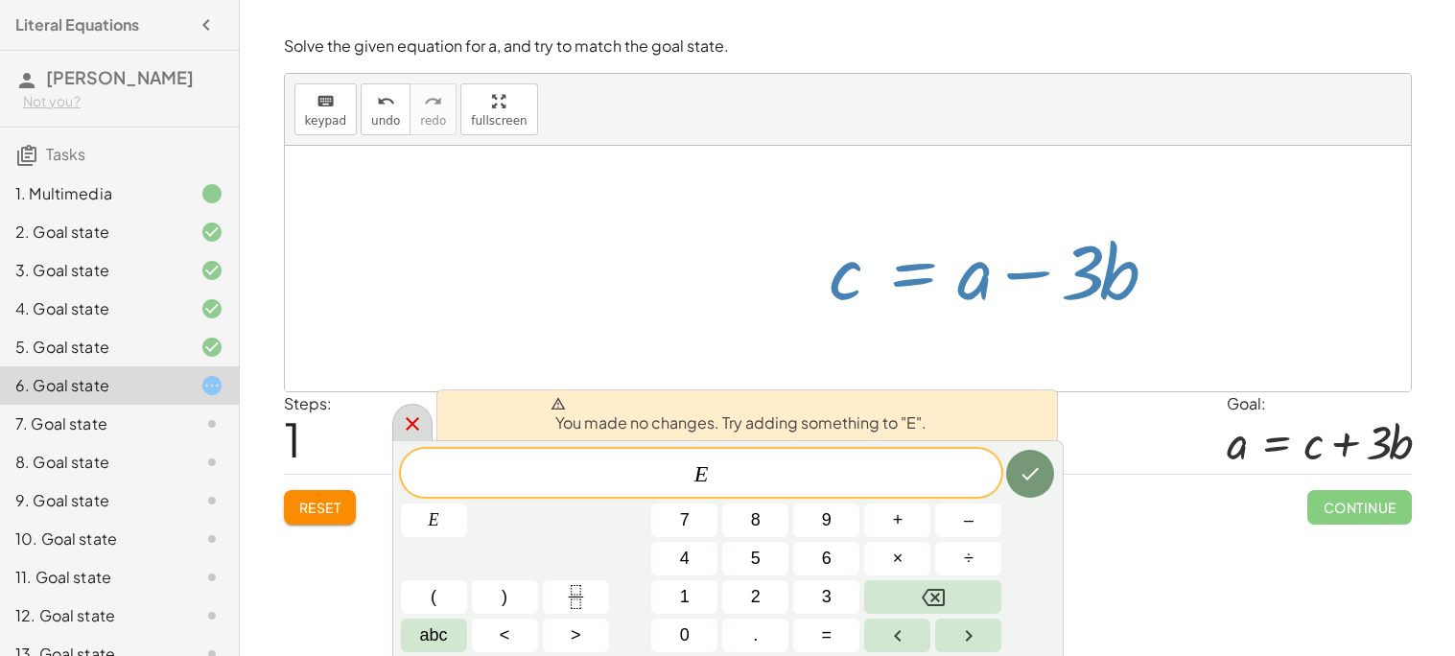
click at [408, 411] on div at bounding box center [412, 422] width 40 height 37
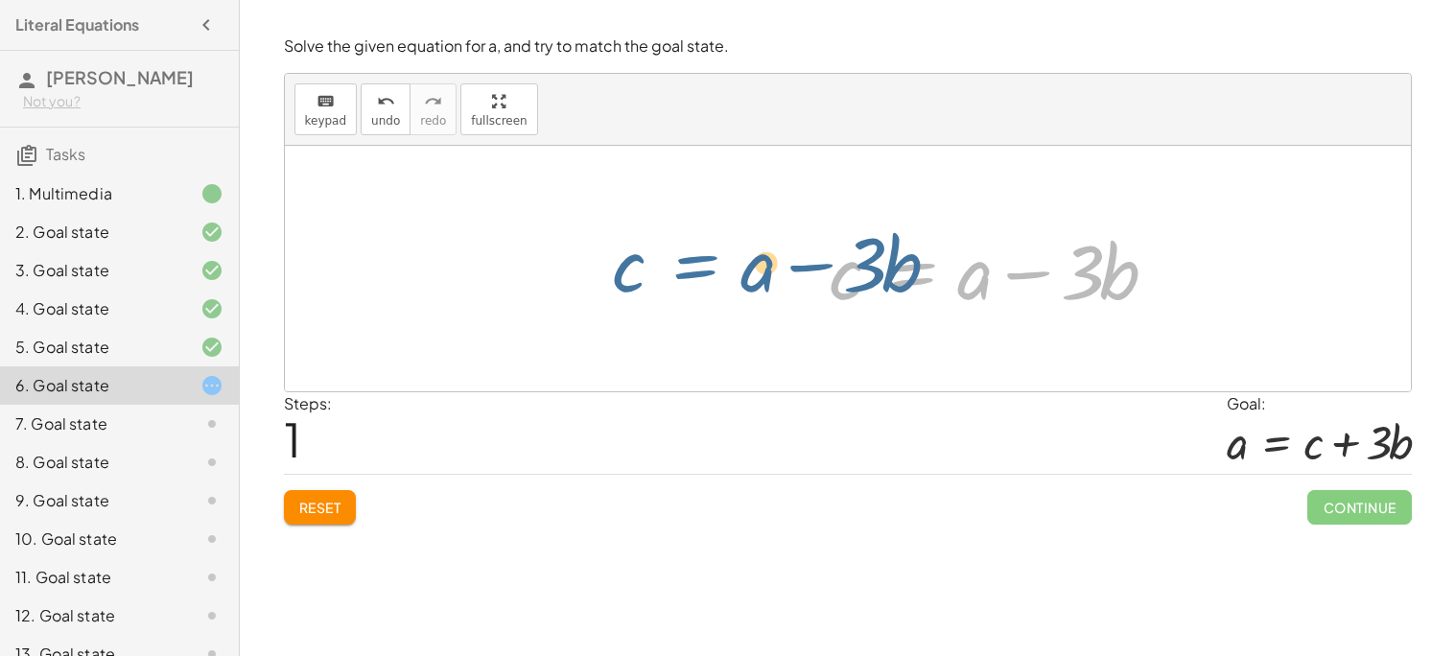
drag, startPoint x: 954, startPoint y: 277, endPoint x: 738, endPoint y: 270, distance: 216.9
click at [738, 270] on div "+ a − · 3 · b = c c = + a − · 3 · b + a − · 3 · b = c" at bounding box center [848, 269] width 1126 height 246
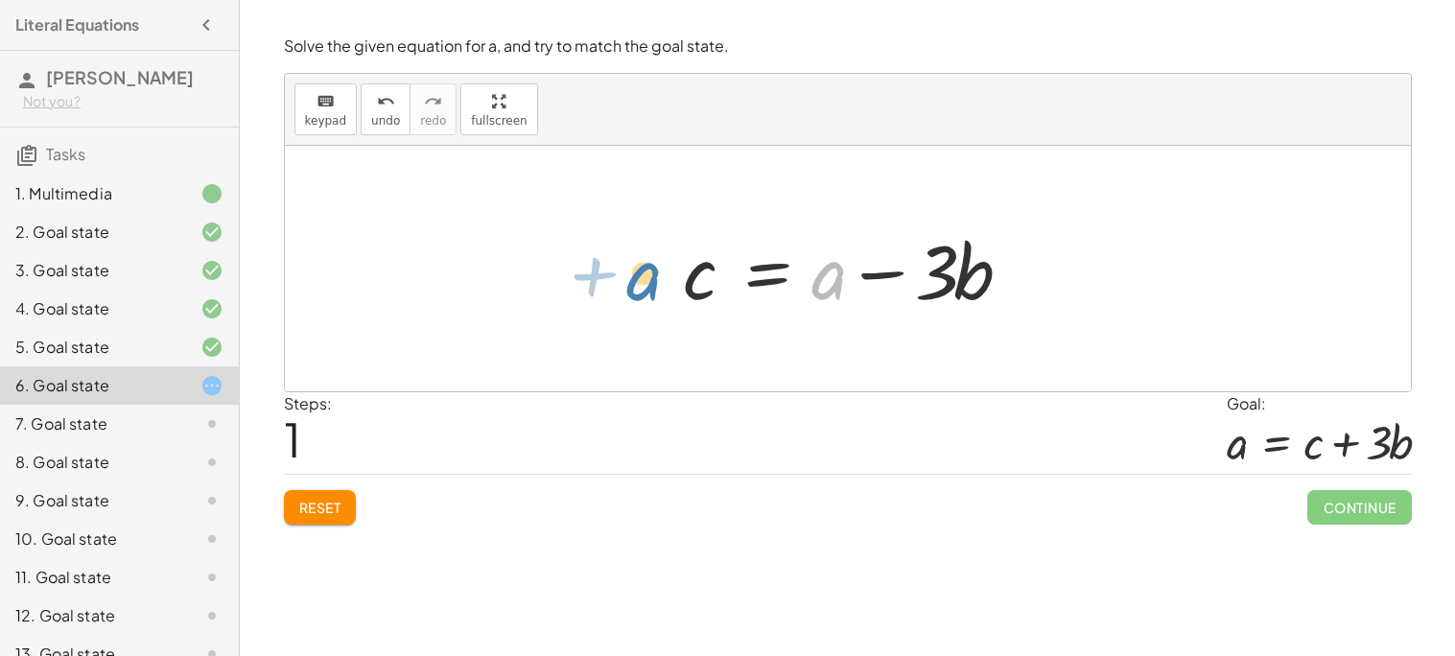
drag, startPoint x: 840, startPoint y: 280, endPoint x: 654, endPoint y: 281, distance: 186.1
click at [307, 509] on span "Reset" at bounding box center [320, 507] width 42 height 17
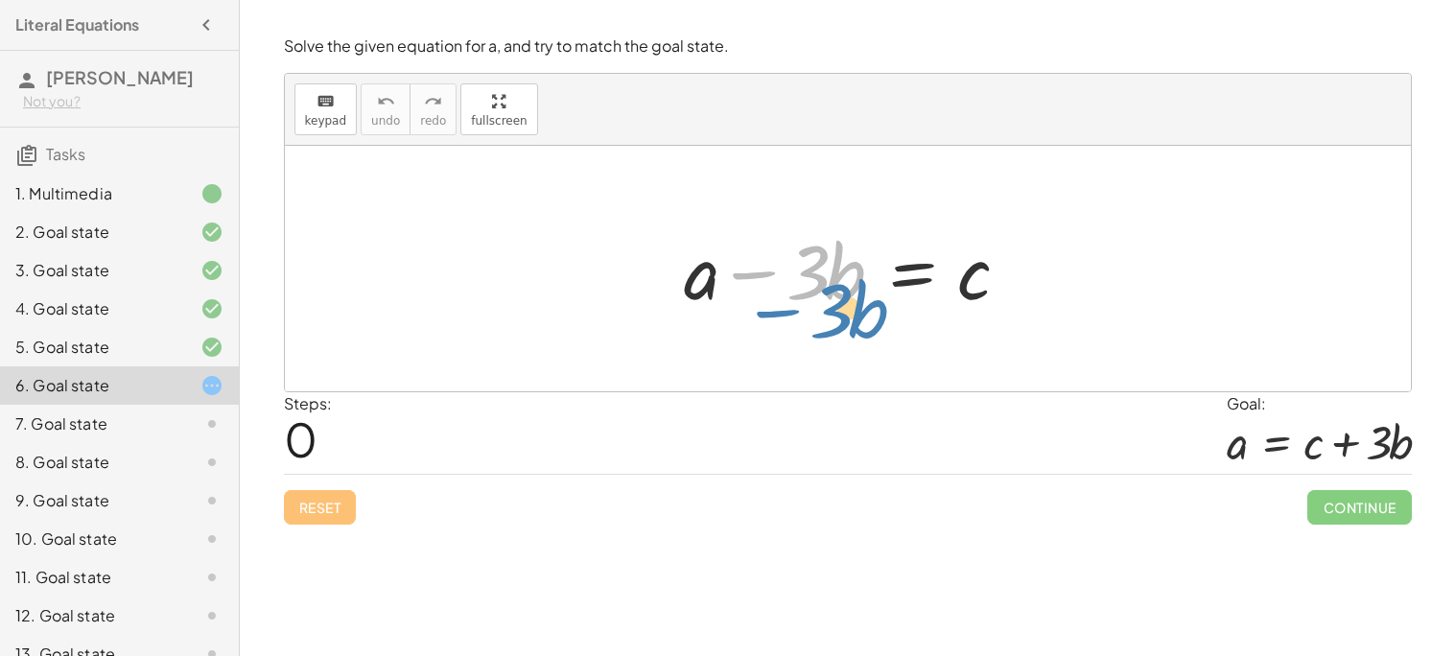
drag, startPoint x: 744, startPoint y: 275, endPoint x: 766, endPoint y: 312, distance: 42.6
click at [766, 312] on div at bounding box center [854, 269] width 361 height 99
click at [826, 259] on div at bounding box center [854, 269] width 361 height 99
click at [856, 316] on div at bounding box center [854, 269] width 361 height 99
click at [906, 277] on div at bounding box center [854, 269] width 361 height 99
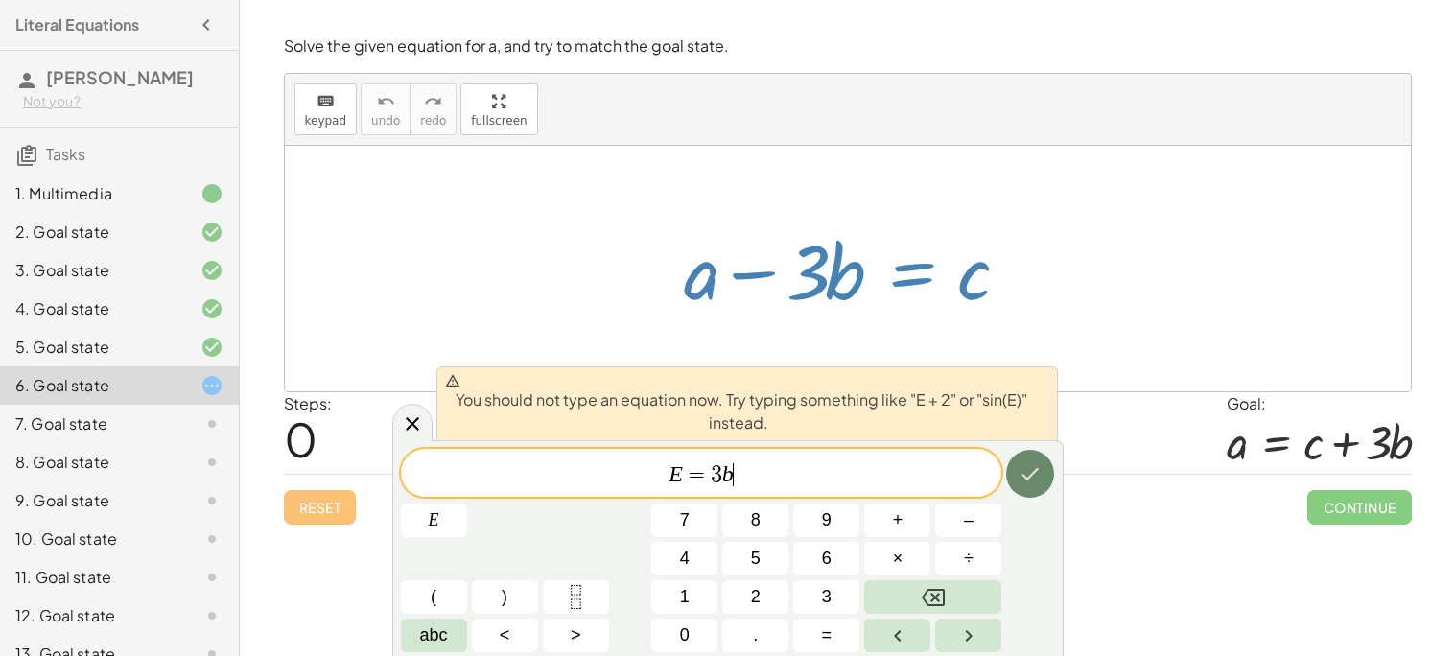
click at [1021, 466] on icon "Done" at bounding box center [1030, 473] width 23 height 23
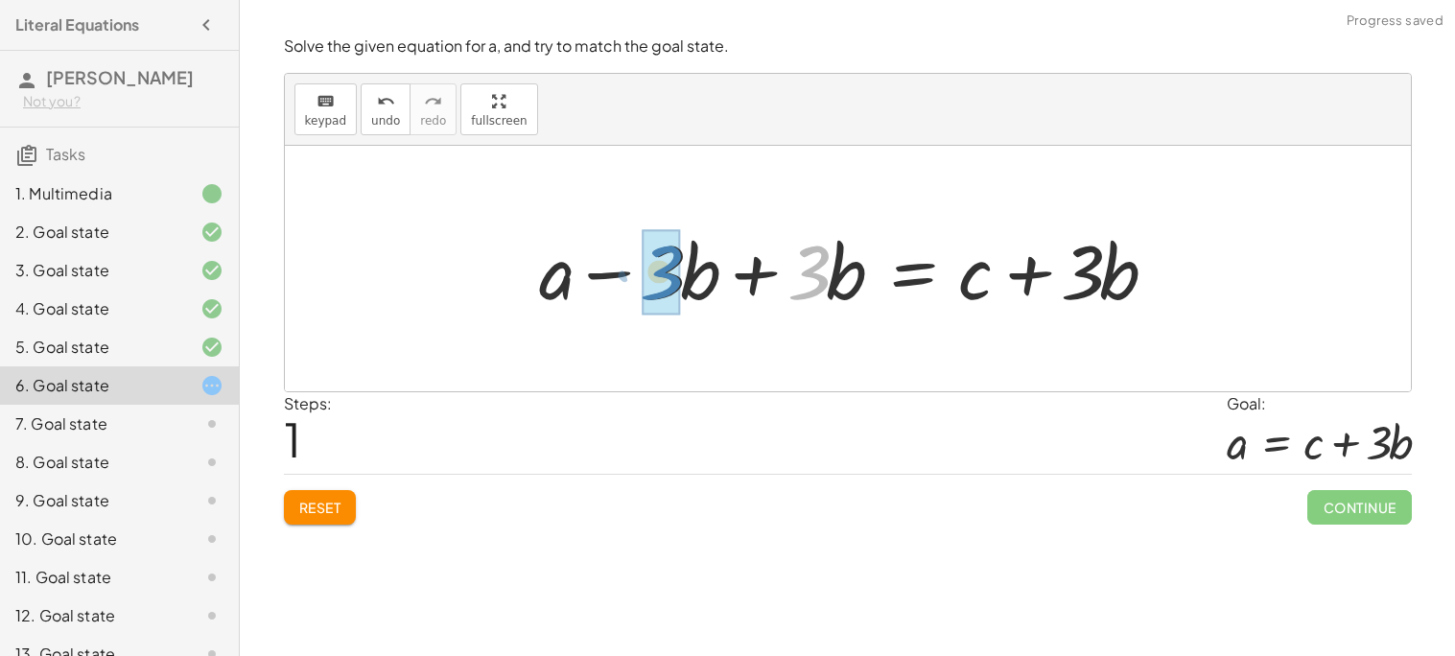
drag, startPoint x: 822, startPoint y: 270, endPoint x: 672, endPoint y: 270, distance: 149.6
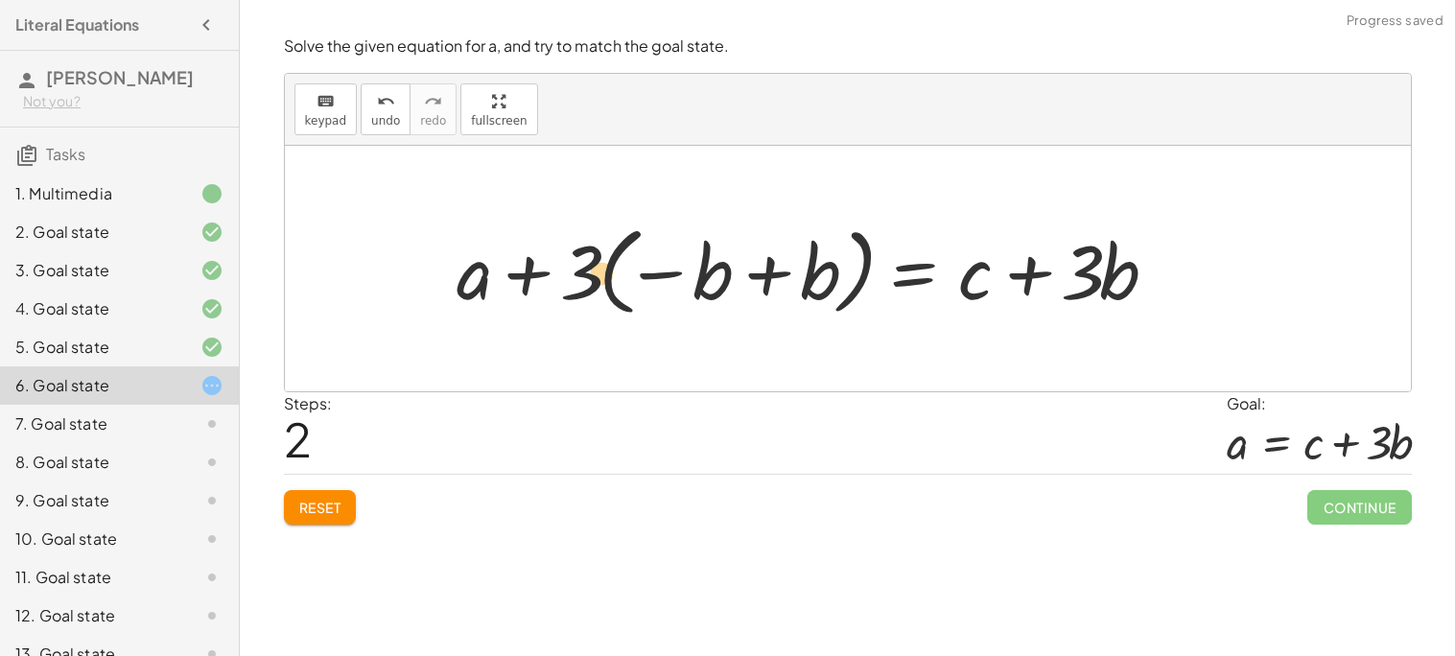
drag, startPoint x: 816, startPoint y: 279, endPoint x: 597, endPoint y: 280, distance: 219.7
click at [597, 280] on div at bounding box center [815, 269] width 734 height 106
drag, startPoint x: 576, startPoint y: 277, endPoint x: 737, endPoint y: 275, distance: 161.2
click at [737, 275] on div at bounding box center [815, 269] width 734 height 106
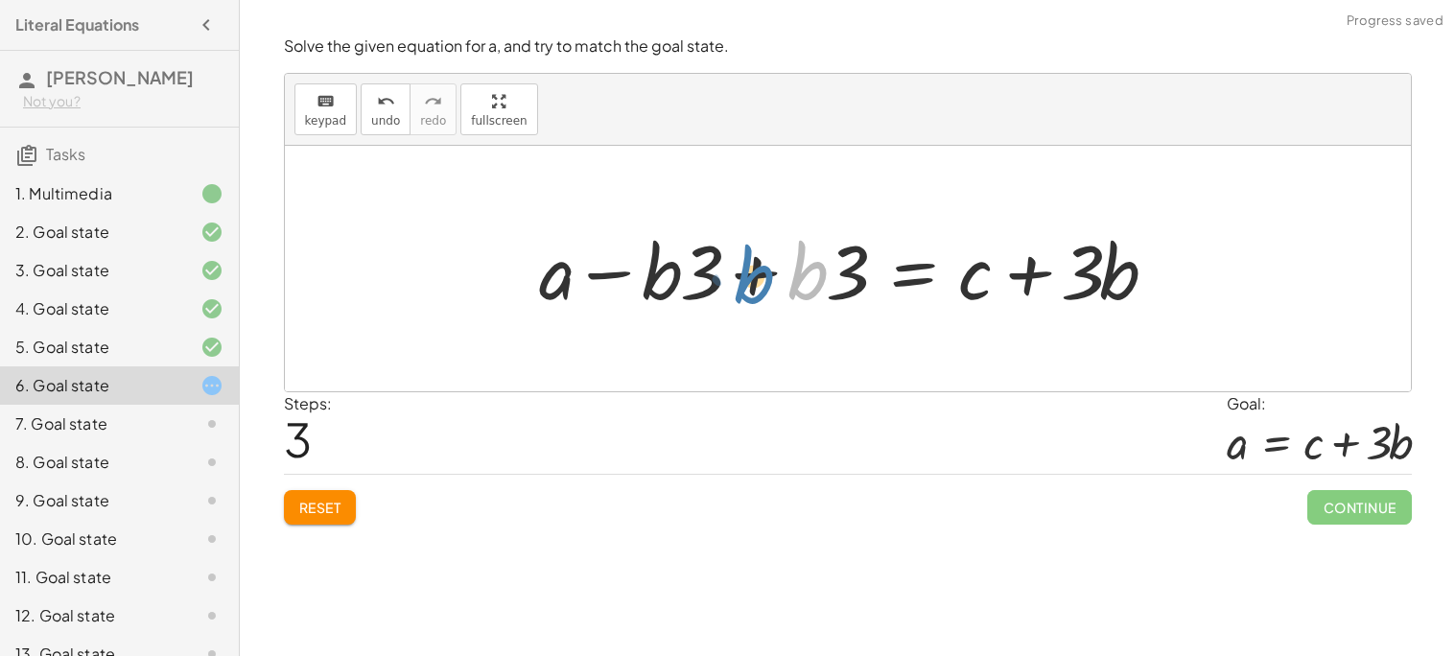
drag, startPoint x: 813, startPoint y: 276, endPoint x: 796, endPoint y: 279, distance: 17.5
click at [796, 279] on div at bounding box center [855, 269] width 652 height 99
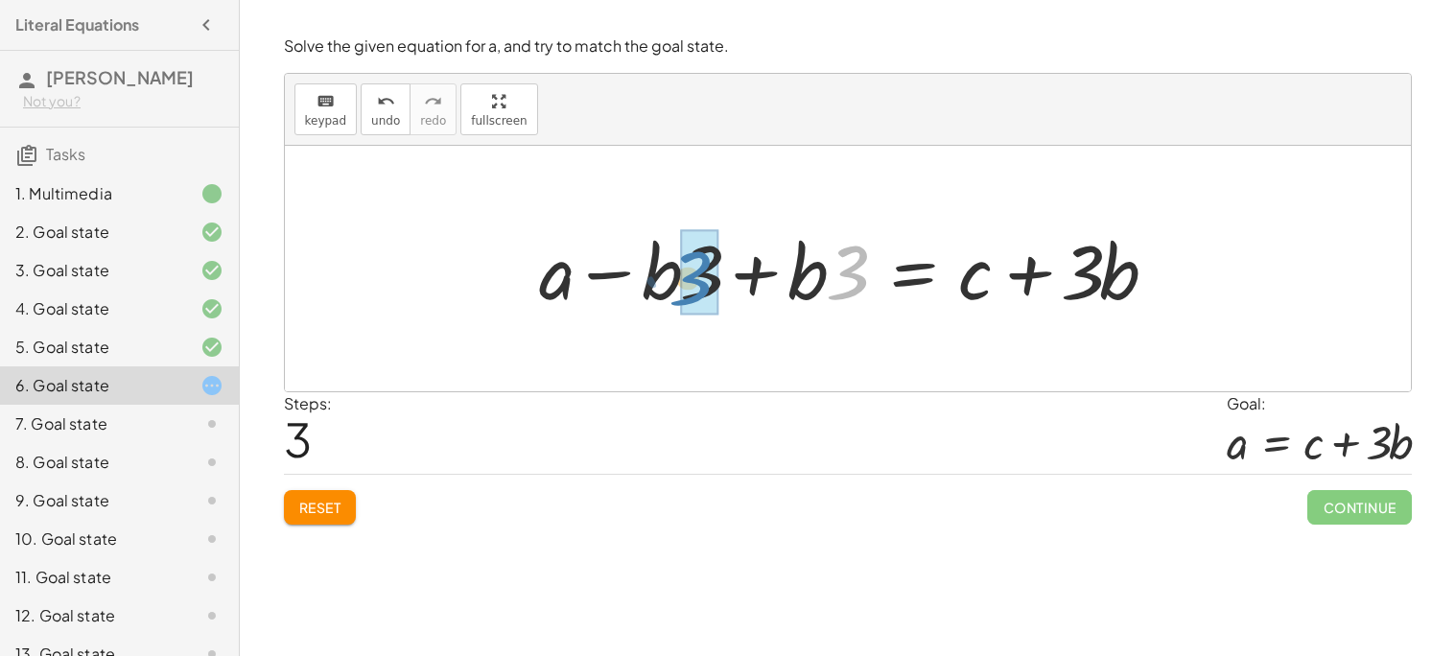
drag, startPoint x: 848, startPoint y: 278, endPoint x: 690, endPoint y: 284, distance: 158.4
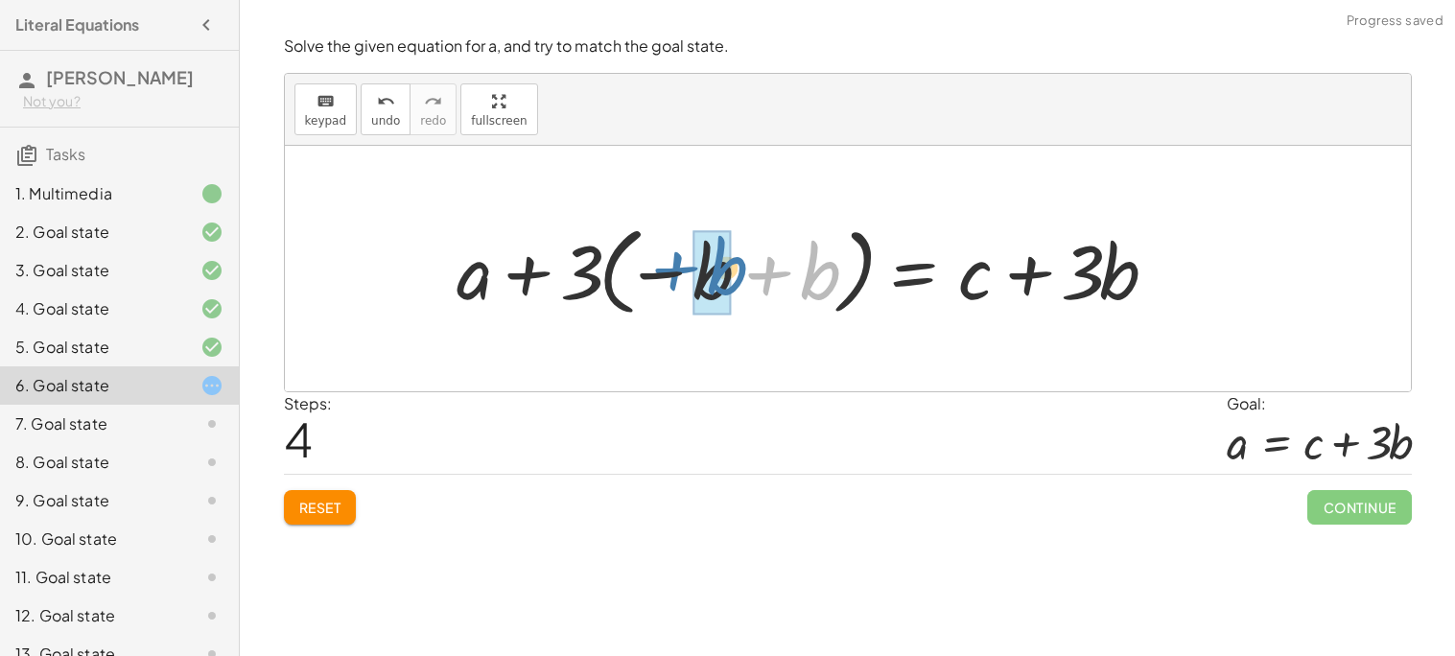
drag, startPoint x: 816, startPoint y: 285, endPoint x: 722, endPoint y: 280, distance: 94.1
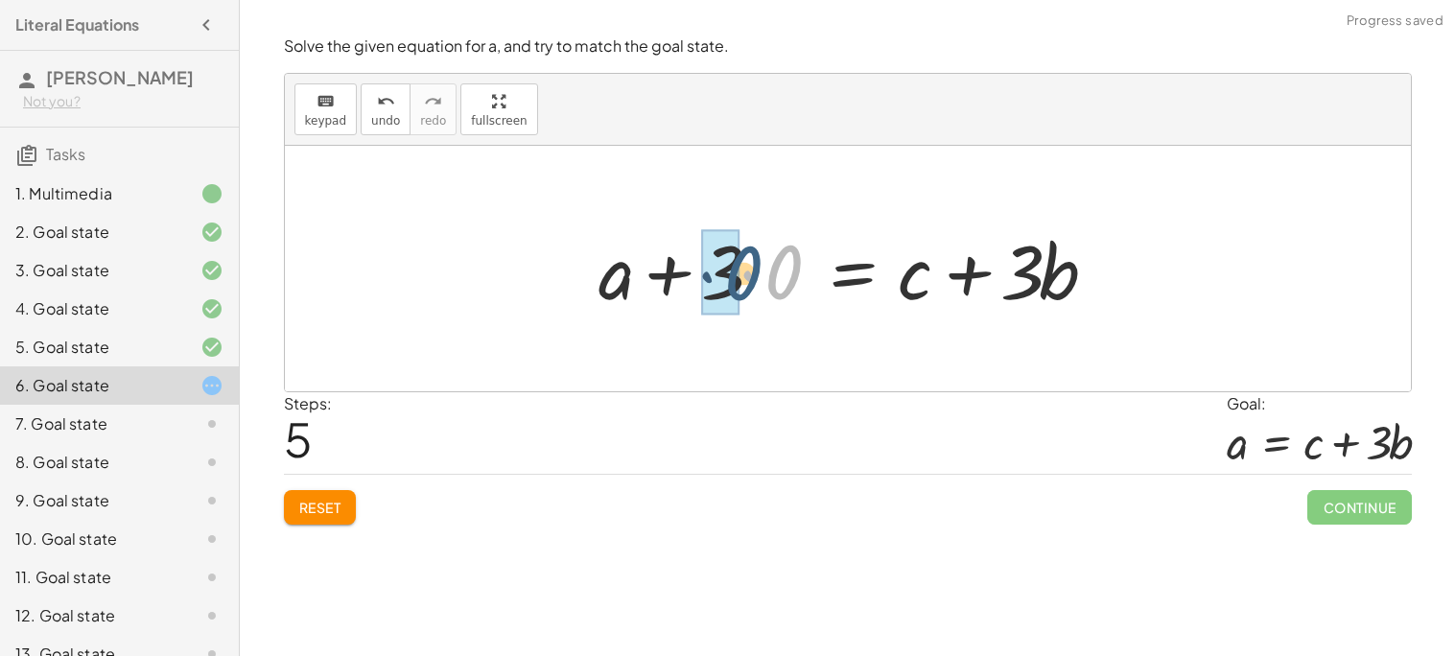
drag, startPoint x: 788, startPoint y: 271, endPoint x: 743, endPoint y: 272, distance: 44.1
click at [743, 272] on div at bounding box center [855, 269] width 532 height 99
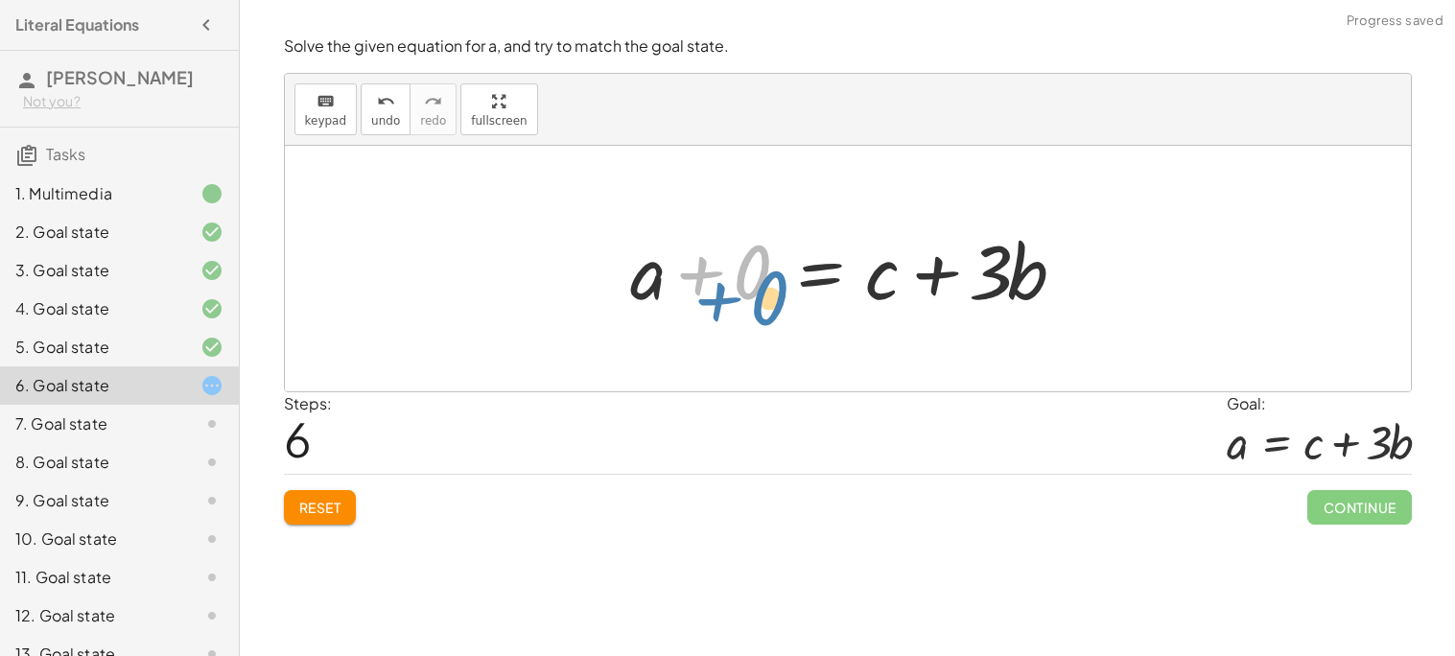
drag, startPoint x: 745, startPoint y: 265, endPoint x: 753, endPoint y: 285, distance: 21.6
click at [753, 285] on div at bounding box center [855, 269] width 468 height 99
drag, startPoint x: 753, startPoint y: 285, endPoint x: 763, endPoint y: 271, distance: 16.5
click at [763, 271] on div at bounding box center [855, 269] width 468 height 99
drag, startPoint x: 885, startPoint y: 288, endPoint x: 746, endPoint y: 283, distance: 139.2
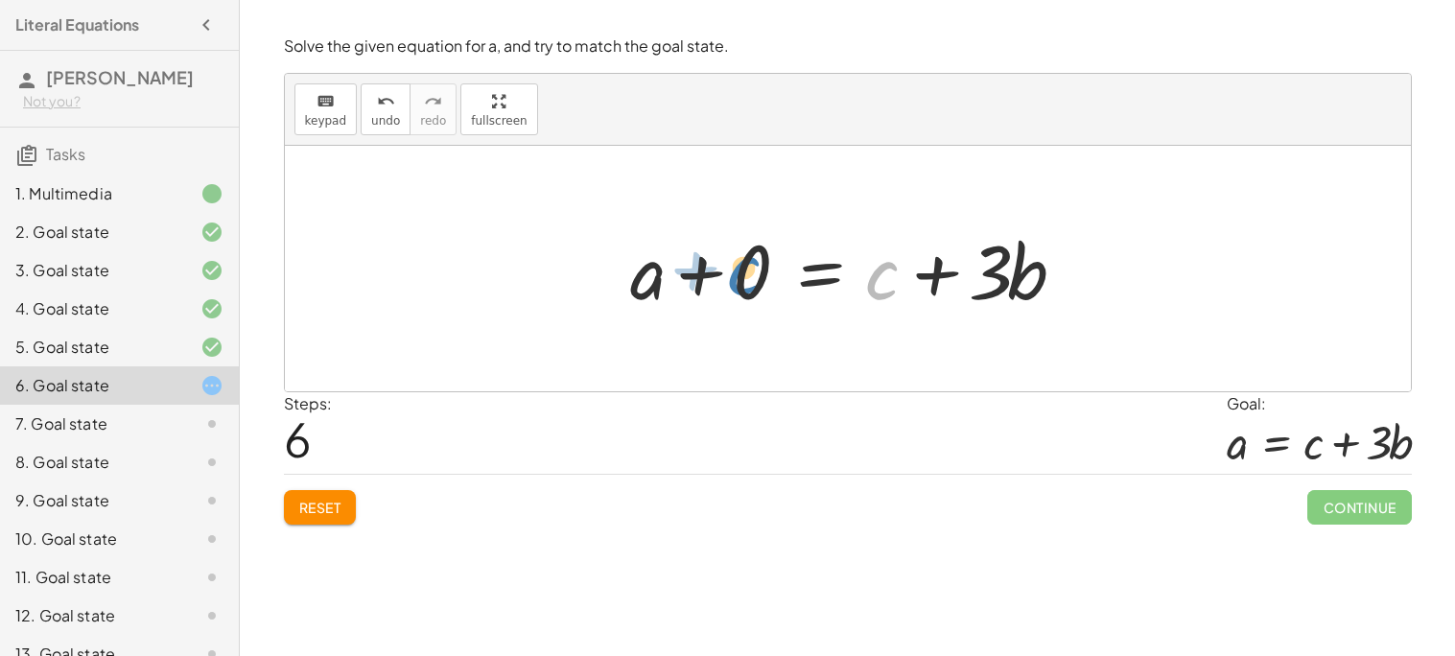
click at [746, 283] on div at bounding box center [855, 269] width 468 height 99
click at [713, 261] on div at bounding box center [855, 269] width 468 height 99
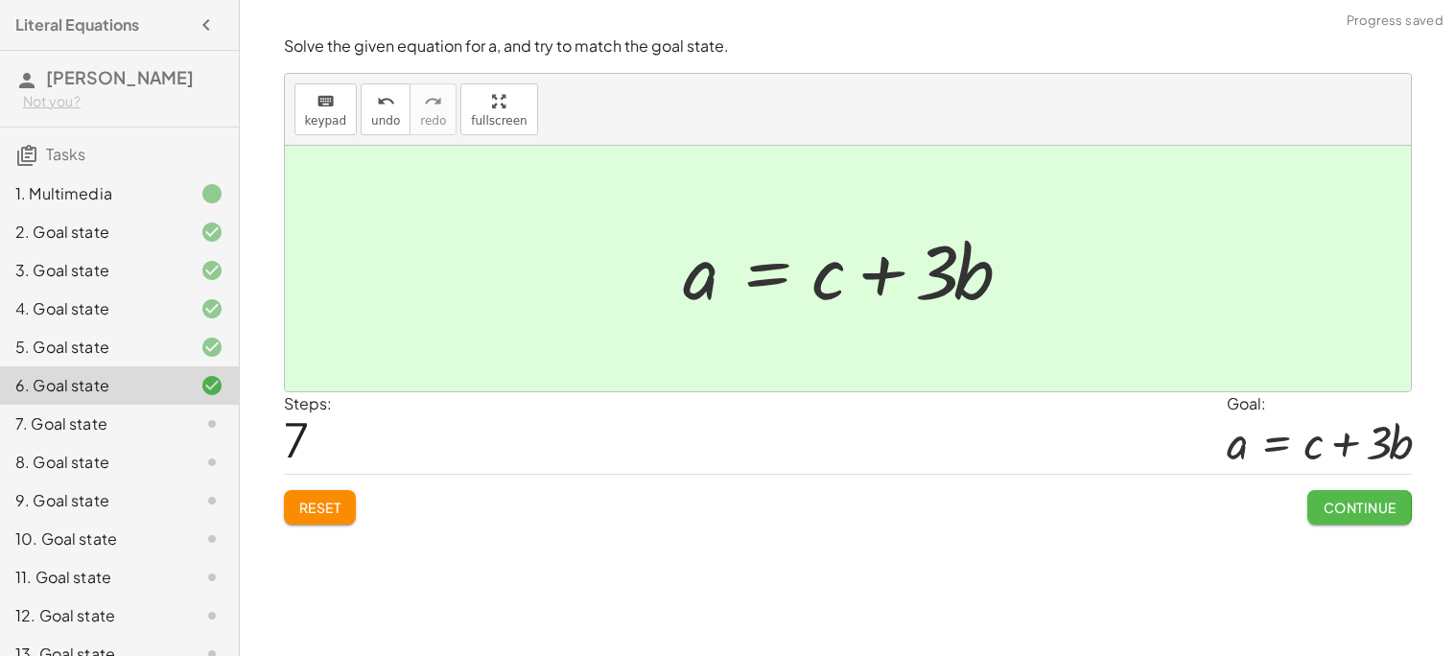
click at [1324, 500] on span "Continue" at bounding box center [1359, 507] width 73 height 17
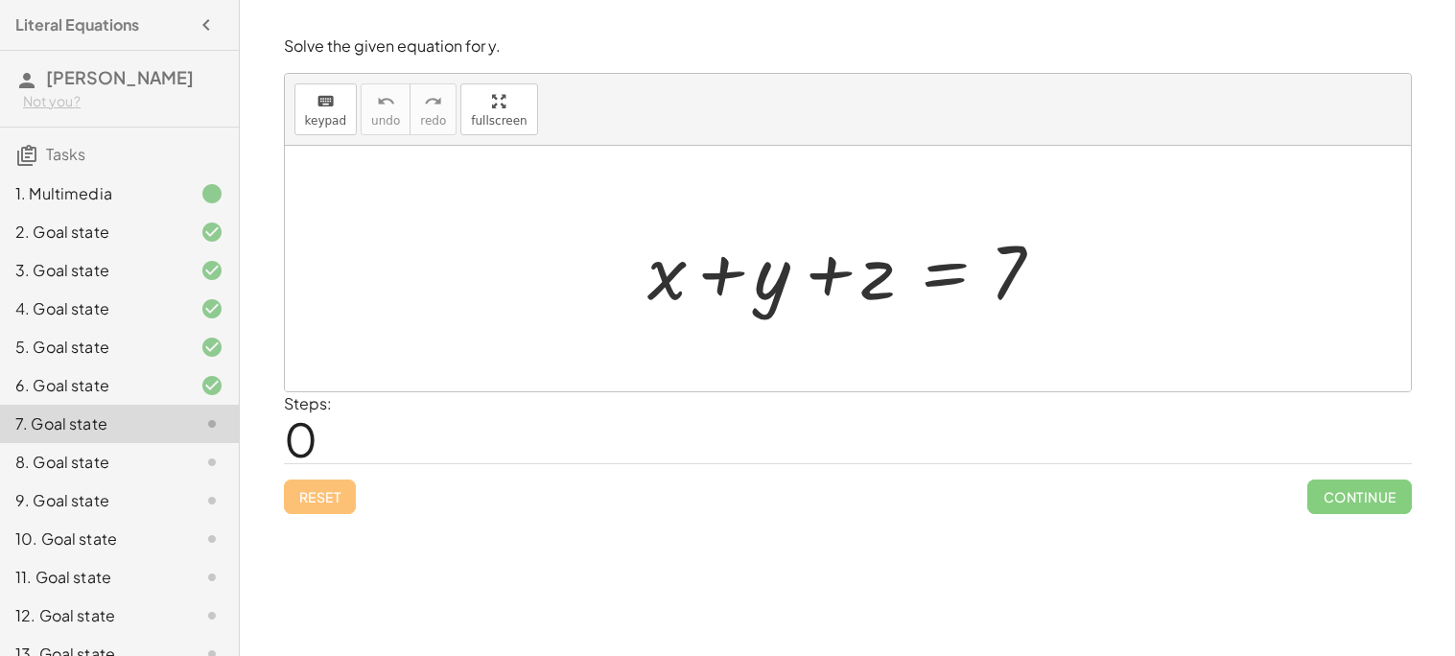
click at [1407, 225] on div at bounding box center [848, 269] width 1126 height 246
click at [550, 425] on div "Steps: 0" at bounding box center [848, 427] width 1128 height 71
drag, startPoint x: 1015, startPoint y: 256, endPoint x: 1117, endPoint y: 269, distance: 102.4
click at [1117, 269] on div "7 + x + y + z = 7" at bounding box center [848, 269] width 1126 height 246
drag, startPoint x: 878, startPoint y: 298, endPoint x: 753, endPoint y: 290, distance: 125.0
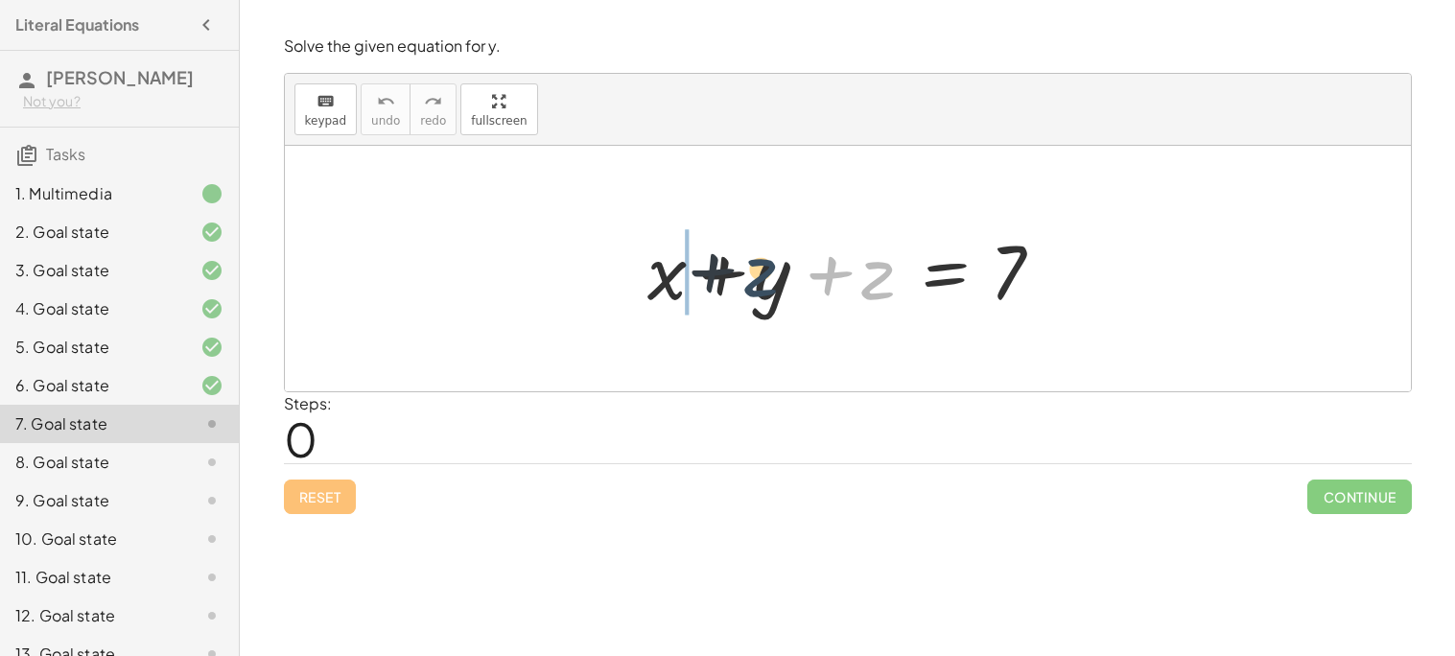
click at [753, 290] on div at bounding box center [855, 269] width 435 height 99
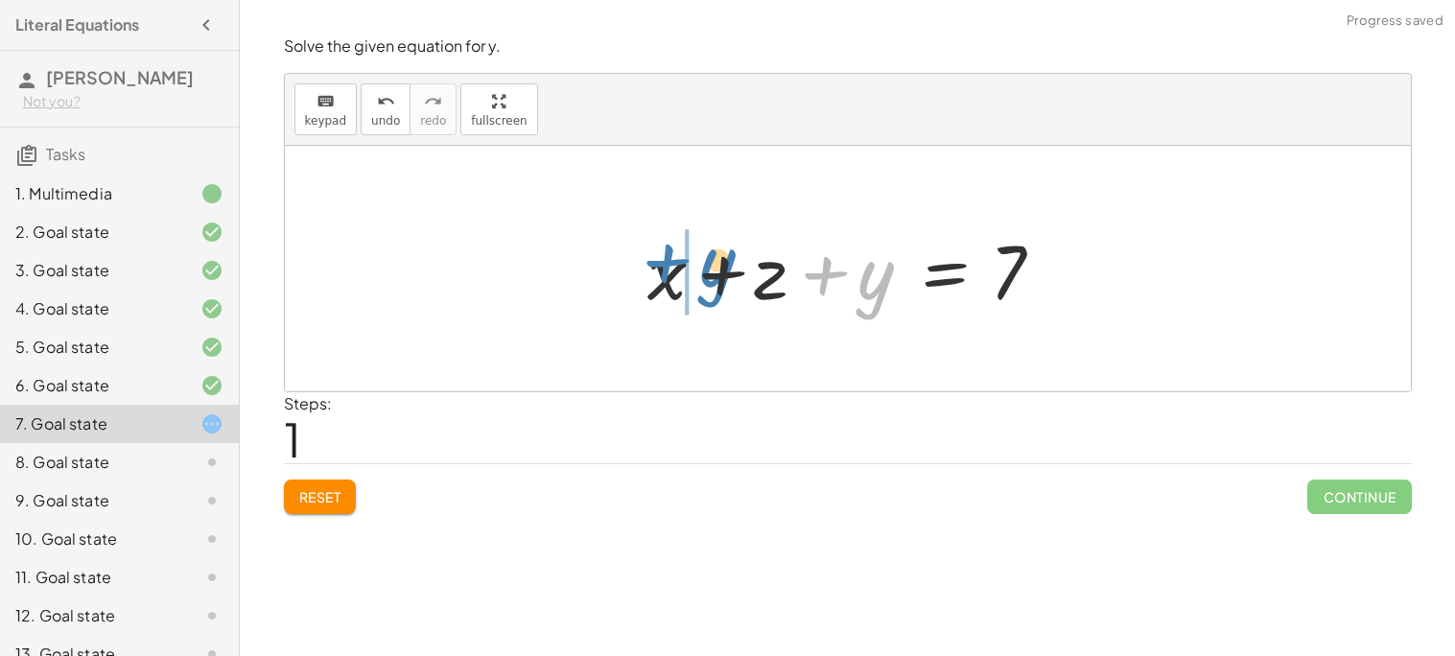
drag, startPoint x: 880, startPoint y: 290, endPoint x: 717, endPoint y: 279, distance: 163.4
click at [717, 279] on div at bounding box center [855, 269] width 435 height 99
click at [318, 483] on button "Reset" at bounding box center [320, 497] width 73 height 35
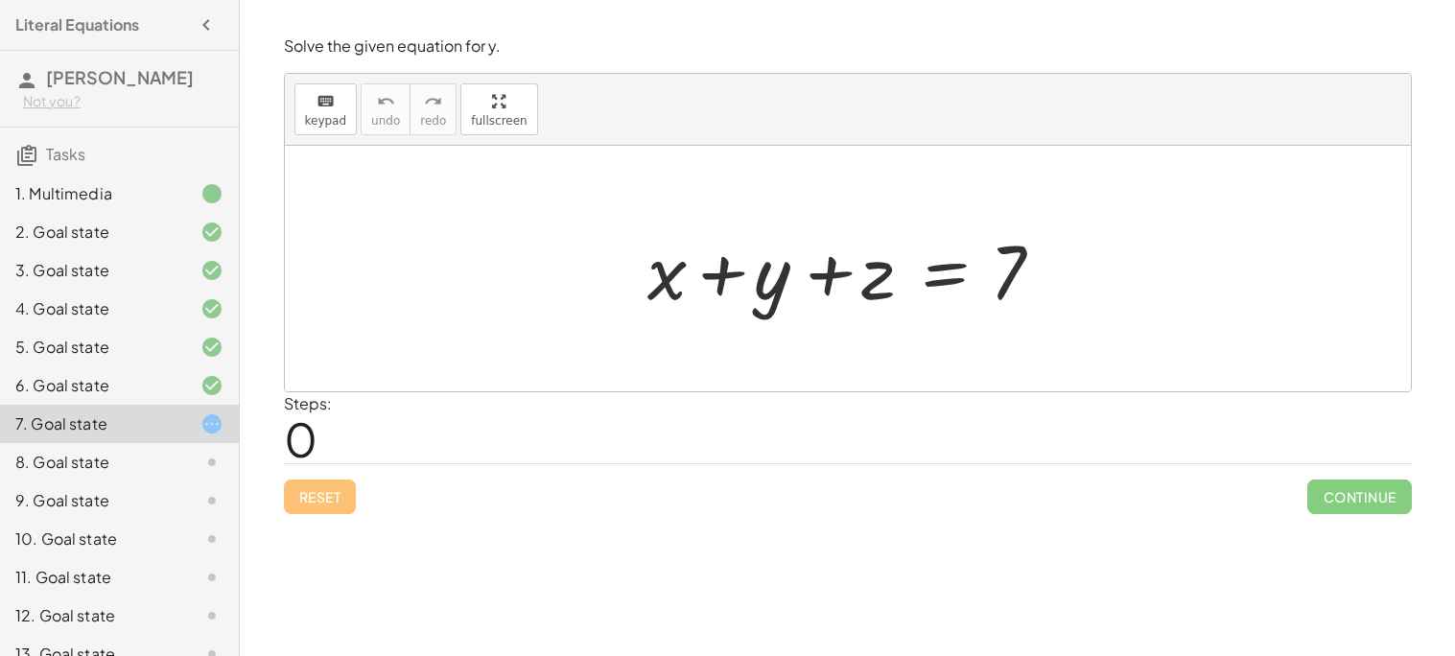
click at [1401, 189] on div at bounding box center [848, 269] width 1126 height 246
click at [1327, 187] on div at bounding box center [848, 269] width 1126 height 246
click at [338, 115] on span "keypad" at bounding box center [326, 120] width 42 height 13
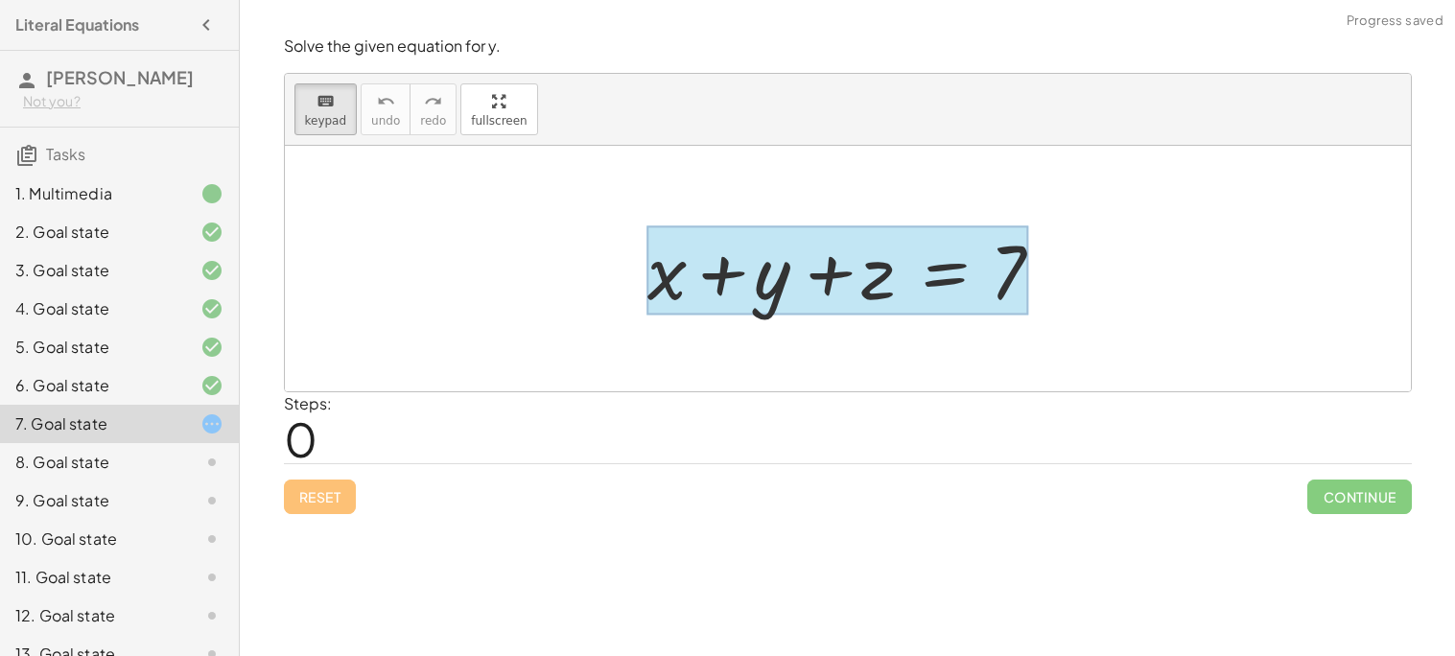
click at [902, 260] on div at bounding box center [838, 270] width 382 height 89
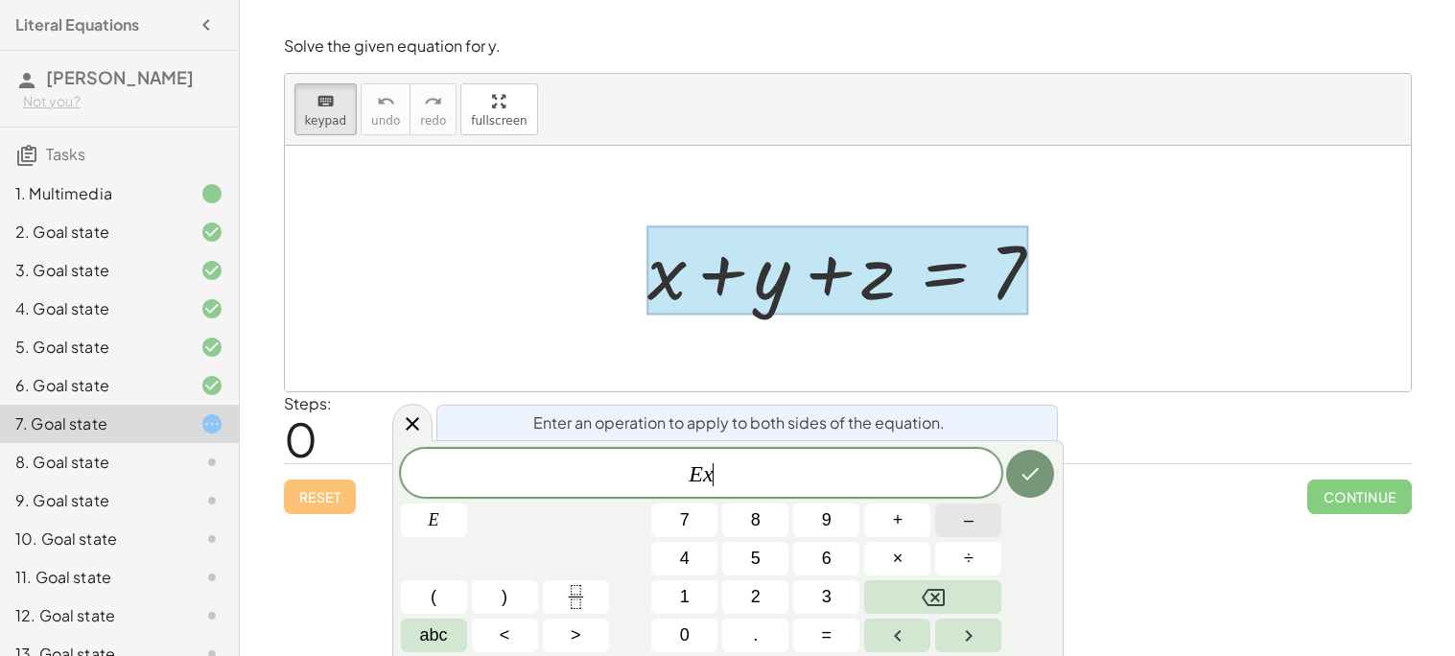
click at [953, 519] on button "–" at bounding box center [968, 521] width 66 height 34
click at [689, 472] on var "x" at bounding box center [689, 473] width 11 height 25
click at [1010, 462] on button "Done" at bounding box center [1030, 474] width 48 height 48
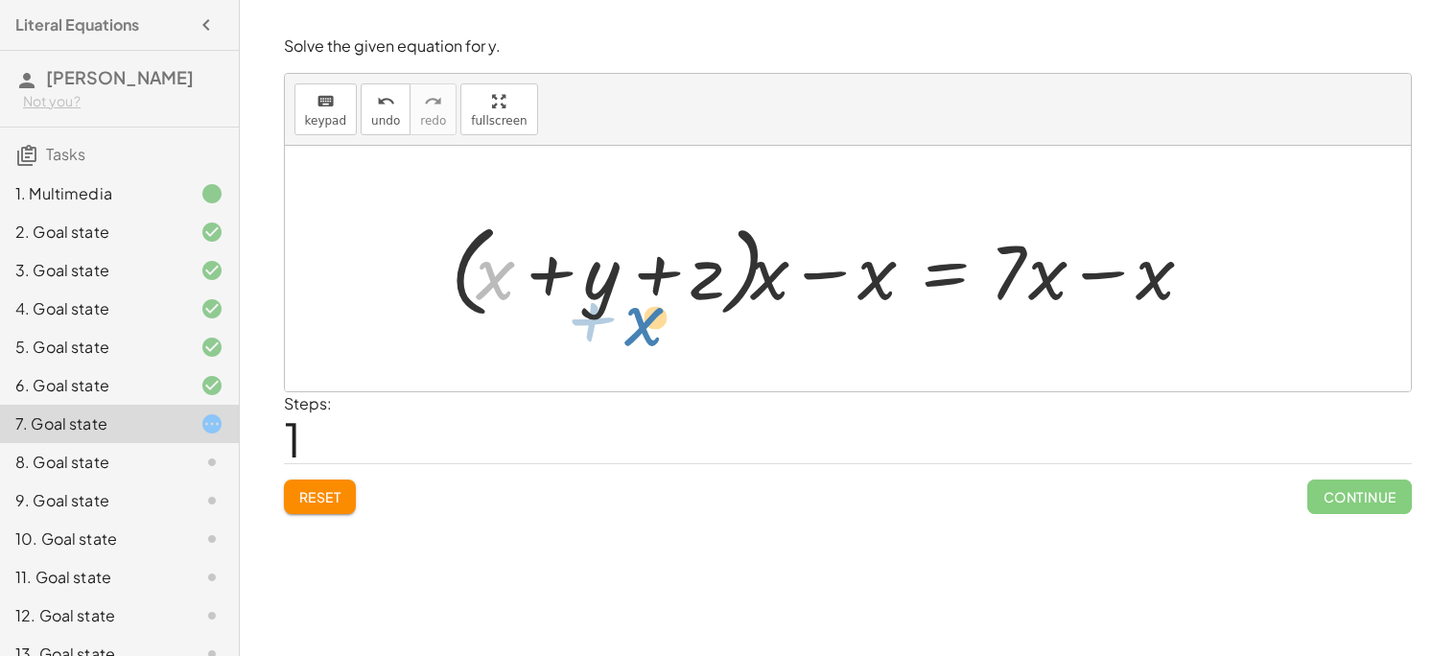
drag, startPoint x: 494, startPoint y: 277, endPoint x: 444, endPoint y: 300, distance: 54.9
click at [444, 300] on div at bounding box center [829, 269] width 776 height 110
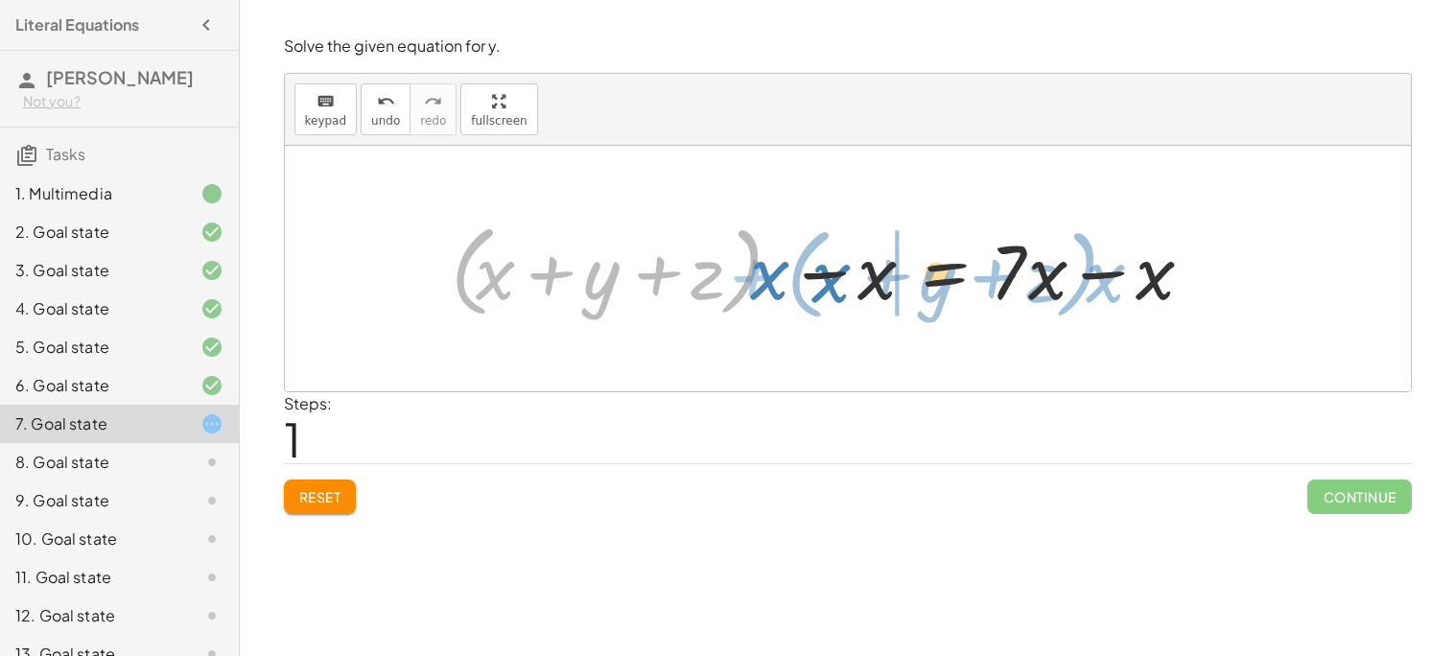
drag, startPoint x: 475, startPoint y: 295, endPoint x: 803, endPoint y: 297, distance: 328.1
click at [803, 297] on div at bounding box center [829, 269] width 776 height 110
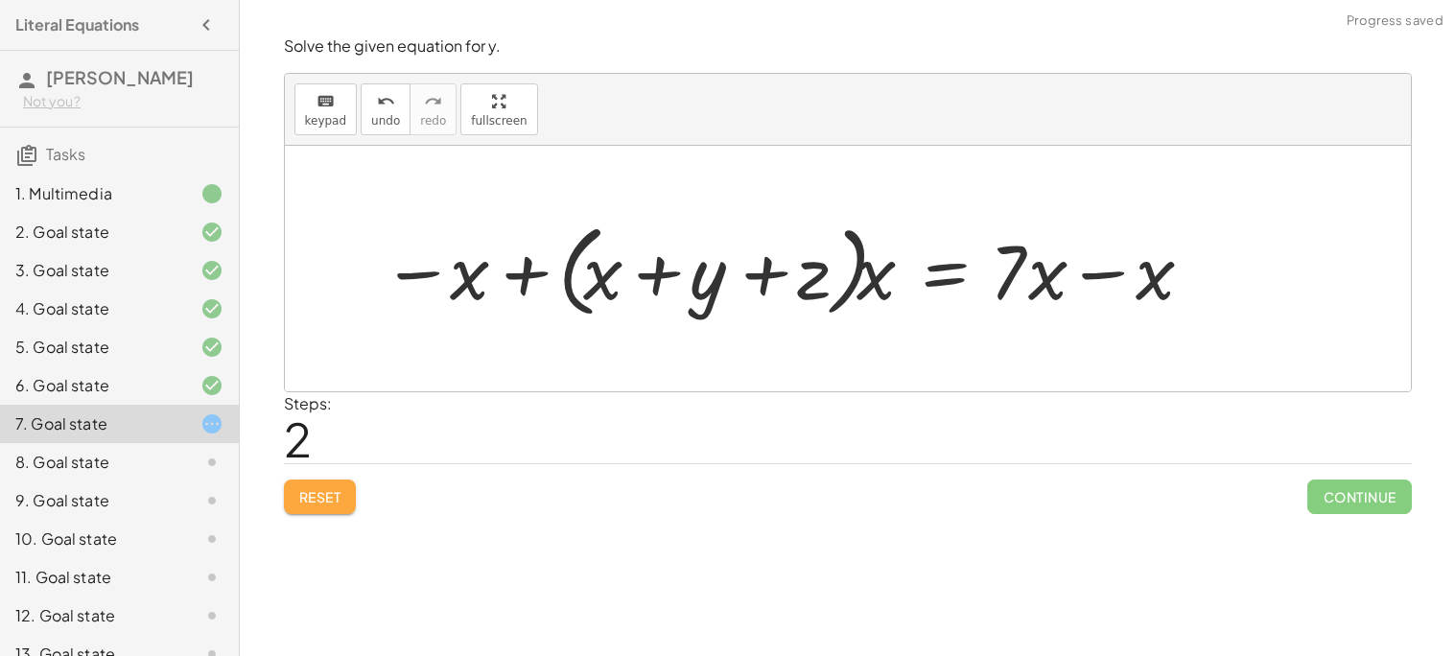
click at [334, 480] on button "Reset" at bounding box center [320, 497] width 73 height 35
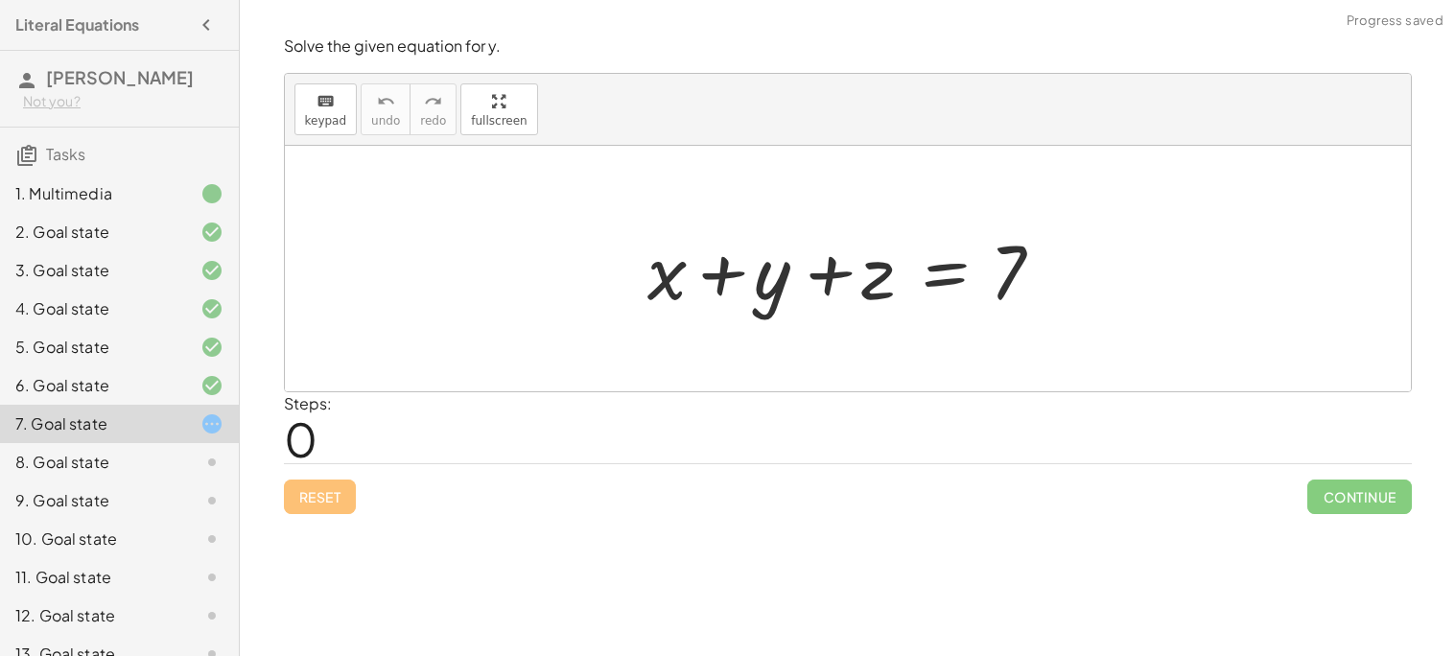
drag, startPoint x: 334, startPoint y: 480, endPoint x: 587, endPoint y: 435, distance: 257.0
click at [0, 0] on div "Solve the given equation for y. keyboard keypad undo undo redo redo fullscreen …" at bounding box center [0, 0] width 0 height 0
click at [1444, 188] on div "Welcome to Graspable Math 👋 Graspable Math lets you use touch or mouse gestures…" at bounding box center [847, 328] width 1215 height 656
click at [949, 270] on div at bounding box center [855, 269] width 435 height 99
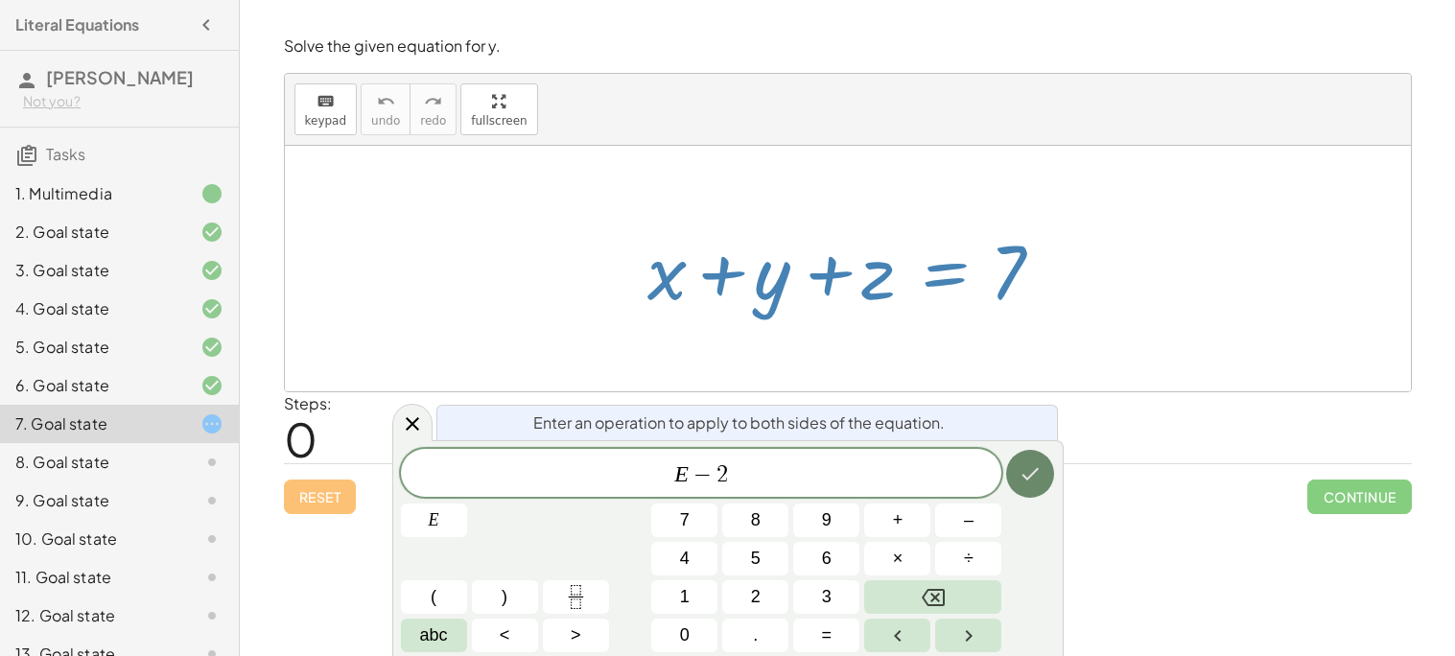
click at [1038, 485] on button "Done" at bounding box center [1030, 474] width 48 height 48
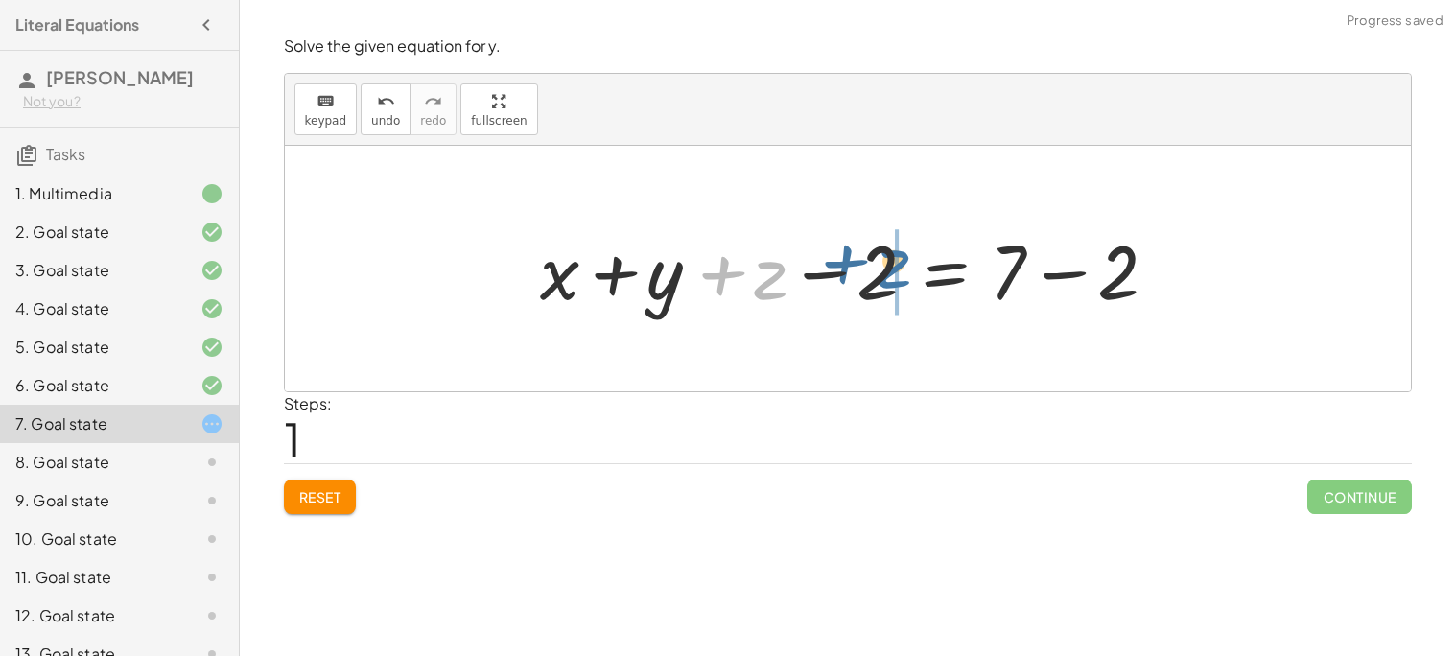
drag, startPoint x: 755, startPoint y: 293, endPoint x: 882, endPoint y: 281, distance: 128.1
click at [882, 281] on div at bounding box center [854, 269] width 648 height 99
drag, startPoint x: 864, startPoint y: 288, endPoint x: 770, endPoint y: 282, distance: 94.2
click at [770, 282] on div at bounding box center [854, 269] width 648 height 99
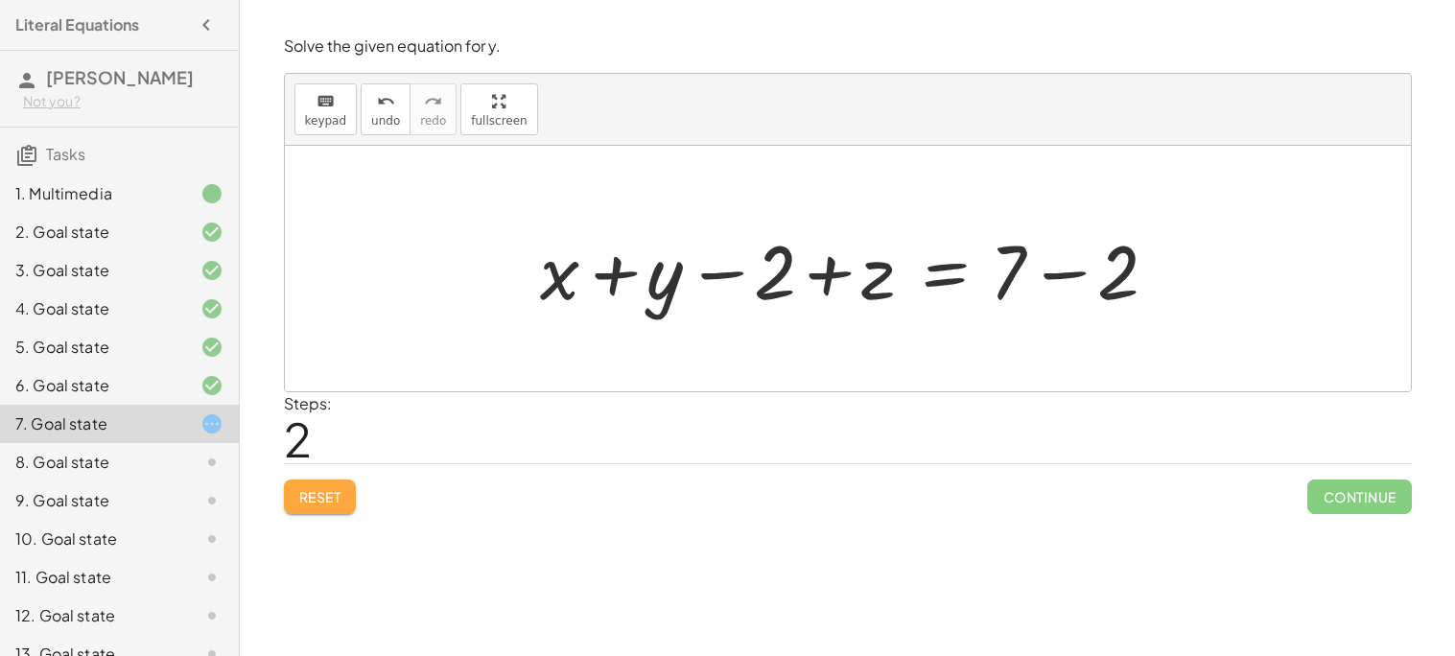
click at [322, 489] on span "Reset" at bounding box center [320, 496] width 42 height 17
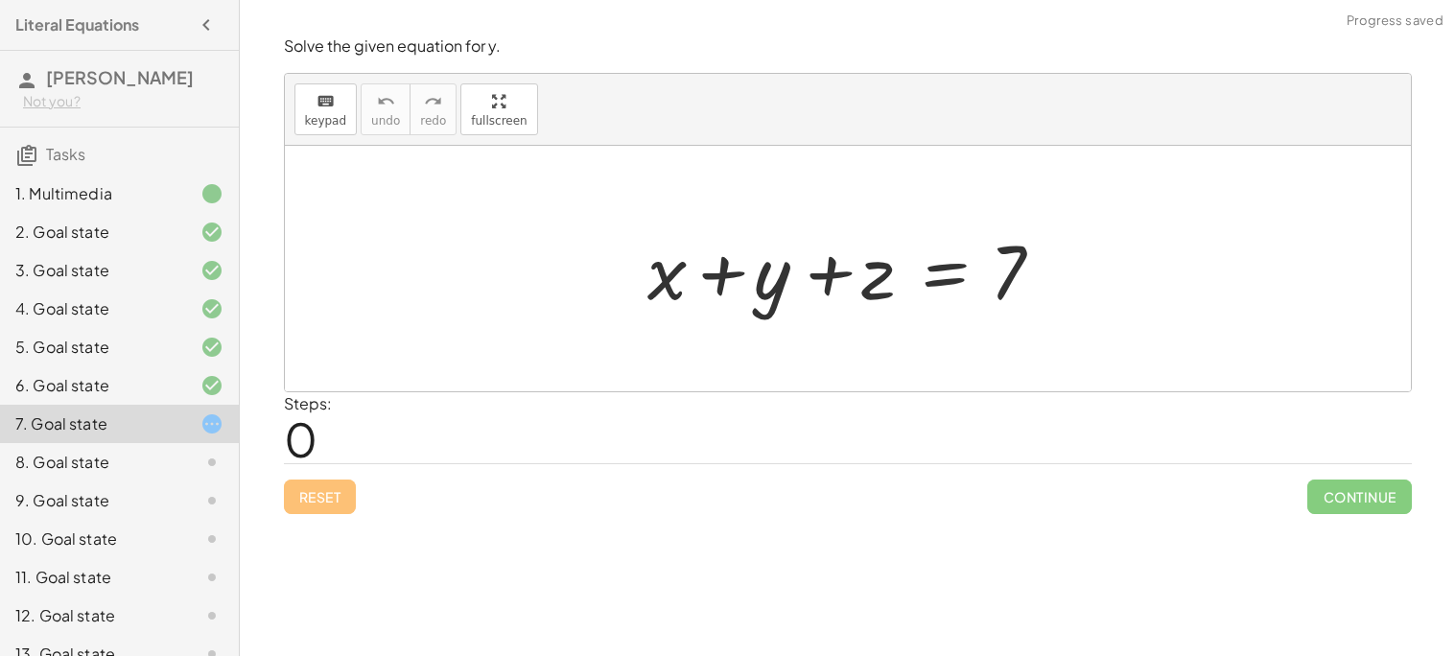
click at [950, 265] on div at bounding box center [855, 269] width 435 height 99
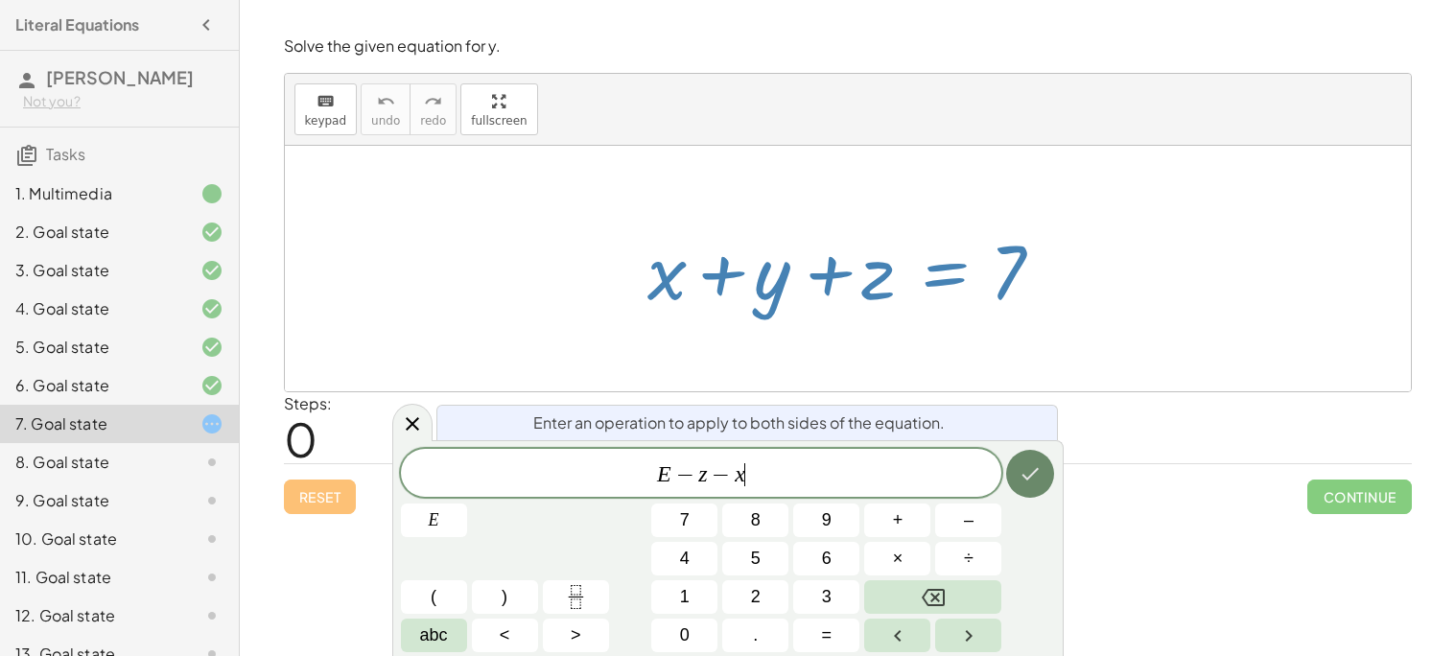
click at [1024, 474] on icon "Done" at bounding box center [1030, 473] width 23 height 23
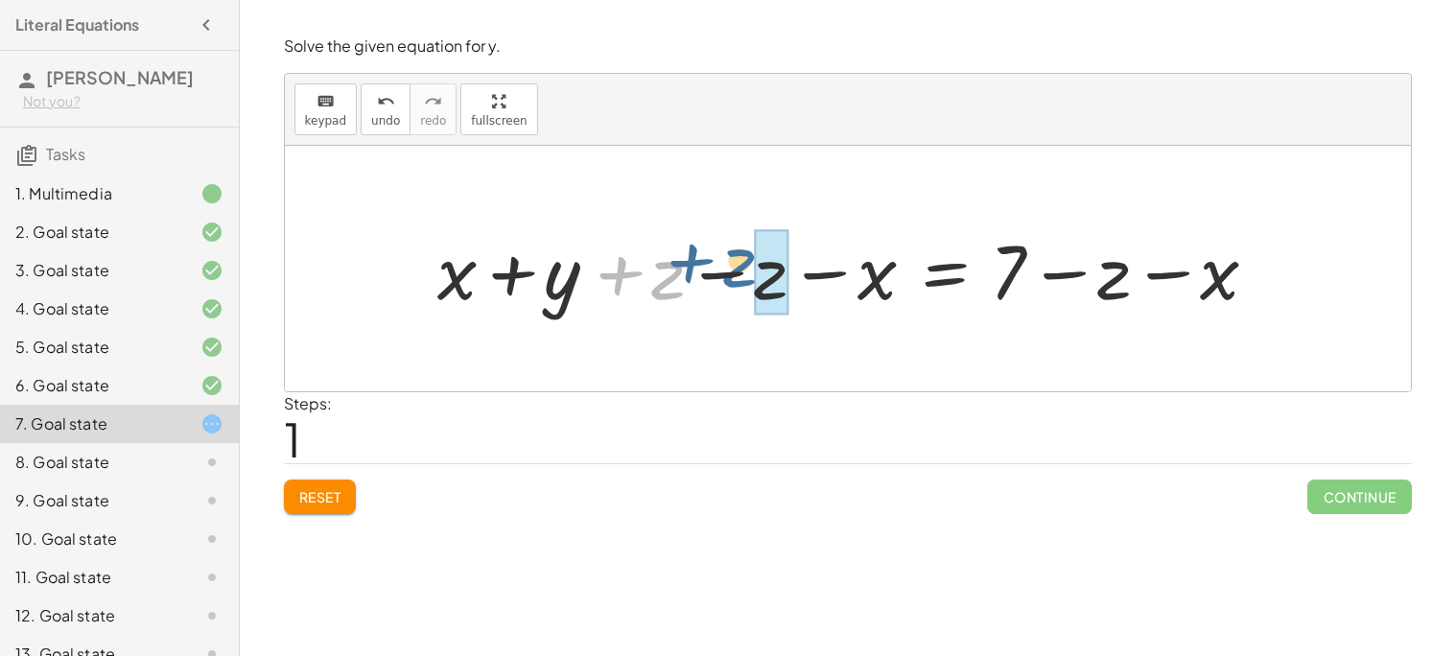
drag, startPoint x: 678, startPoint y: 278, endPoint x: 788, endPoint y: 284, distance: 110.5
click at [788, 284] on div at bounding box center [855, 269] width 855 height 99
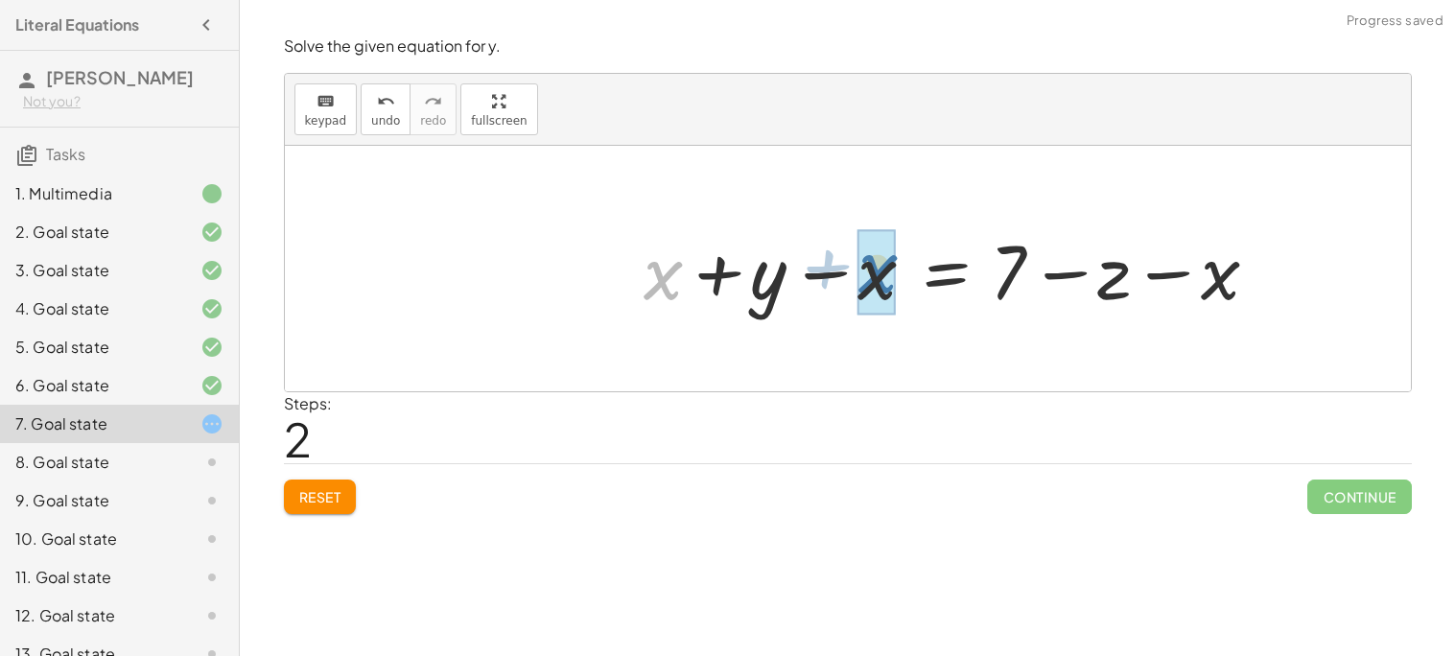
drag, startPoint x: 653, startPoint y: 272, endPoint x: 876, endPoint y: 270, distance: 222.5
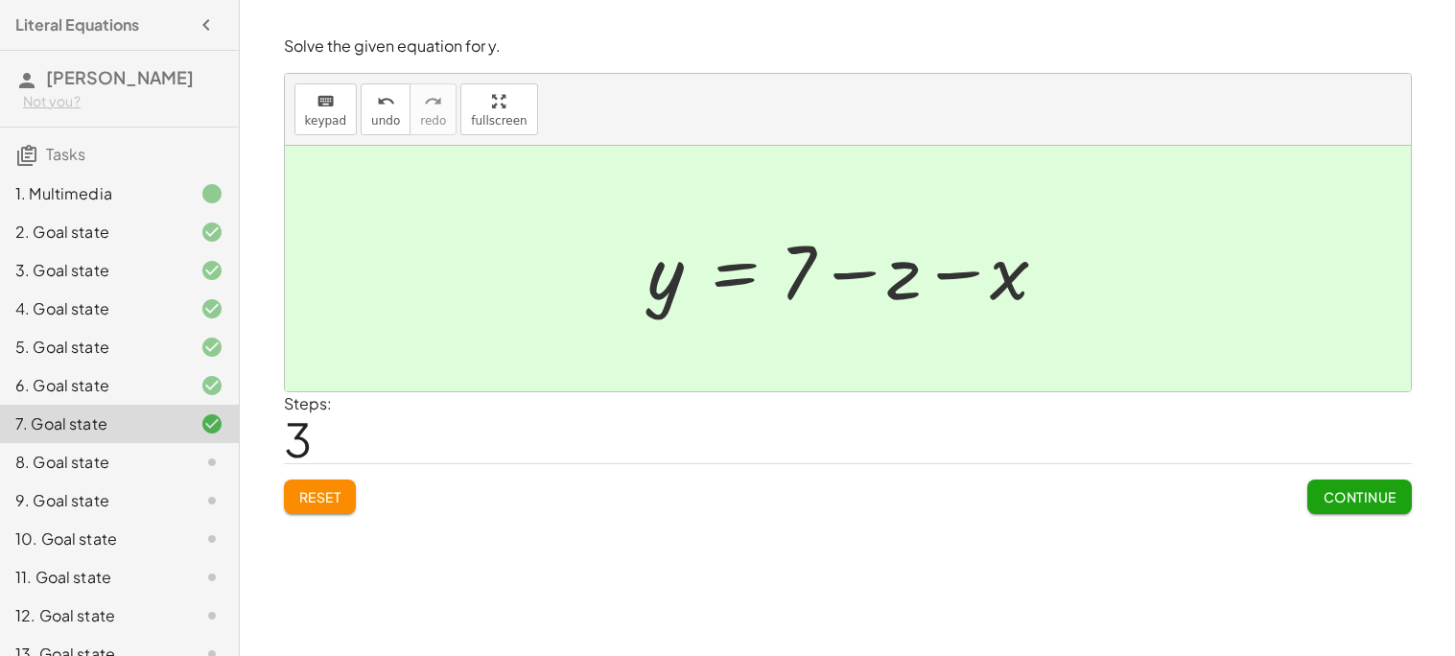
click at [1324, 486] on button "Continue" at bounding box center [1359, 497] width 104 height 35
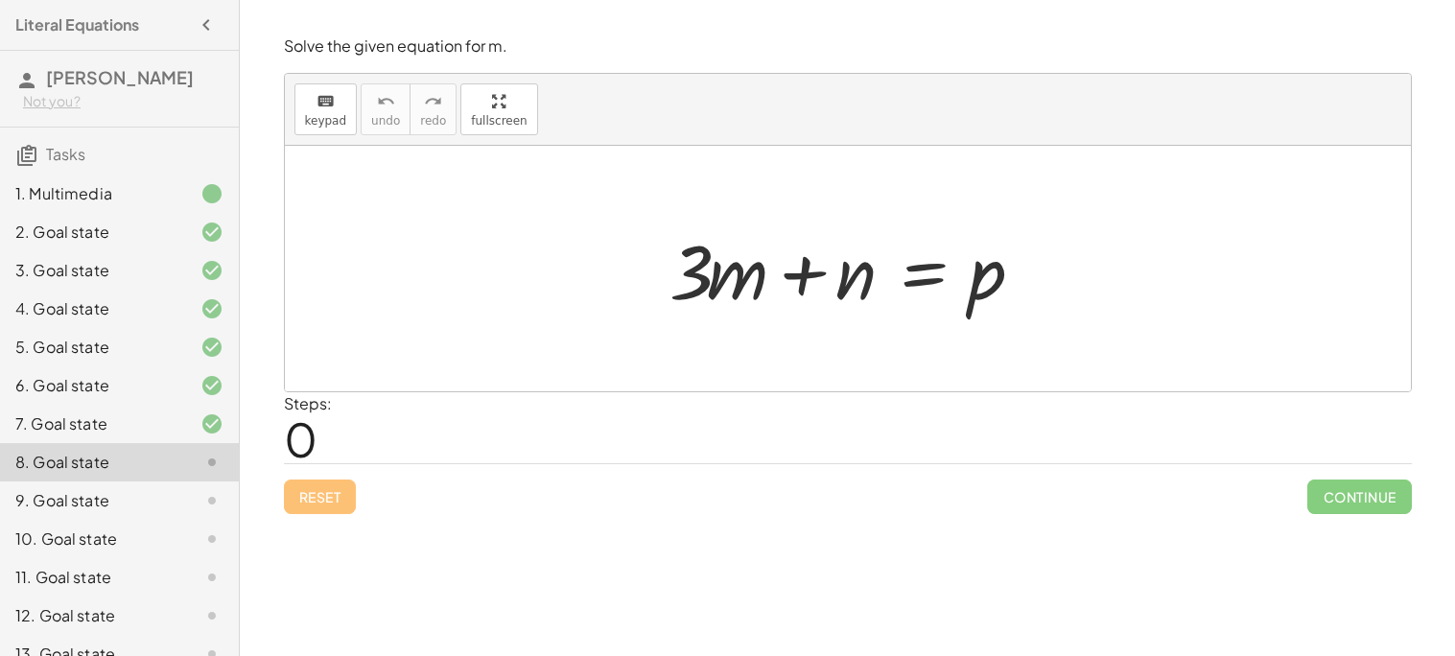
click at [1442, 313] on div "Welcome to Graspable Math 👋 Graspable Math lets you use touch or mouse gestures…" at bounding box center [847, 328] width 1215 height 656
drag, startPoint x: 856, startPoint y: 276, endPoint x: 964, endPoint y: 274, distance: 108.4
click at [964, 274] on div at bounding box center [855, 269] width 390 height 99
click at [832, 279] on div at bounding box center [855, 269] width 390 height 99
click at [895, 275] on div at bounding box center [855, 269] width 390 height 99
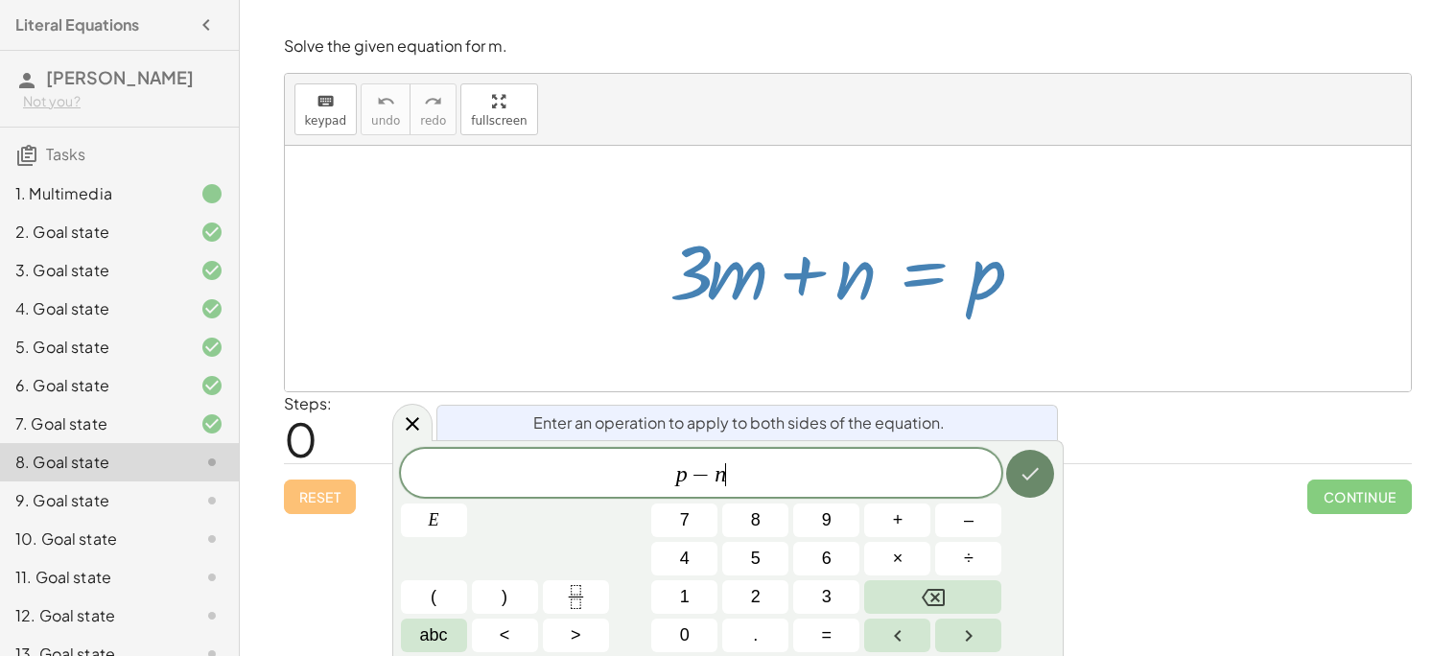
click at [1028, 473] on icon "Done" at bounding box center [1030, 473] width 23 height 23
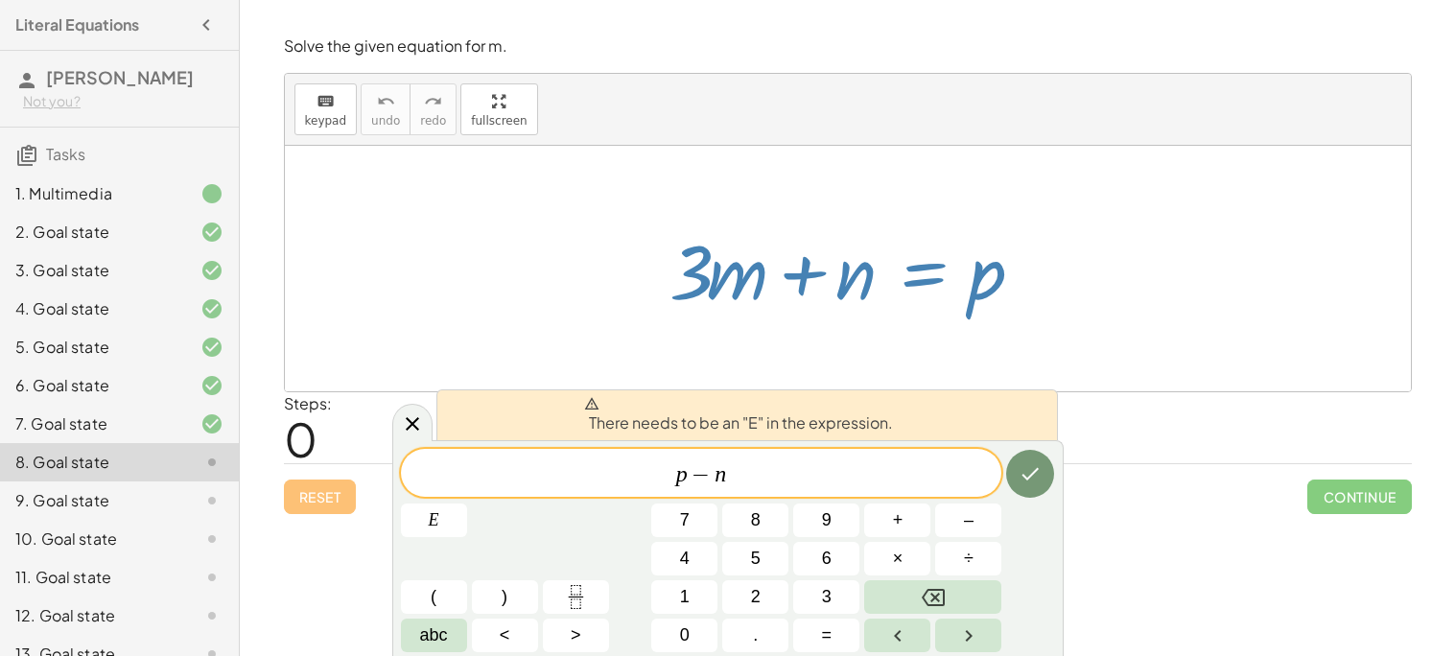
click at [654, 479] on span "p − n ​" at bounding box center [701, 474] width 601 height 27
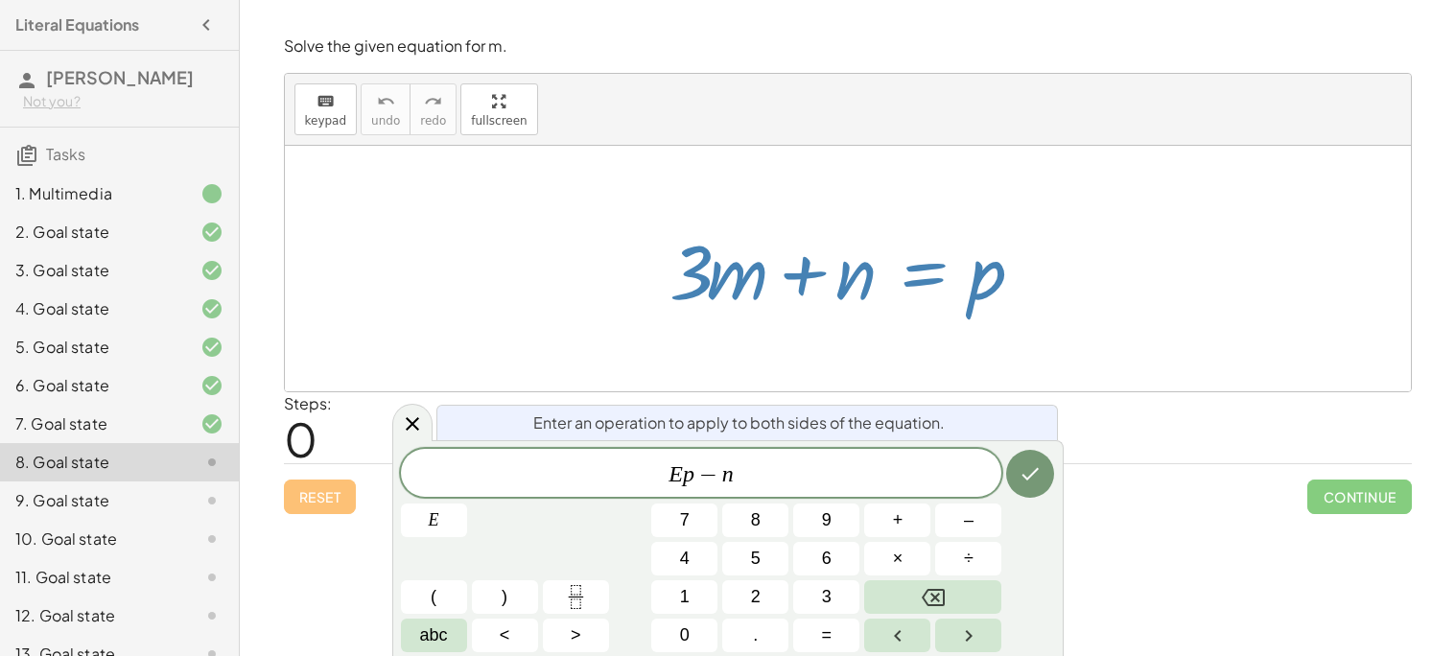
click at [1056, 459] on div "Enter an operation to apply to both sides of the equation. E ​ p − n E 7 8 9 + …" at bounding box center [727, 548] width 671 height 216
click at [1036, 470] on icon "Done" at bounding box center [1031, 474] width 17 height 12
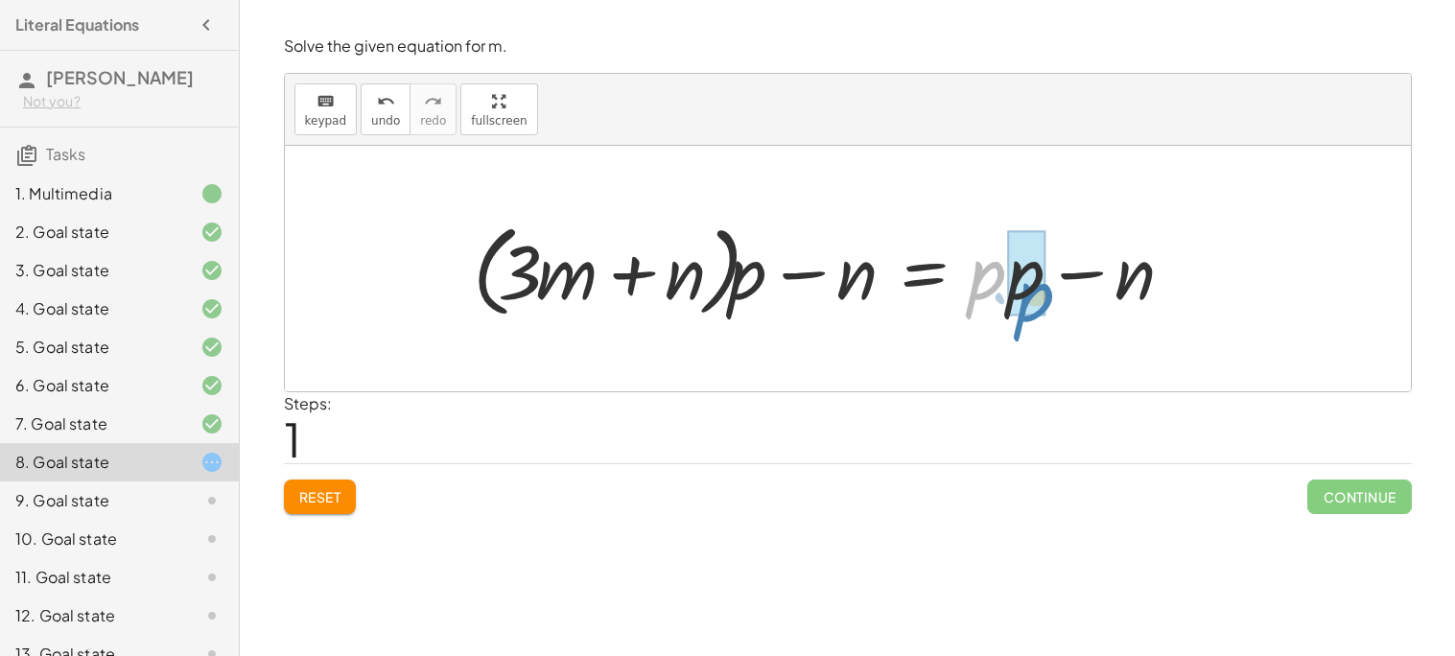
drag, startPoint x: 990, startPoint y: 270, endPoint x: 1041, endPoint y: 290, distance: 54.3
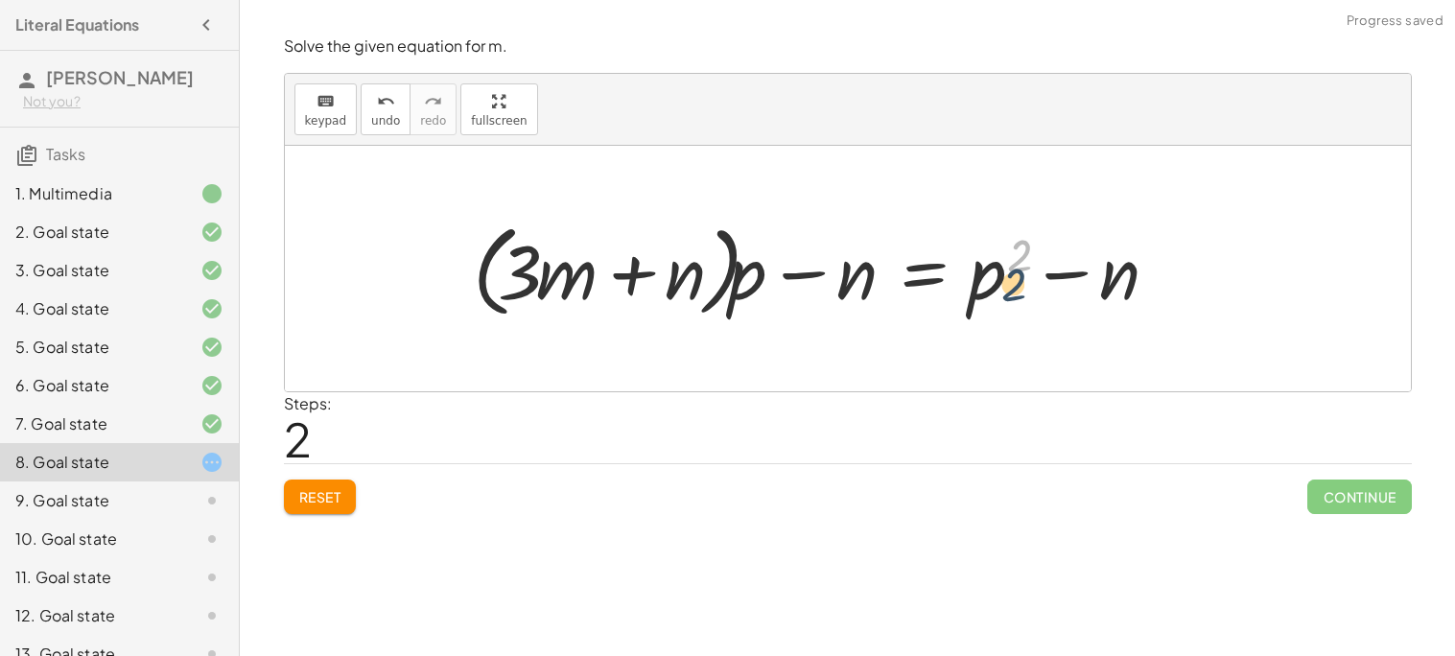
drag, startPoint x: 1016, startPoint y: 250, endPoint x: 1007, endPoint y: 282, distance: 32.8
click at [1007, 282] on div at bounding box center [821, 269] width 717 height 110
click at [1036, 237] on div at bounding box center [821, 269] width 717 height 110
drag, startPoint x: 1018, startPoint y: 252, endPoint x: 1058, endPoint y: 264, distance: 41.9
click at [1058, 264] on div at bounding box center [821, 269] width 717 height 110
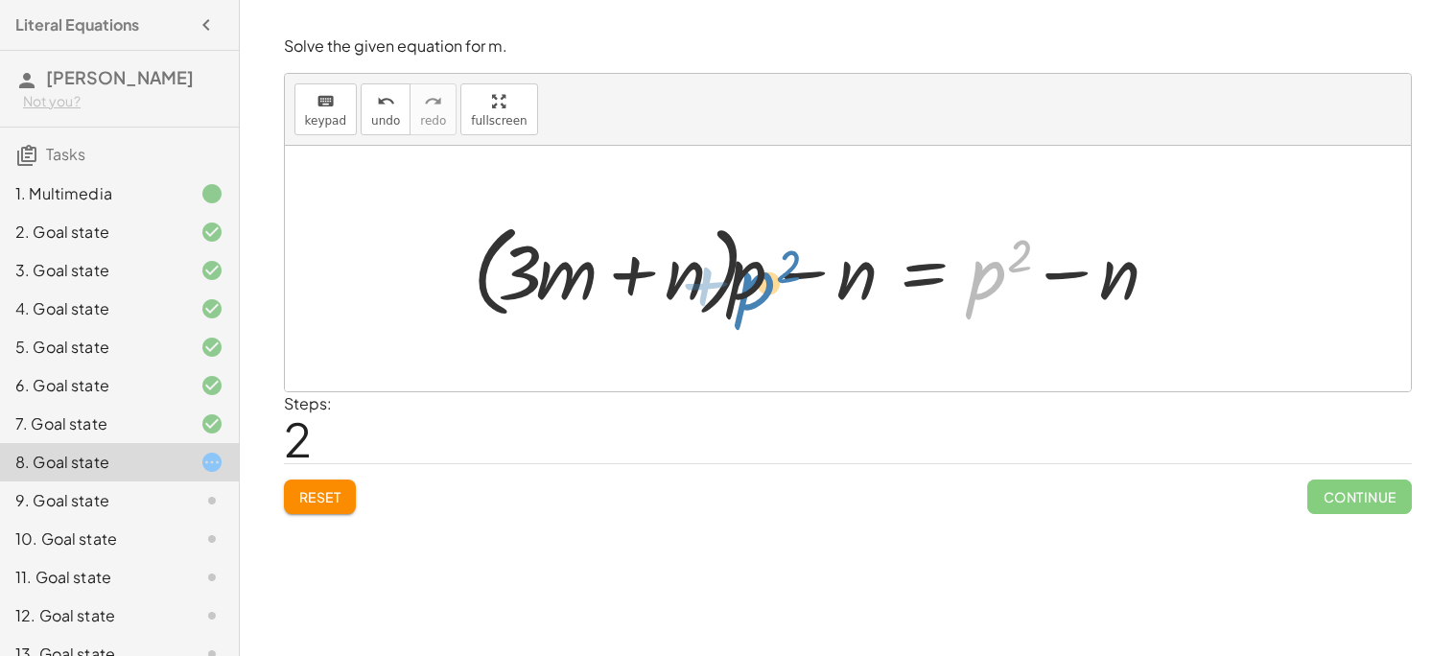
drag, startPoint x: 995, startPoint y: 282, endPoint x: 763, endPoint y: 289, distance: 232.2
click at [763, 289] on div at bounding box center [821, 269] width 717 height 110
click at [0, 0] on div "Solve the given equation for m. keyboard keypad undo undo redo redo fullscreen …" at bounding box center [0, 0] width 0 height 0
click at [292, 496] on button "Reset" at bounding box center [320, 497] width 73 height 35
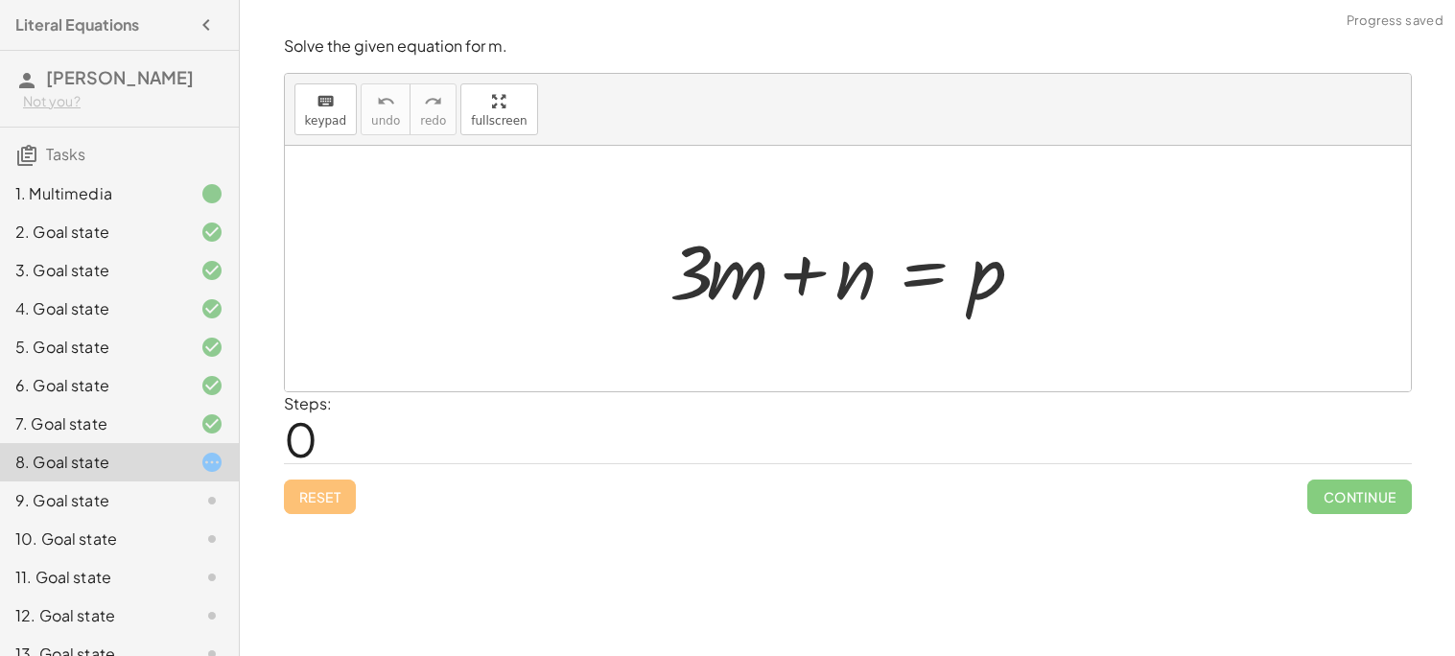
drag, startPoint x: 840, startPoint y: 291, endPoint x: 852, endPoint y: 300, distance: 15.0
click at [852, 300] on div at bounding box center [855, 269] width 390 height 99
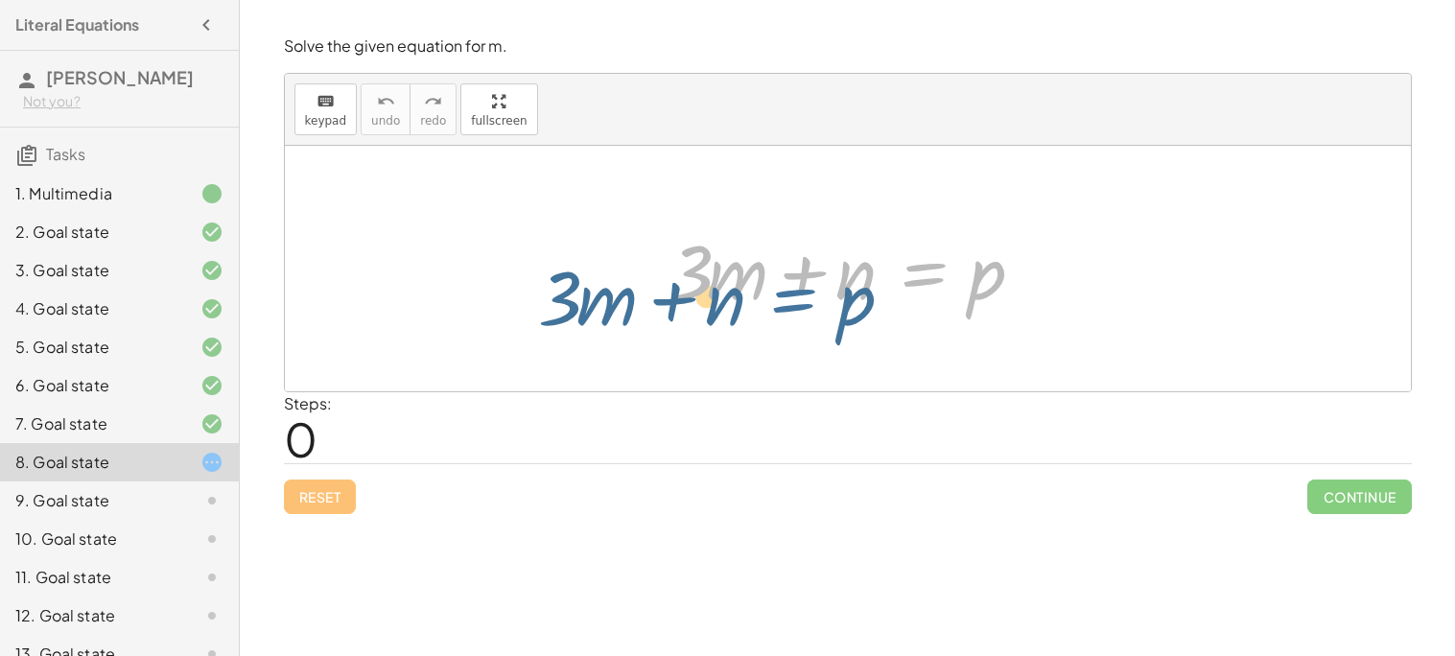
drag, startPoint x: 911, startPoint y: 270, endPoint x: 788, endPoint y: 294, distance: 125.3
click at [788, 294] on div at bounding box center [855, 269] width 390 height 99
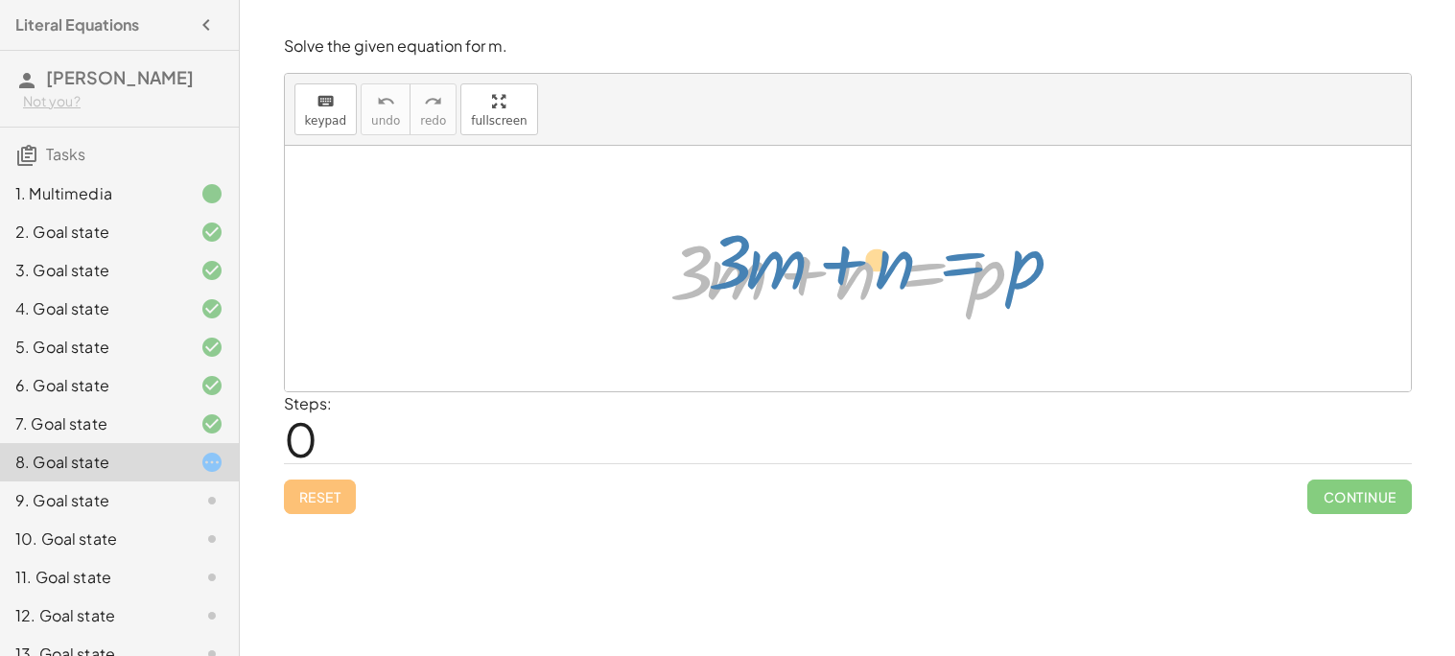
drag, startPoint x: 918, startPoint y: 273, endPoint x: 967, endPoint y: 251, distance: 53.7
click at [967, 251] on div at bounding box center [855, 269] width 390 height 99
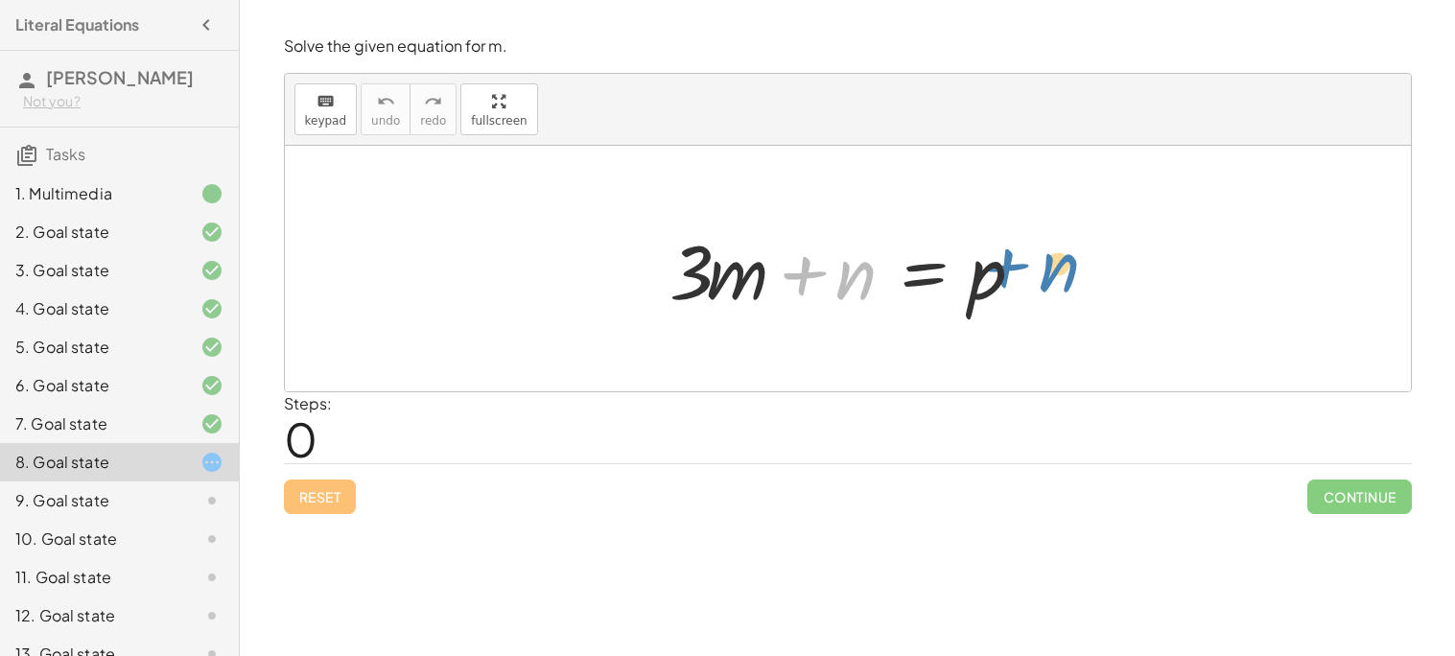
drag, startPoint x: 799, startPoint y: 265, endPoint x: 1002, endPoint y: 266, distance: 203.4
click at [1002, 266] on div at bounding box center [855, 269] width 390 height 99
click at [947, 270] on div at bounding box center [855, 269] width 390 height 99
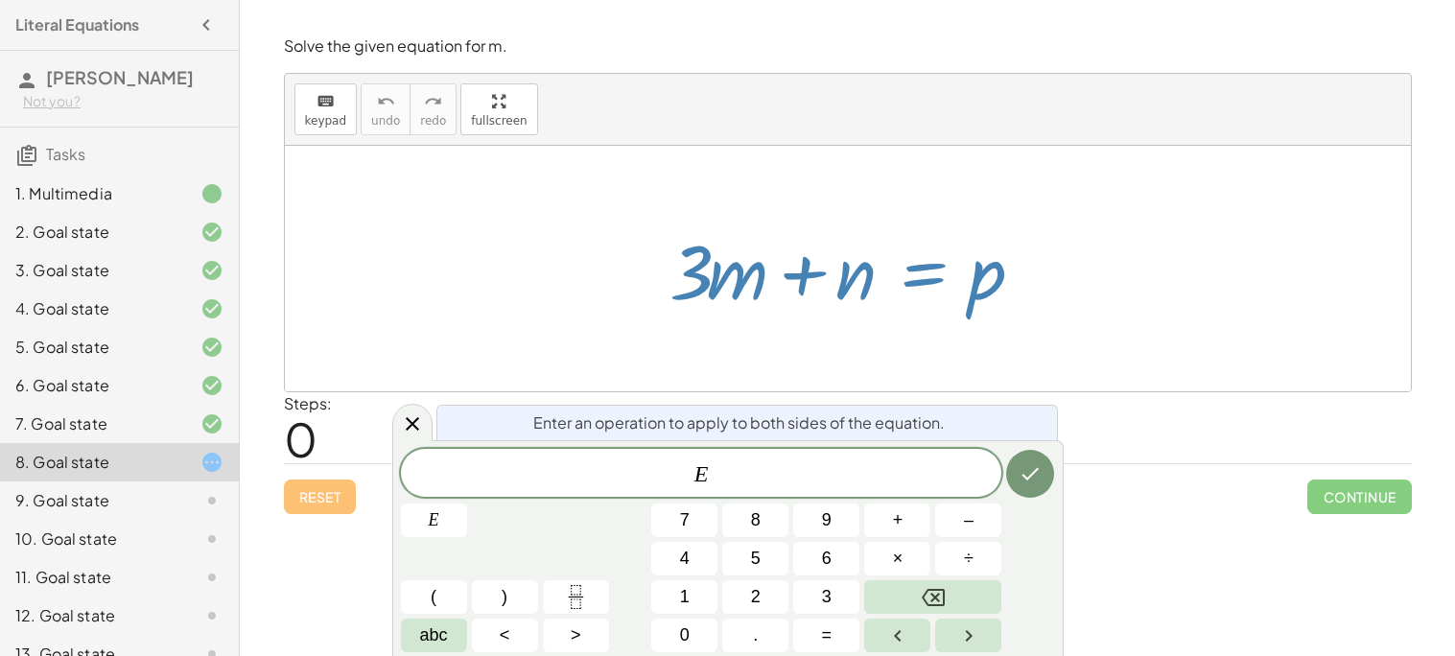
click at [1007, 356] on div at bounding box center [848, 269] width 1126 height 246
